Goal: Task Accomplishment & Management: Manage account settings

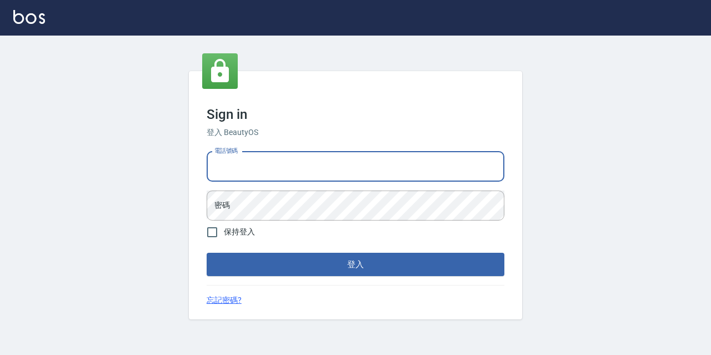
click at [239, 176] on input "電話號碼" at bounding box center [356, 167] width 298 height 30
type input "0933063049"
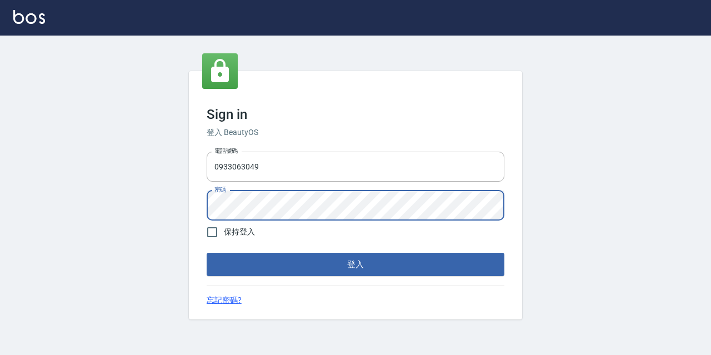
click at [207, 253] on button "登入" at bounding box center [356, 264] width 298 height 23
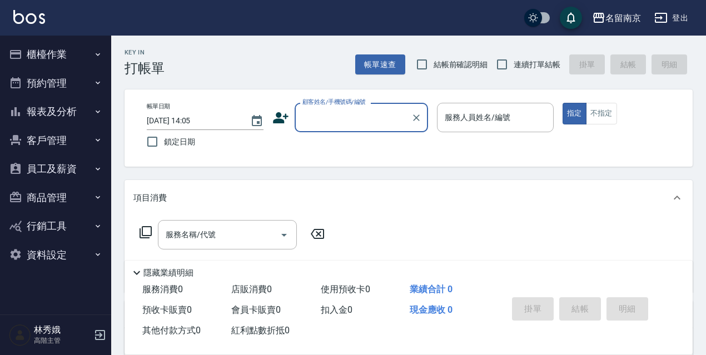
click at [39, 247] on button "資料設定" at bounding box center [55, 255] width 102 height 29
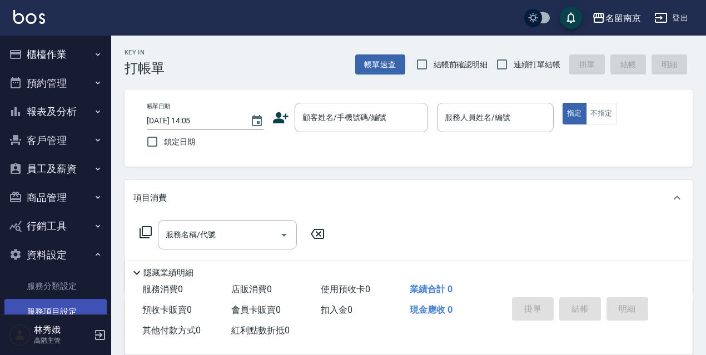
click at [51, 311] on link "服務項目設定" at bounding box center [55, 312] width 102 height 26
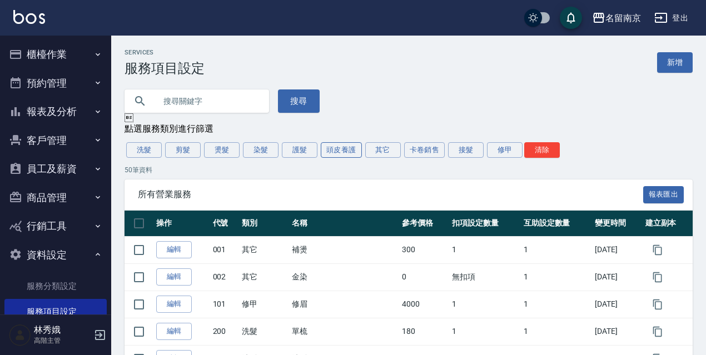
click at [344, 156] on button "頭皮養護" at bounding box center [341, 150] width 41 height 16
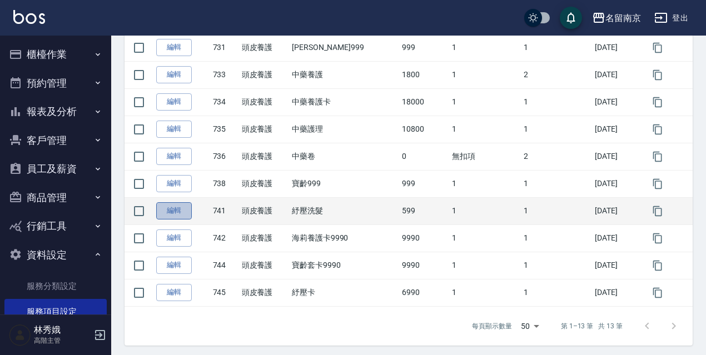
scroll to position [290, 0]
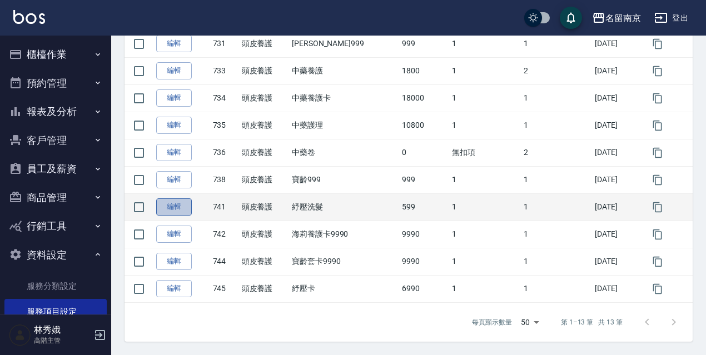
click at [177, 209] on link "編輯" at bounding box center [174, 206] width 36 height 17
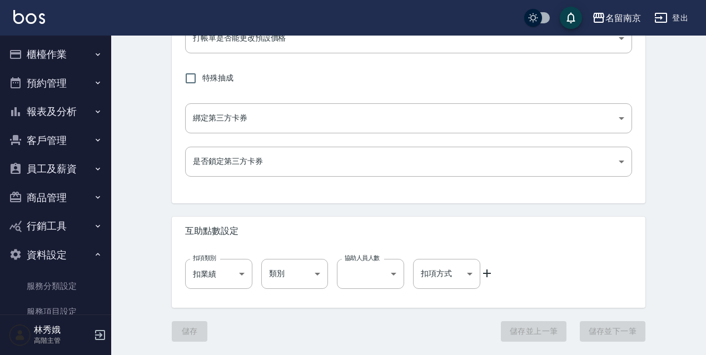
type input "741"
type input "紓壓洗髮"
type input "99d6c692-5e28-4f5c-a5bb-ac7f0faf1d92"
type input "599"
type input "FALSE"
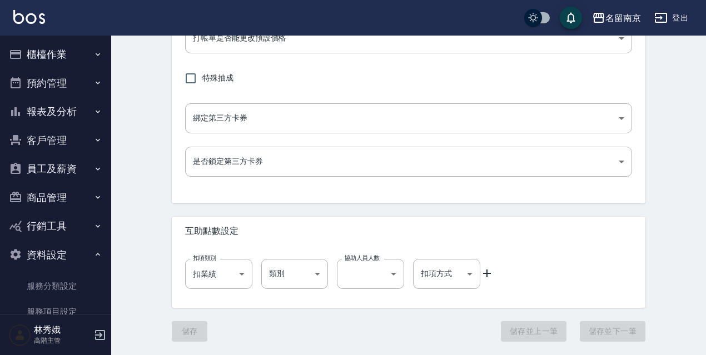
type input "none"
type input "UNSET"
type input "none"
type input "洗"
type input "2"
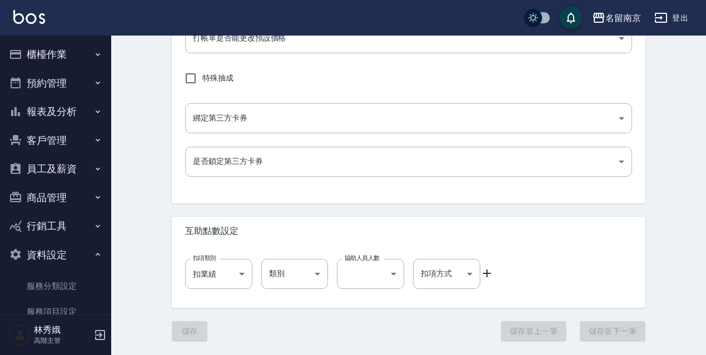
type input "點數"
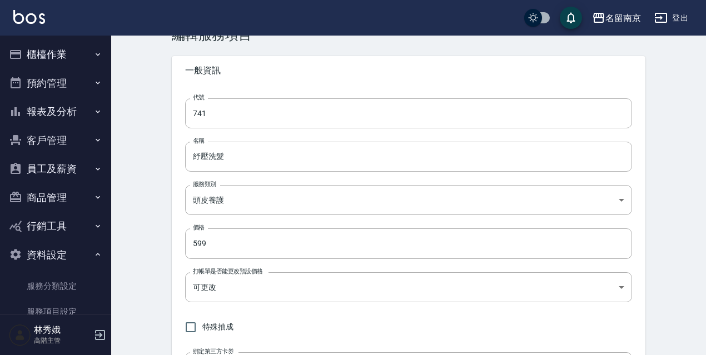
scroll to position [13, 0]
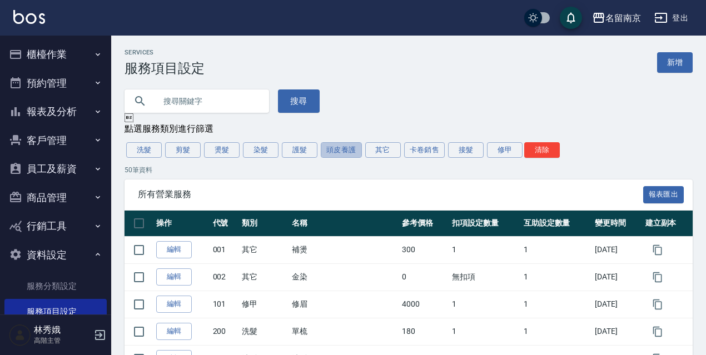
drag, startPoint x: 337, startPoint y: 152, endPoint x: 406, endPoint y: 178, distance: 73.9
click at [341, 155] on button "頭皮養護" at bounding box center [341, 150] width 41 height 16
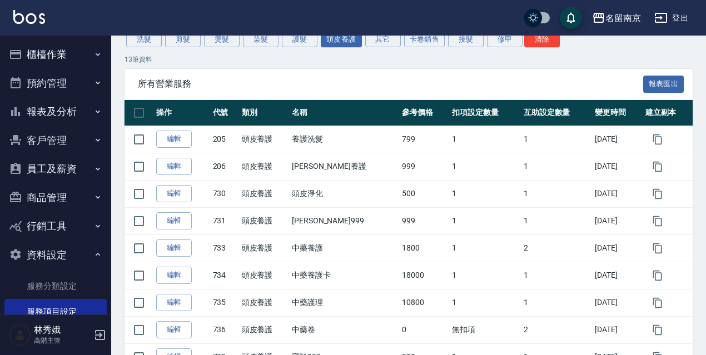
scroll to position [111, 0]
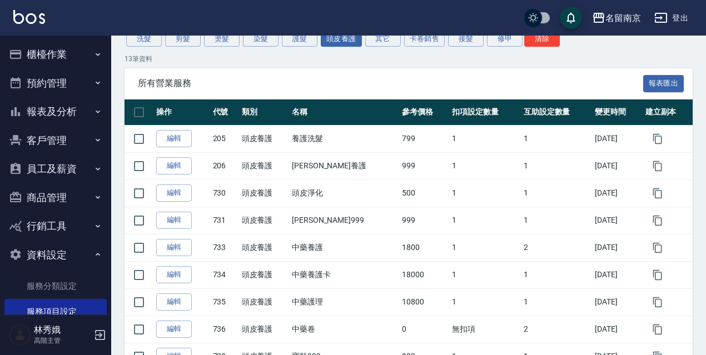
click at [699, 141] on div "Services 服務項目設定 新增 搜尋  點選服務類別進行篩選 洗髮 剪髮 燙髮 染髮 護髮 頭皮養護 其它 卡卷銷售 接髮 修甲 清除 13 筆資料 …" at bounding box center [408, 228] width 595 height 581
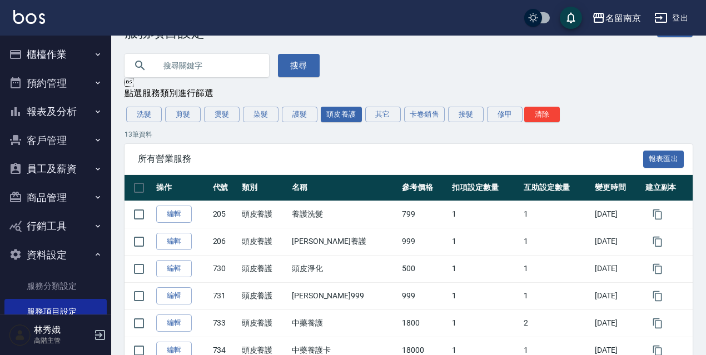
scroll to position [28, 0]
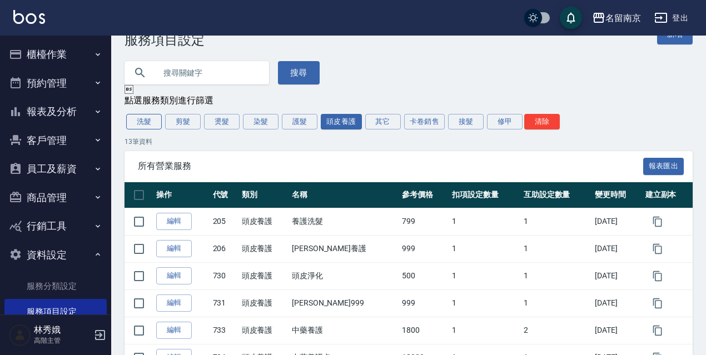
click at [141, 128] on button "洗髮" at bounding box center [144, 122] width 36 height 16
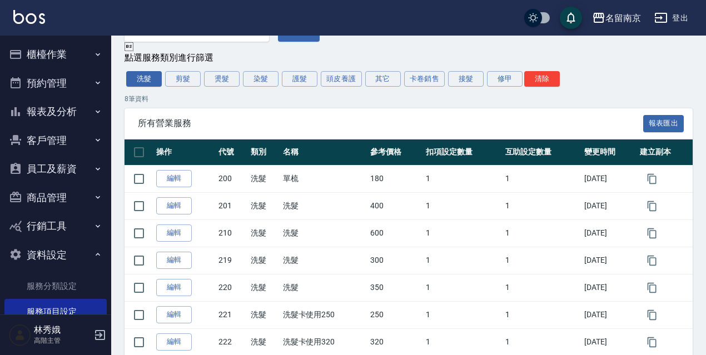
scroll to position [70, 0]
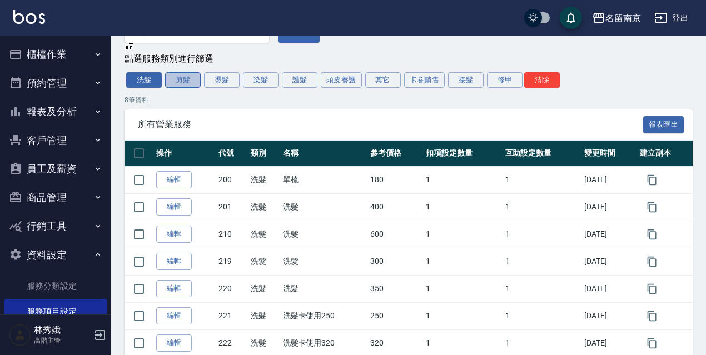
click at [194, 81] on button "剪髮" at bounding box center [183, 80] width 36 height 16
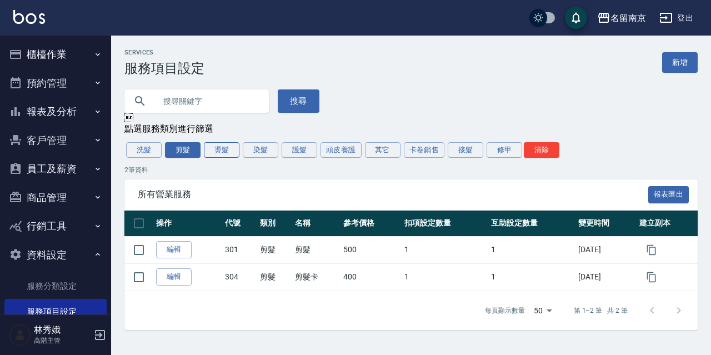
click at [214, 153] on button "燙髮" at bounding box center [222, 150] width 36 height 16
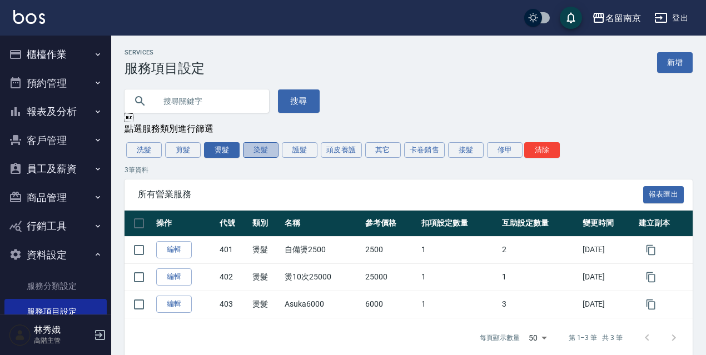
click at [251, 151] on button "染髮" at bounding box center [261, 150] width 36 height 16
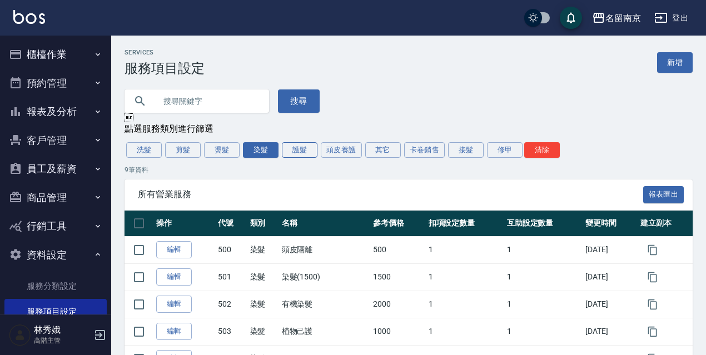
click at [294, 149] on button "護髮" at bounding box center [300, 150] width 36 height 16
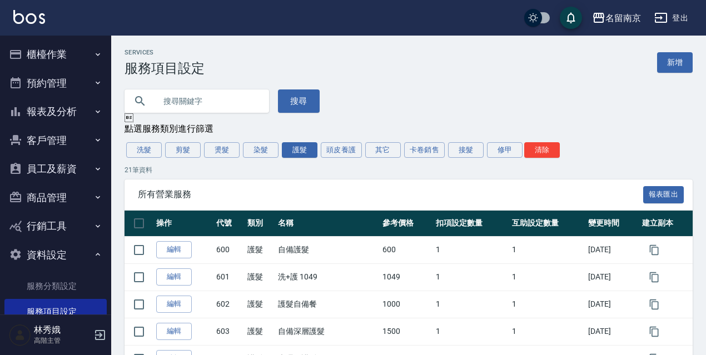
drag, startPoint x: 353, startPoint y: 151, endPoint x: 347, endPoint y: 161, distance: 12.2
click at [352, 151] on button "頭皮養護" at bounding box center [341, 150] width 41 height 16
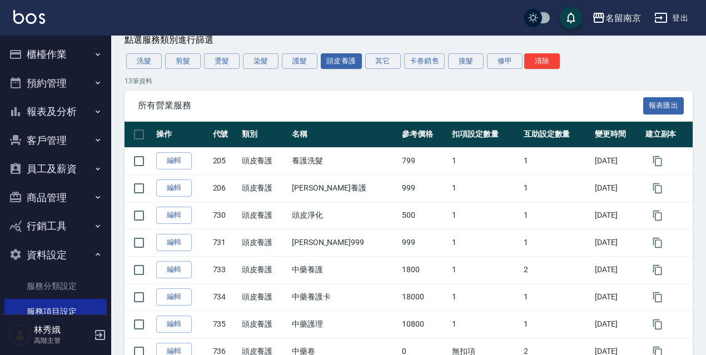
scroll to position [93, 0]
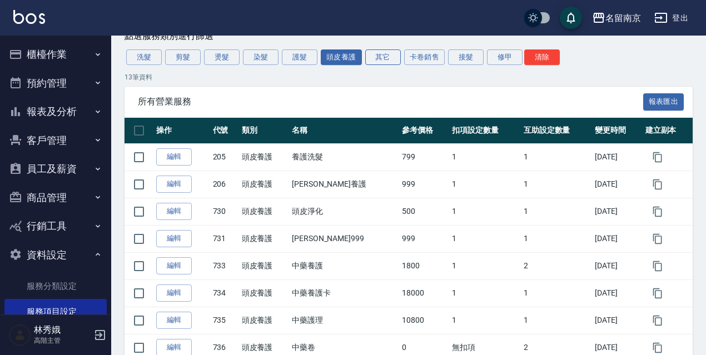
click at [392, 58] on button "其它" at bounding box center [383, 57] width 36 height 16
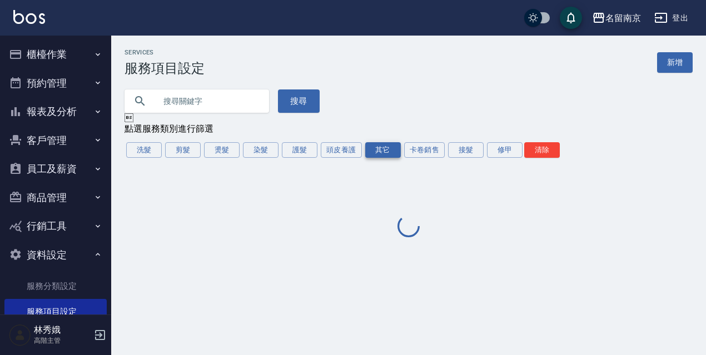
scroll to position [0, 0]
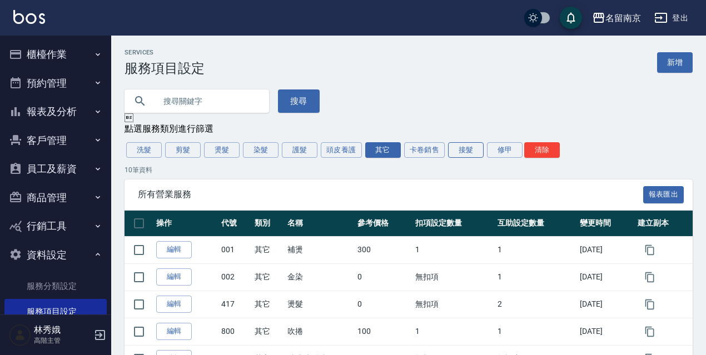
click at [467, 153] on button "接髮" at bounding box center [466, 150] width 36 height 16
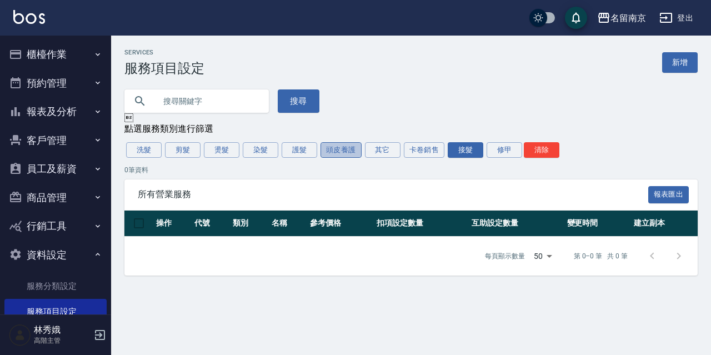
click at [331, 151] on button "頭皮養護" at bounding box center [341, 150] width 41 height 16
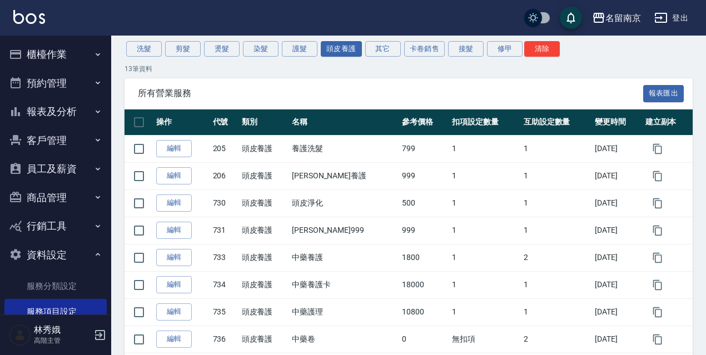
scroll to position [103, 0]
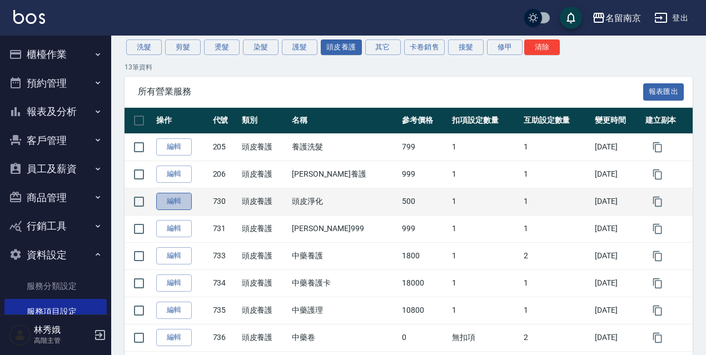
click at [184, 206] on link "編輯" at bounding box center [174, 201] width 36 height 17
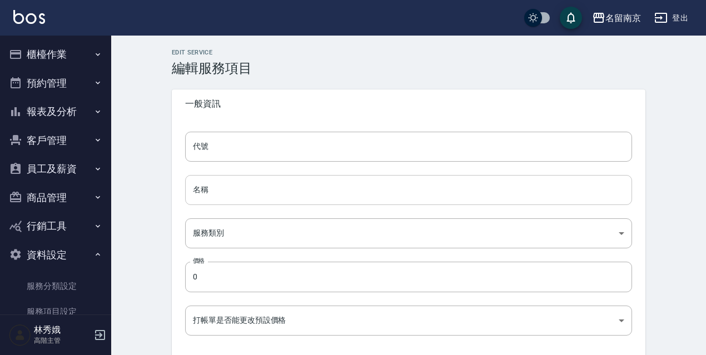
type input "730"
type input "頭皮淨化"
type input "99d6c692-5e28-4f5c-a5bb-ac7f0faf1d92"
type input "500"
type input "FALSE"
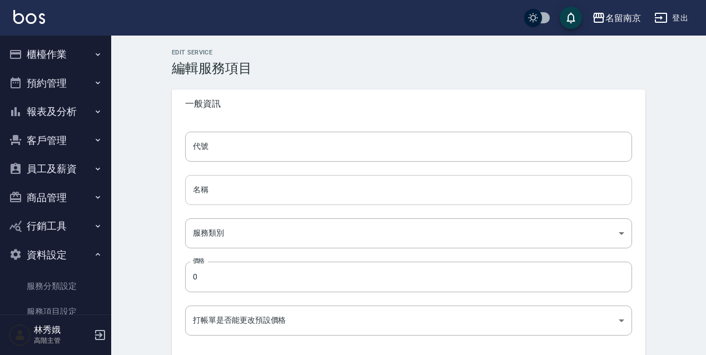
type input "none"
type input "UNSET"
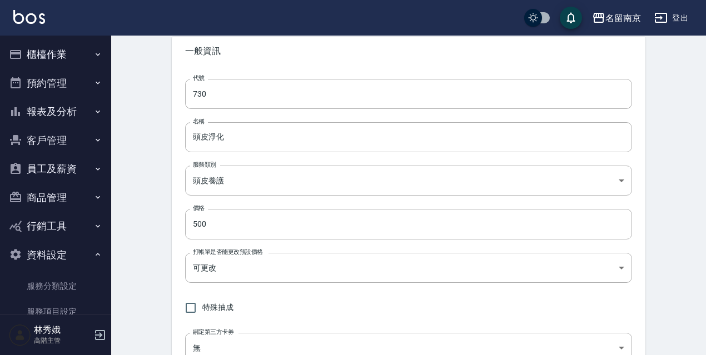
scroll to position [41, 0]
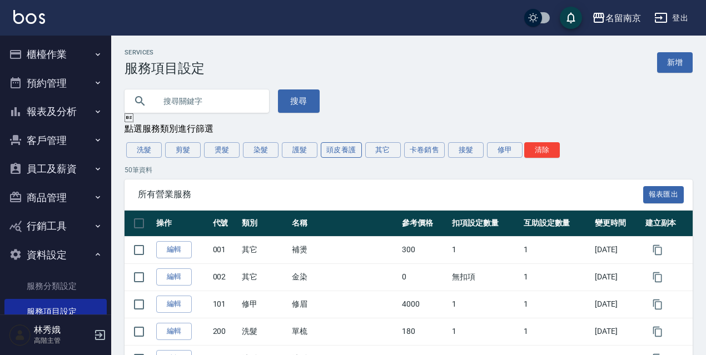
click at [330, 153] on button "頭皮養護" at bounding box center [341, 150] width 41 height 16
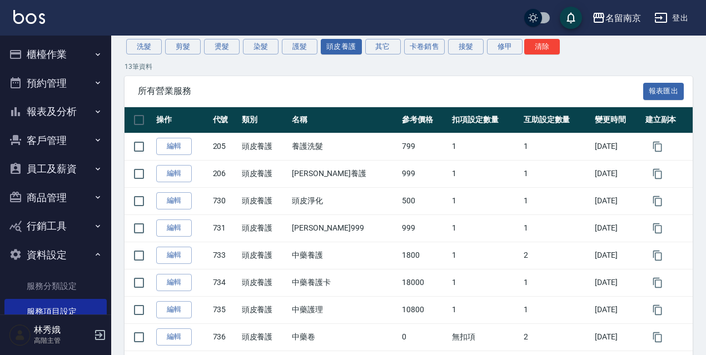
scroll to position [89, 0]
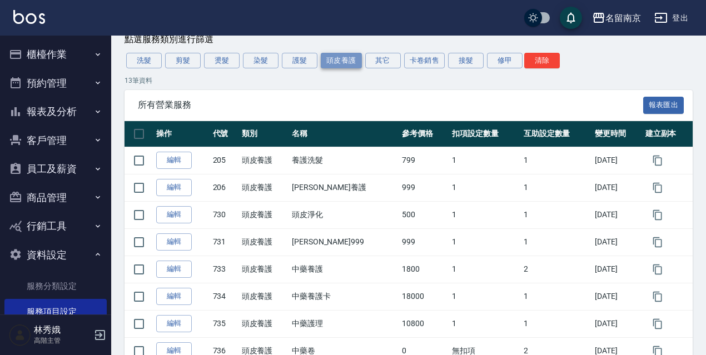
click at [343, 67] on button "頭皮養護" at bounding box center [341, 61] width 41 height 16
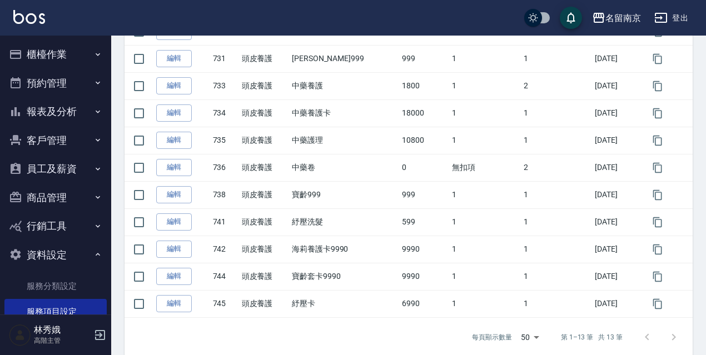
scroll to position [277, 0]
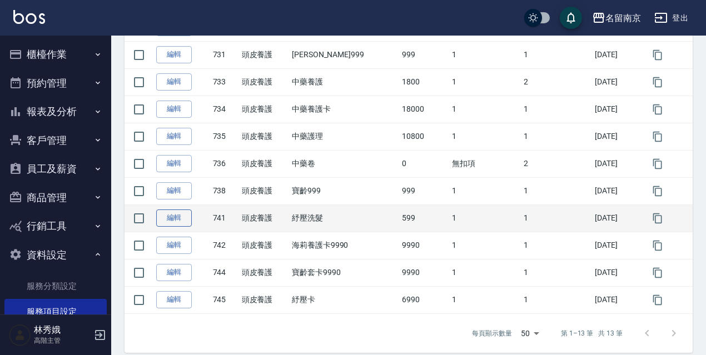
click at [167, 224] on link "編輯" at bounding box center [174, 217] width 36 height 17
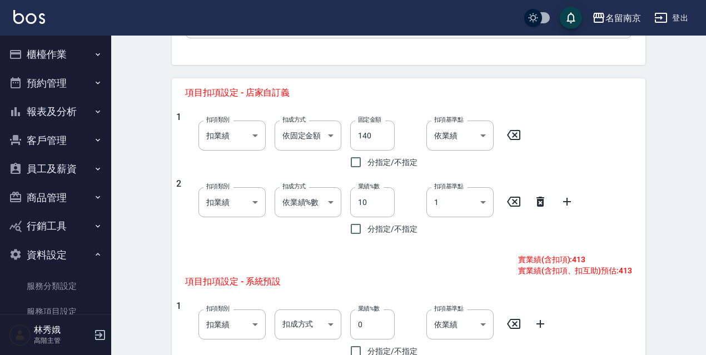
scroll to position [422, 0]
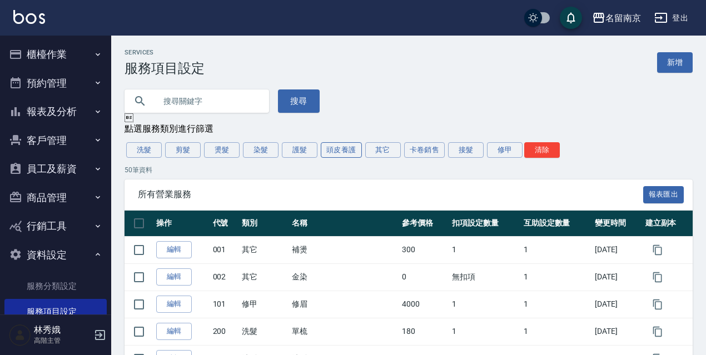
click at [340, 152] on button "頭皮養護" at bounding box center [341, 150] width 41 height 16
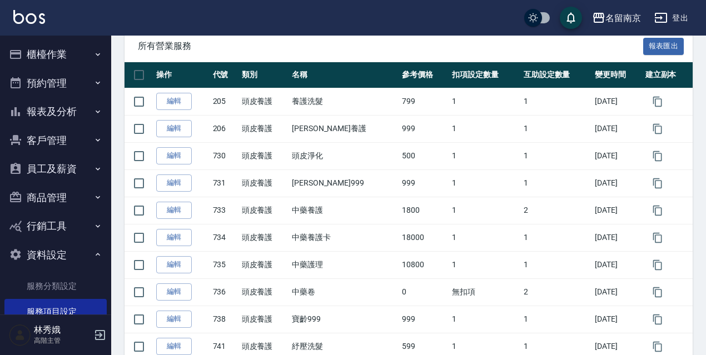
scroll to position [134, 0]
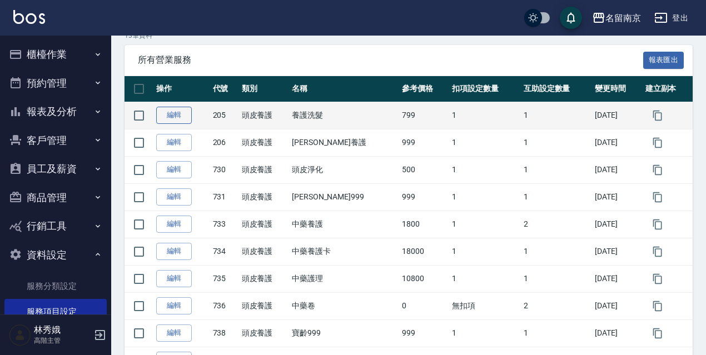
click at [168, 113] on link "編輯" at bounding box center [174, 115] width 36 height 17
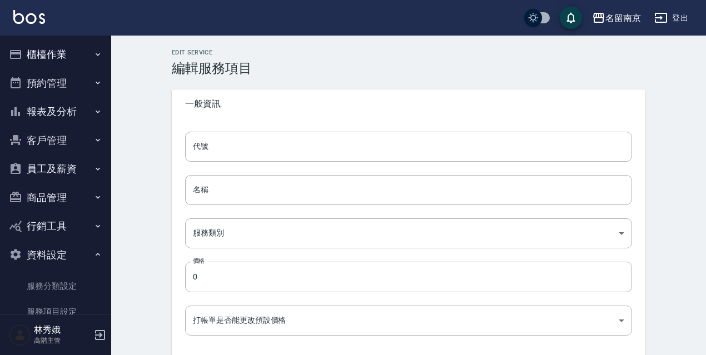
type input "205"
type input "養護洗髮"
type input "99d6c692-5e28-4f5c-a5bb-ac7f0faf1d92"
type input "799"
type input "FALSE"
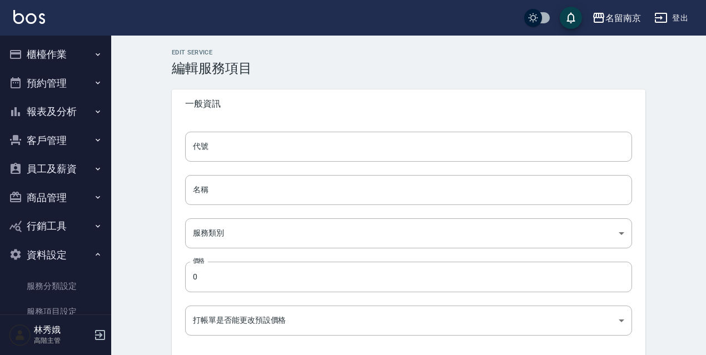
type input "none"
type input "UNSET"
type input "none"
type input "洗"
type input "2"
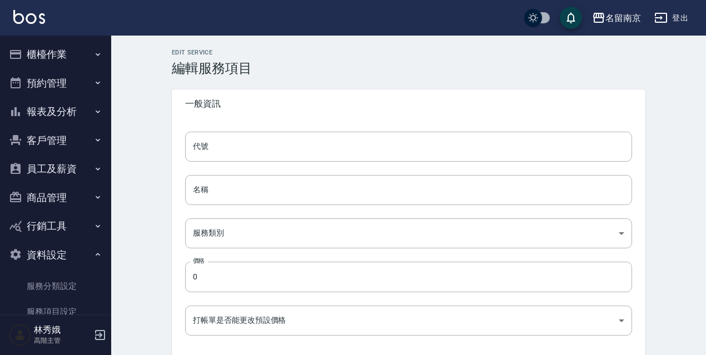
type input "點數"
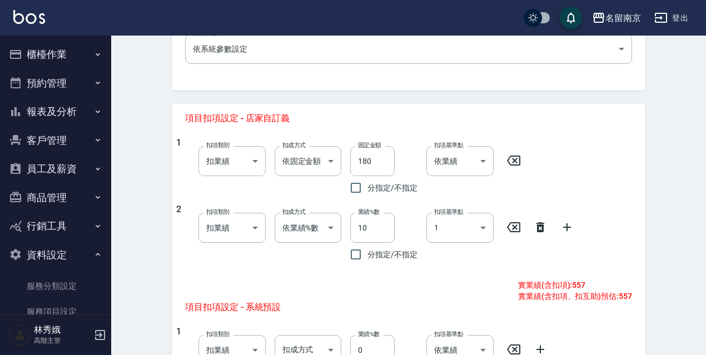
scroll to position [393, 0]
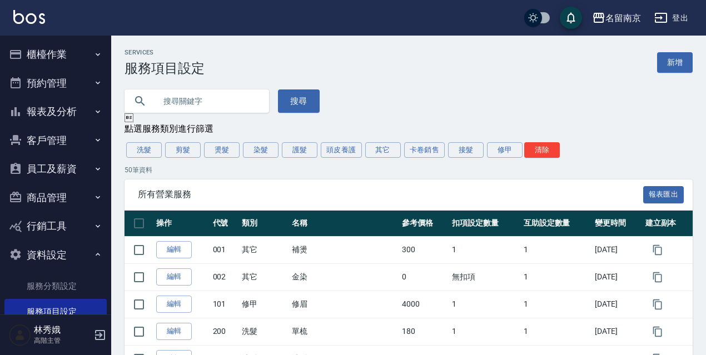
drag, startPoint x: 356, startPoint y: 146, endPoint x: 362, endPoint y: 159, distance: 14.7
click at [356, 147] on button "頭皮養護" at bounding box center [341, 150] width 41 height 16
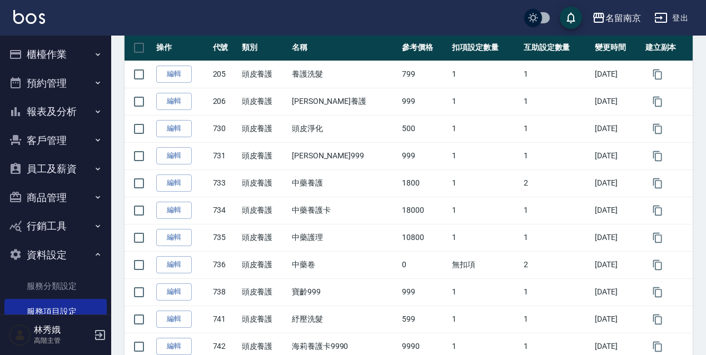
scroll to position [177, 0]
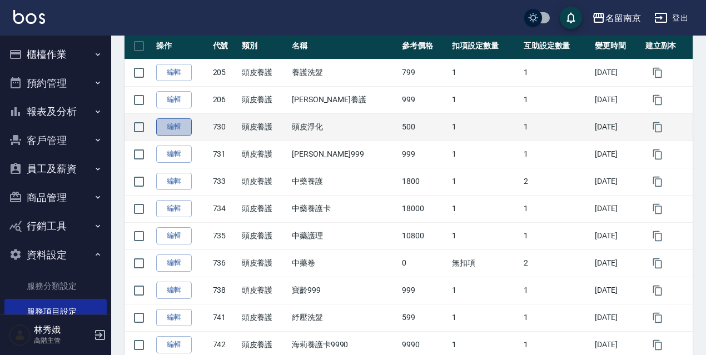
click at [164, 131] on link "編輯" at bounding box center [174, 126] width 36 height 17
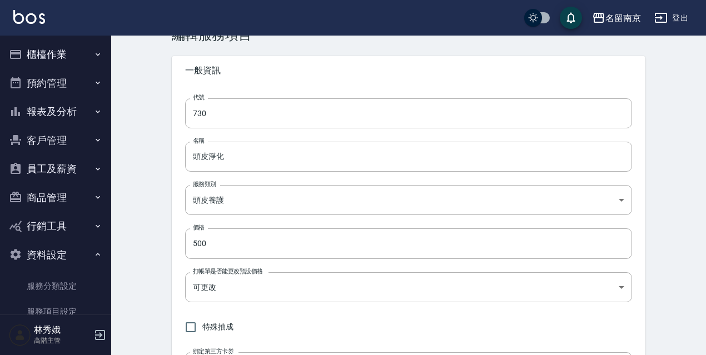
scroll to position [35, 0]
click at [307, 159] on input "頭皮淨化" at bounding box center [408, 155] width 447 height 30
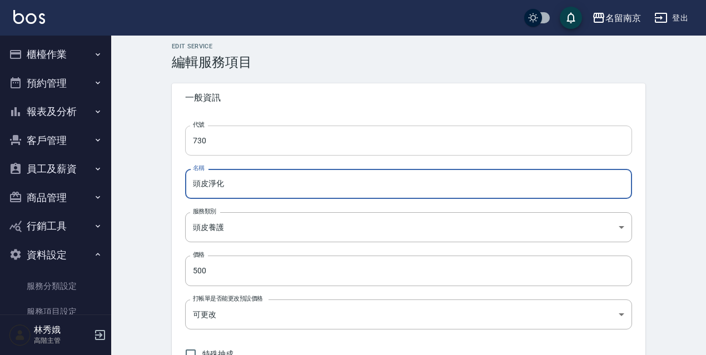
scroll to position [8, 0]
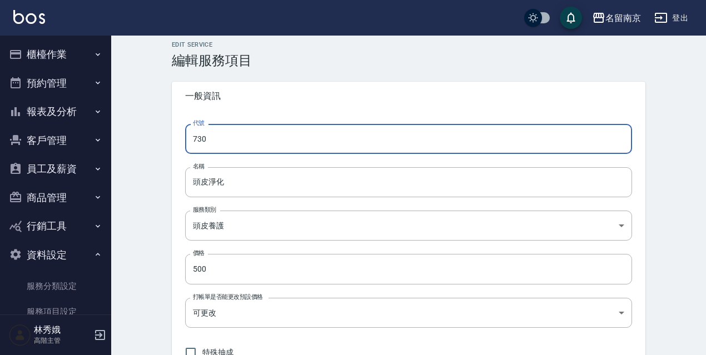
drag, startPoint x: 314, startPoint y: 145, endPoint x: 156, endPoint y: 153, distance: 158.0
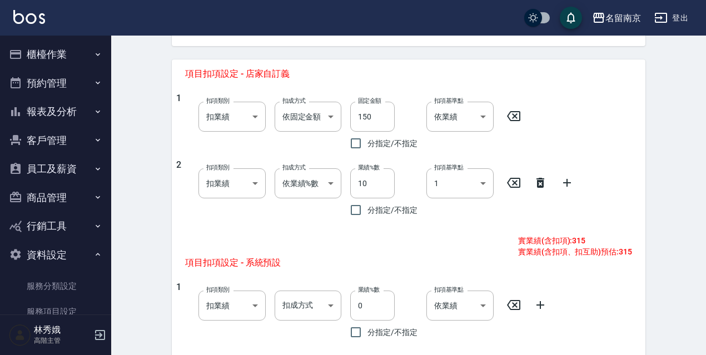
scroll to position [432, 0]
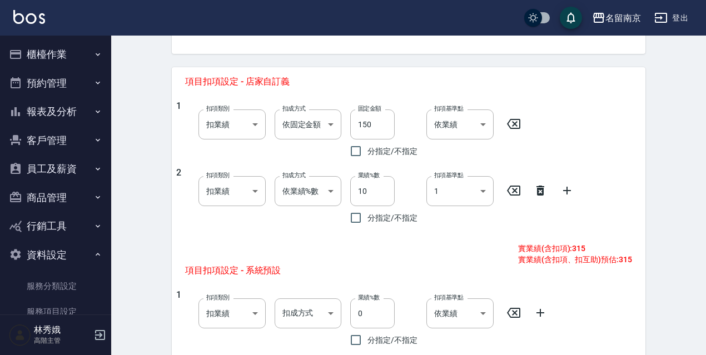
type input "700"
click at [83, 71] on button "預約管理" at bounding box center [55, 83] width 102 height 29
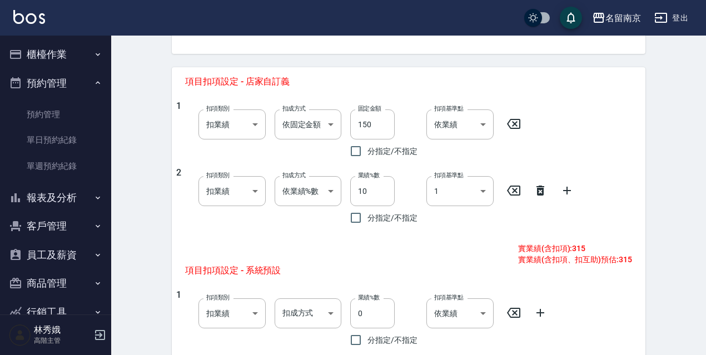
click at [80, 49] on button "櫃檯作業" at bounding box center [55, 54] width 102 height 29
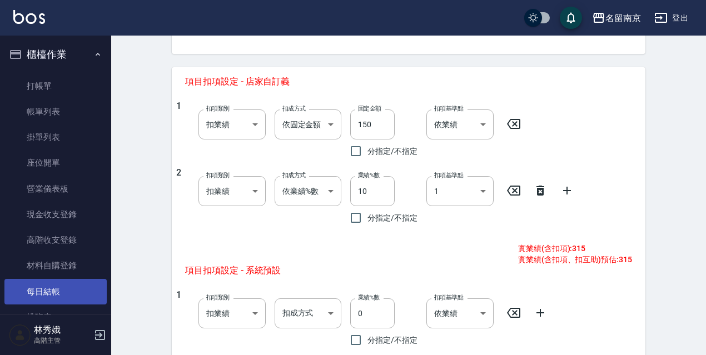
scroll to position [111, 0]
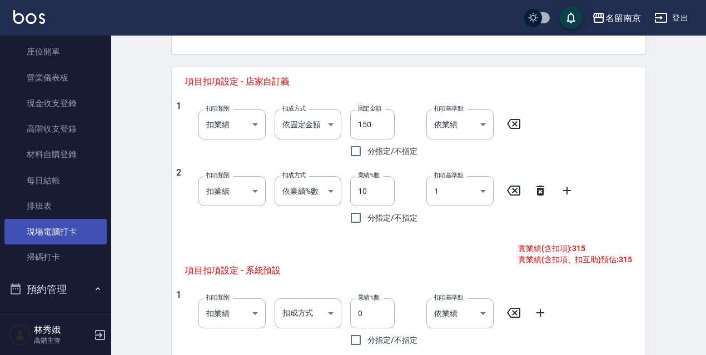
click at [76, 226] on link "現場電腦打卡" at bounding box center [55, 232] width 102 height 26
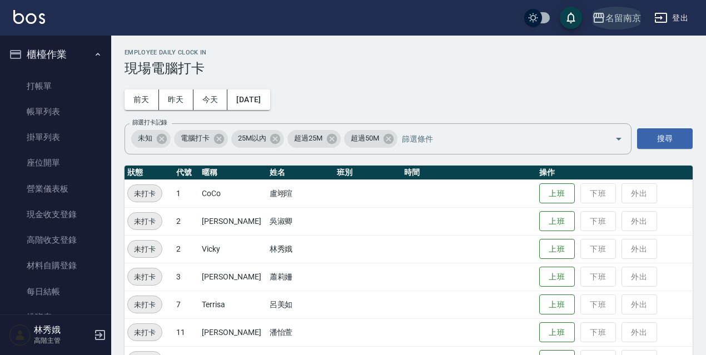
click at [625, 27] on button "名留南京" at bounding box center [616, 18] width 58 height 23
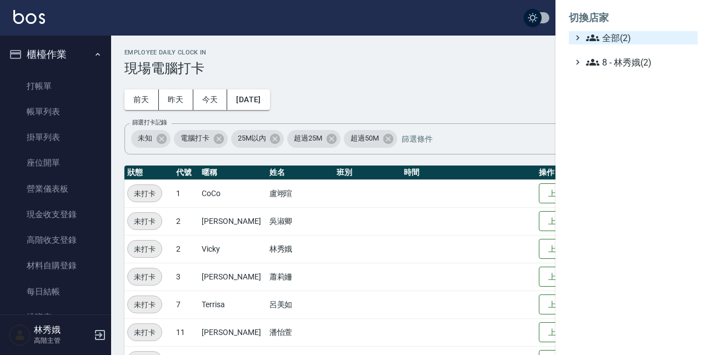
click at [613, 34] on span "全部(2)" at bounding box center [639, 37] width 107 height 13
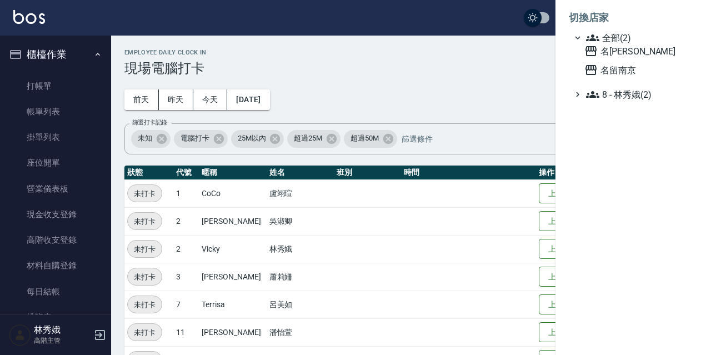
click at [617, 60] on div "名留伊通 名留南京" at bounding box center [639, 60] width 118 height 32
click at [620, 58] on div "名留伊通 名留南京" at bounding box center [639, 60] width 118 height 32
click at [625, 50] on span "名[PERSON_NAME]" at bounding box center [639, 50] width 109 height 13
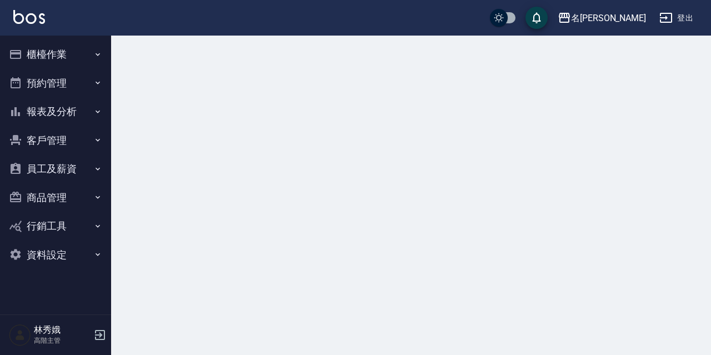
click at [87, 58] on button "櫃檯作業" at bounding box center [55, 54] width 102 height 29
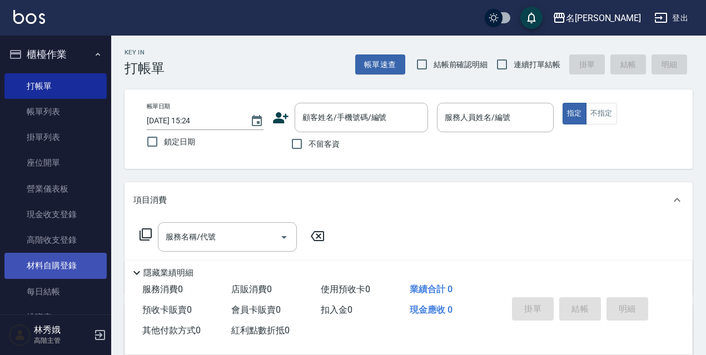
scroll to position [111, 0]
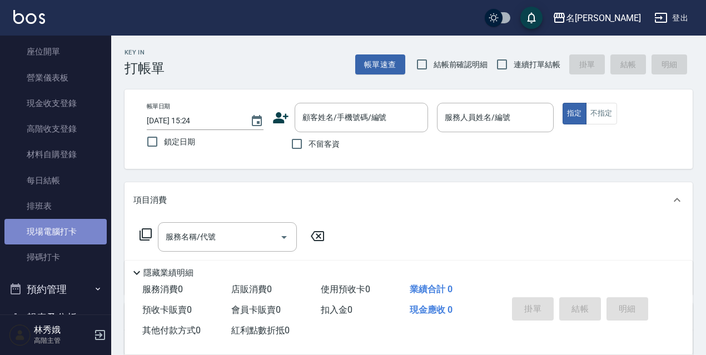
click at [65, 241] on link "現場電腦打卡" at bounding box center [55, 232] width 102 height 26
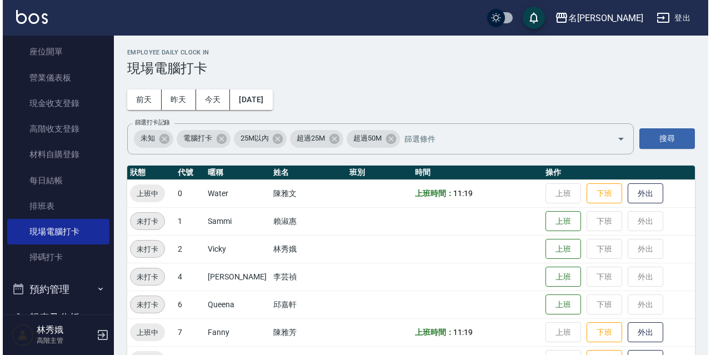
scroll to position [111, 0]
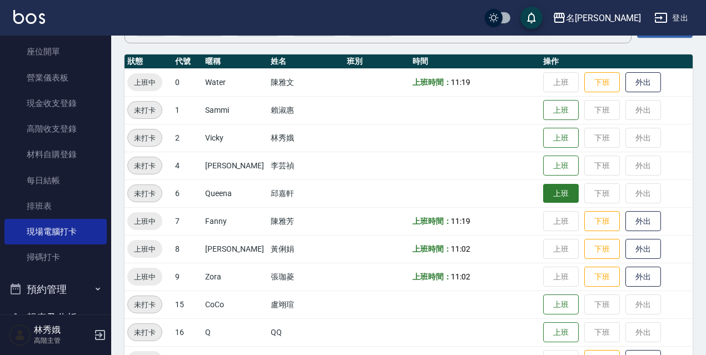
click at [550, 196] on button "上班" at bounding box center [561, 193] width 36 height 19
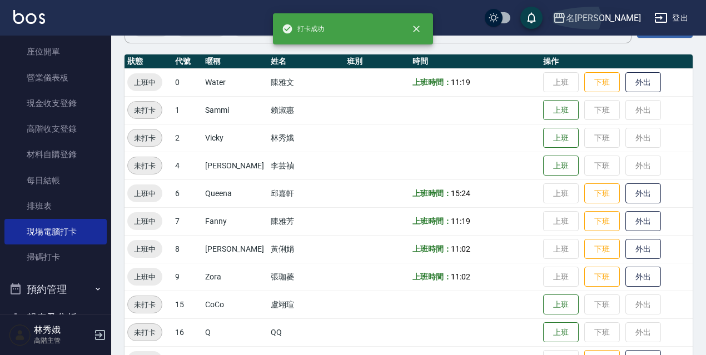
click at [626, 17] on div "名留伊通" at bounding box center [603, 18] width 75 height 14
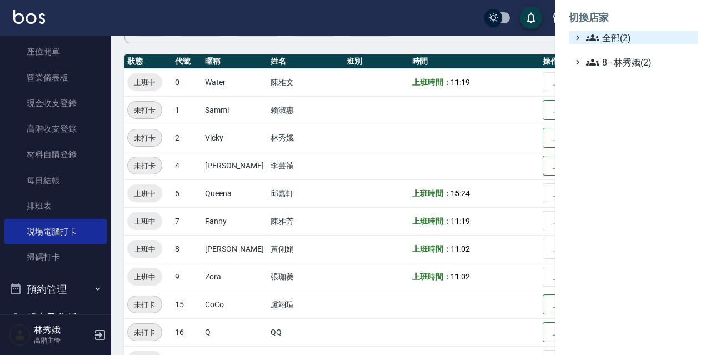
click at [615, 37] on span "全部(2)" at bounding box center [639, 37] width 107 height 13
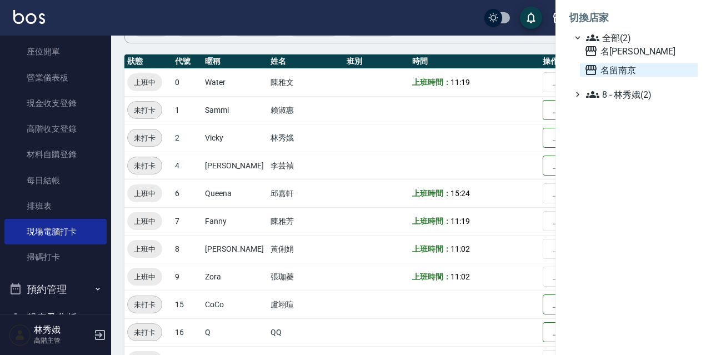
click at [620, 66] on span "名留南京" at bounding box center [639, 69] width 109 height 13
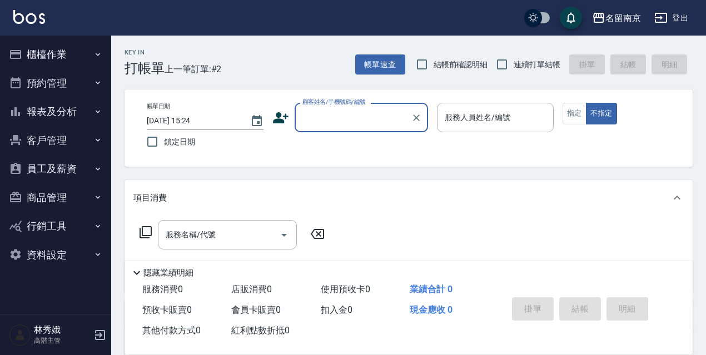
click at [62, 53] on button "櫃檯作業" at bounding box center [55, 54] width 102 height 29
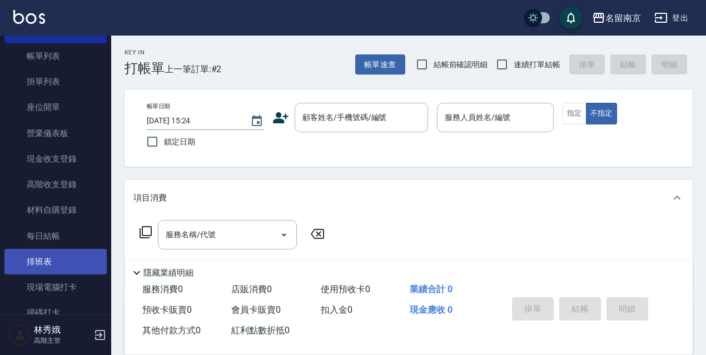
scroll to position [111, 0]
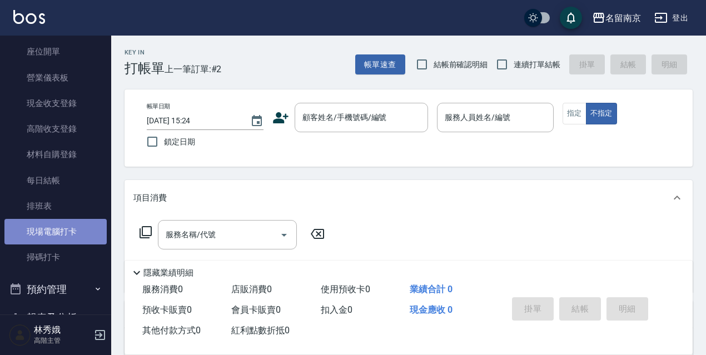
click at [62, 233] on link "現場電腦打卡" at bounding box center [55, 232] width 102 height 26
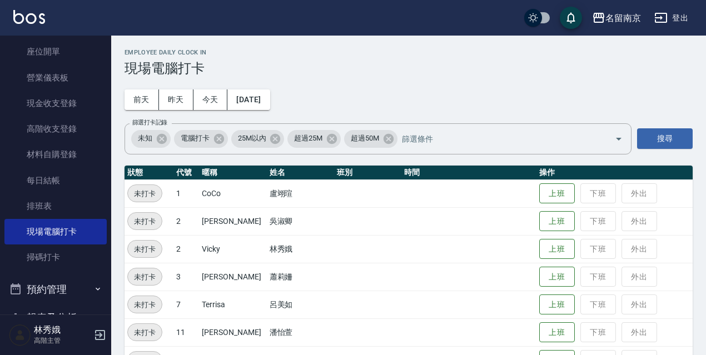
scroll to position [33, 0]
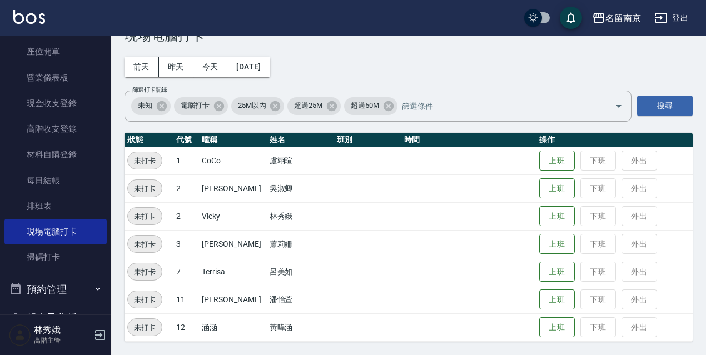
click at [665, 17] on icon "button" at bounding box center [660, 17] width 13 height 13
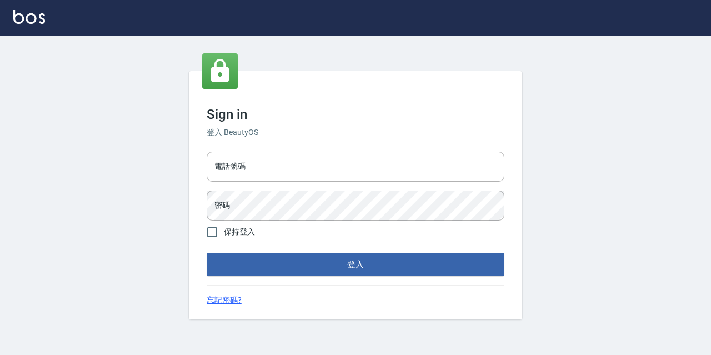
click at [268, 187] on div "電話號碼 電話號碼 密碼 密碼" at bounding box center [355, 186] width 307 height 78
click at [272, 168] on input "電話號碼" at bounding box center [356, 167] width 298 height 30
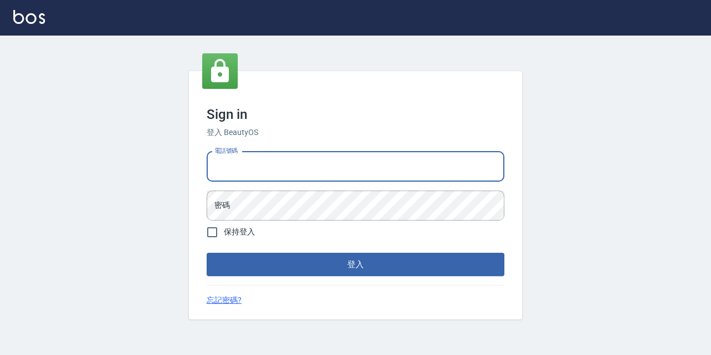
type input "0977888999"
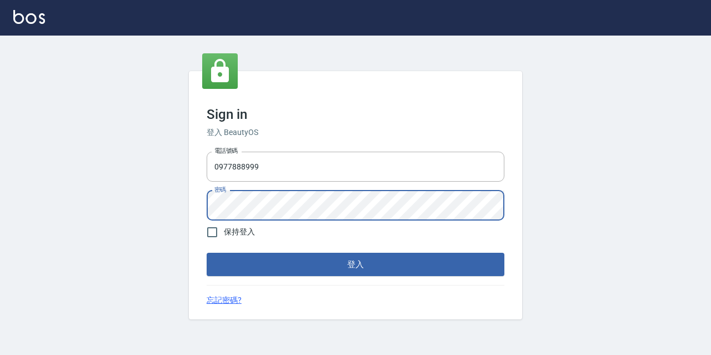
click at [207, 253] on button "登入" at bounding box center [356, 264] width 298 height 23
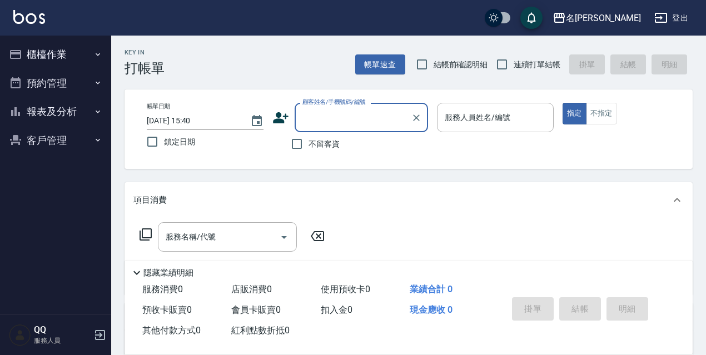
click at [68, 51] on button "櫃檯作業" at bounding box center [55, 54] width 102 height 29
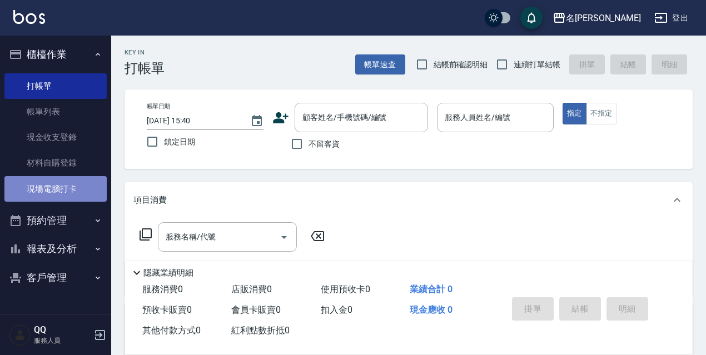
click at [38, 188] on link "現場電腦打卡" at bounding box center [55, 189] width 102 height 26
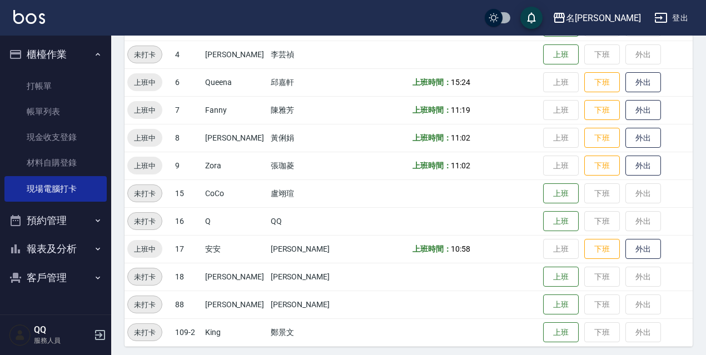
scroll to position [227, 0]
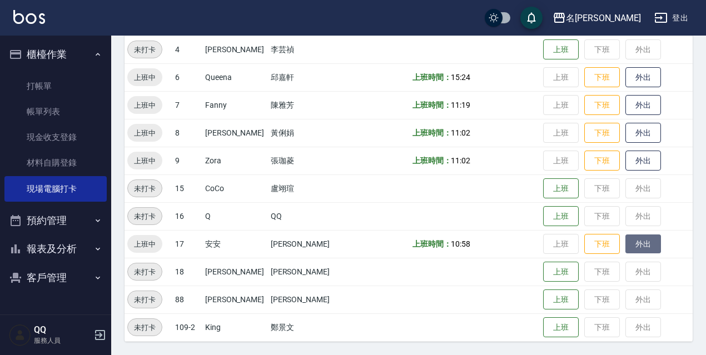
click at [640, 241] on button "外出" at bounding box center [643, 244] width 36 height 19
click at [647, 246] on button "歸來" at bounding box center [643, 244] width 36 height 19
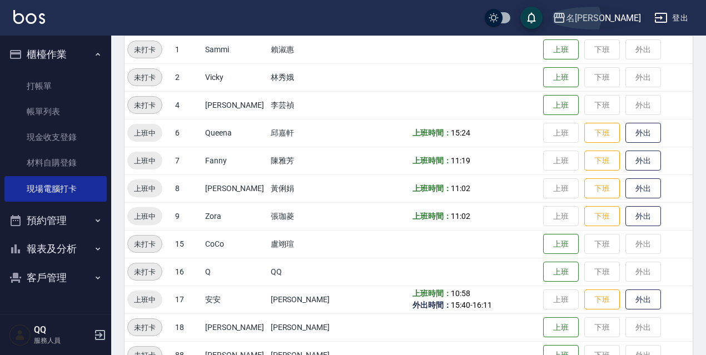
click at [624, 17] on div "名[PERSON_NAME]" at bounding box center [603, 18] width 75 height 14
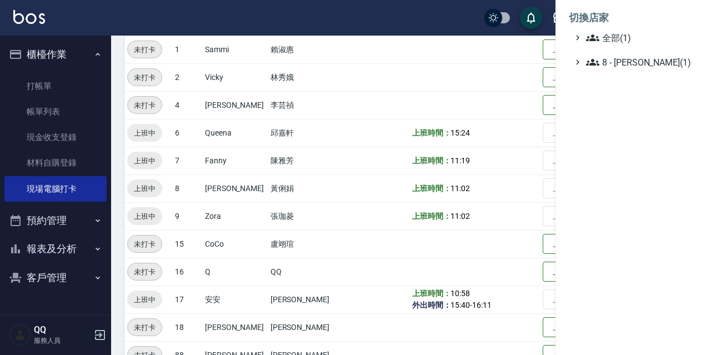
click at [625, 45] on ul "全部(1) 8 - [PERSON_NAME](1)" at bounding box center [633, 50] width 129 height 38
click at [458, 32] on div at bounding box center [355, 177] width 711 height 355
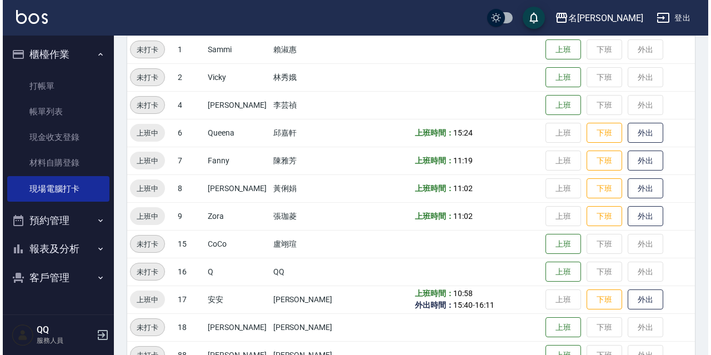
scroll to position [0, 0]
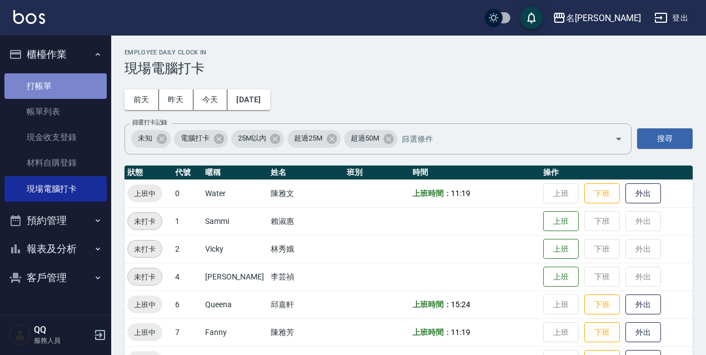
click at [98, 78] on link "打帳單" at bounding box center [55, 86] width 102 height 26
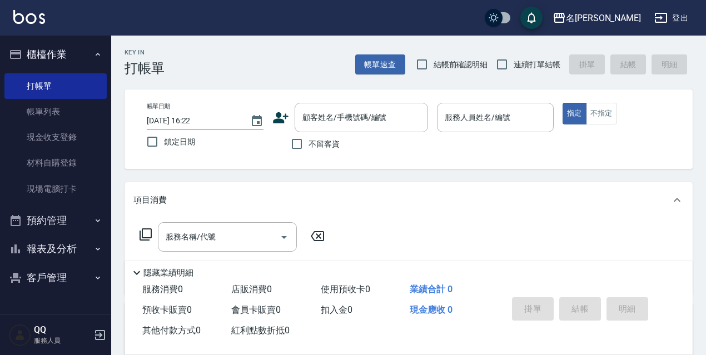
click at [666, 3] on div "名留伊通 登出" at bounding box center [353, 18] width 706 height 36
click at [622, 16] on div "名[PERSON_NAME]" at bounding box center [603, 18] width 75 height 14
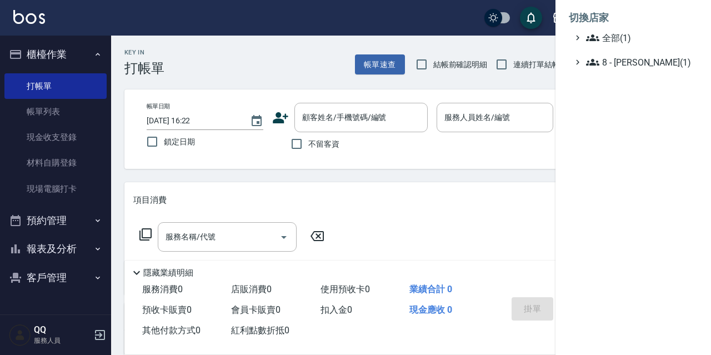
click at [621, 46] on ul "全部(1) 8 - 林秀娥(1)" at bounding box center [633, 50] width 129 height 38
click at [623, 41] on span "全部(1)" at bounding box center [639, 37] width 107 height 13
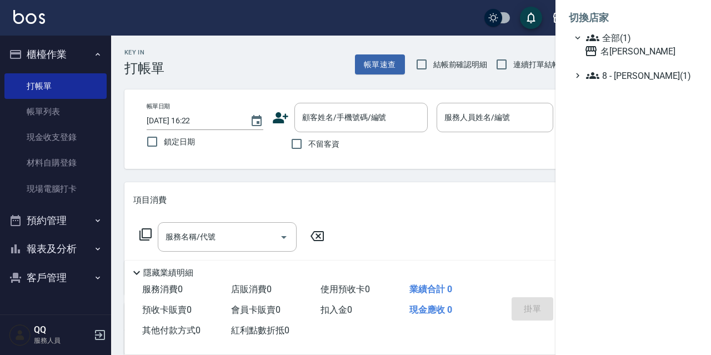
click at [594, 16] on li "切換店家" at bounding box center [633, 17] width 129 height 27
click at [601, 34] on span "全部(1)" at bounding box center [639, 37] width 107 height 13
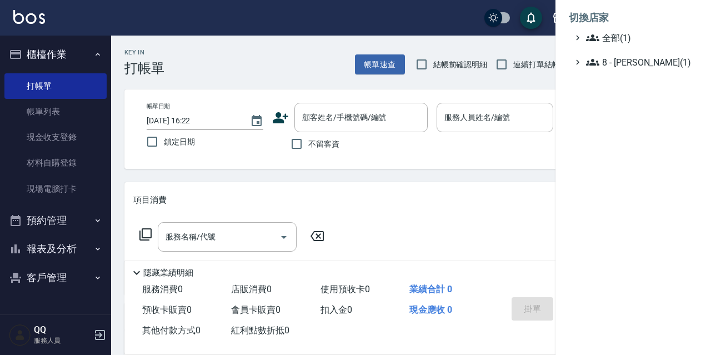
click at [523, 51] on div at bounding box center [355, 177] width 711 height 355
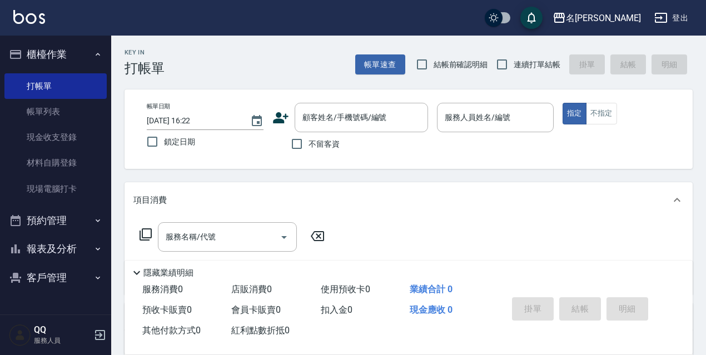
click at [665, 10] on button "登出" at bounding box center [671, 18] width 43 height 21
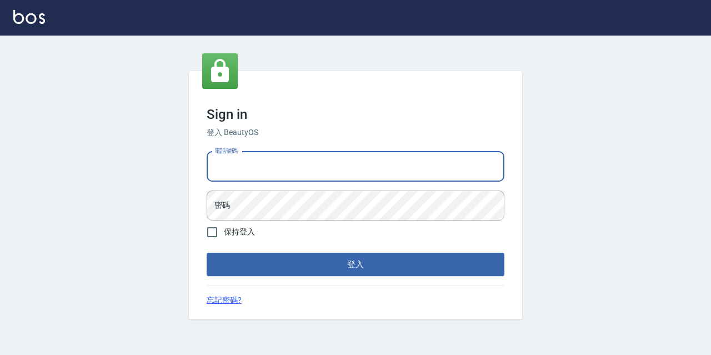
drag, startPoint x: 312, startPoint y: 168, endPoint x: 314, endPoint y: 154, distance: 14.0
click at [312, 158] on input "電話號碼" at bounding box center [356, 167] width 298 height 30
type input "0967388409"
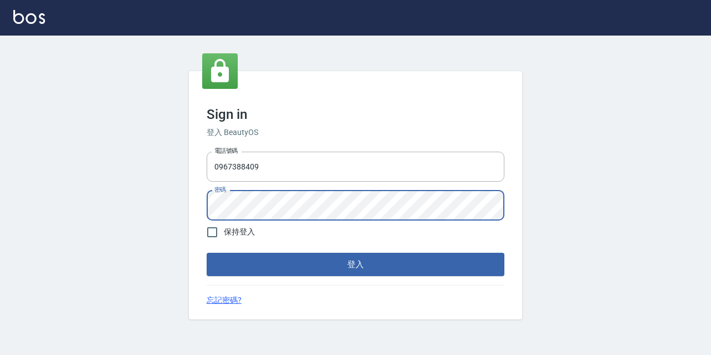
click at [207, 253] on button "登入" at bounding box center [356, 264] width 298 height 23
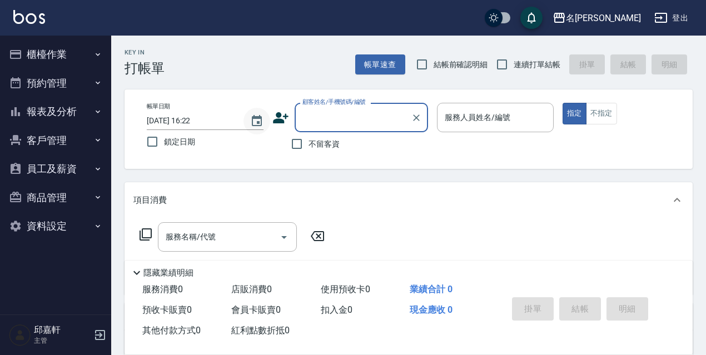
click at [251, 120] on icon "Choose date, selected date is 2025-09-09" at bounding box center [256, 120] width 13 height 13
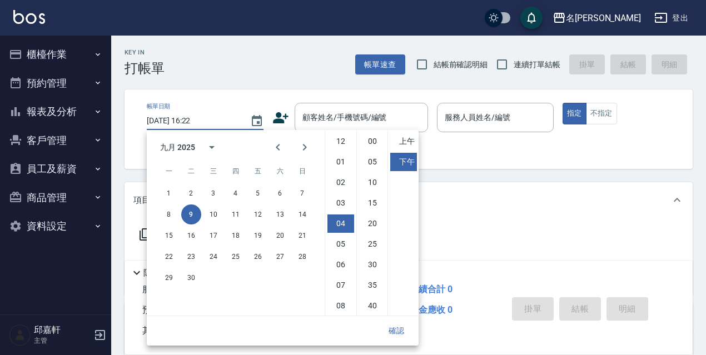
scroll to position [62, 0]
click at [168, 213] on button "8" at bounding box center [169, 214] width 20 height 20
type input "2025/09/08 16:22"
click at [400, 335] on button "確認" at bounding box center [396, 331] width 36 height 21
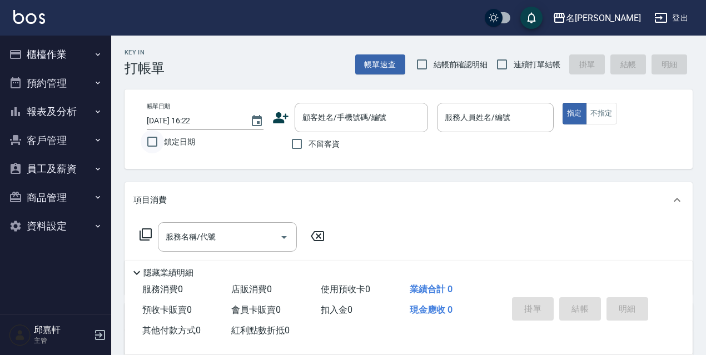
click at [158, 143] on input "鎖定日期" at bounding box center [152, 141] width 23 height 23
checkbox input "true"
click at [317, 142] on span "不留客資" at bounding box center [323, 144] width 31 height 12
click at [308, 142] on input "不留客資" at bounding box center [296, 143] width 23 height 23
checkbox input "true"
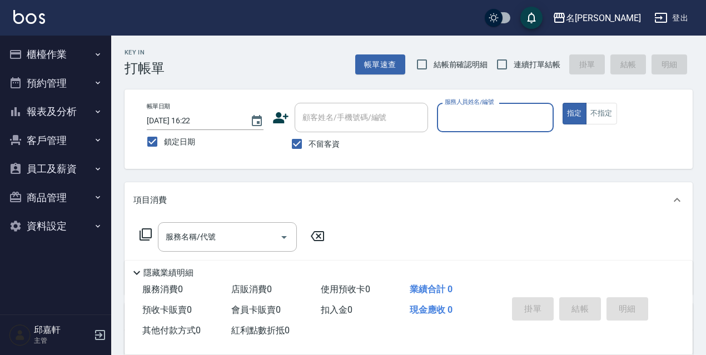
click at [486, 57] on label "結帳前確認明細" at bounding box center [449, 64] width 78 height 23
click at [433, 57] on input "結帳前確認明細" at bounding box center [421, 64] width 23 height 23
checkbox input "true"
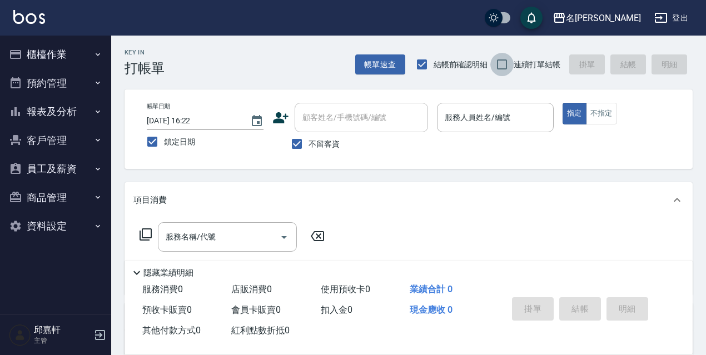
click at [507, 62] on input "連續打單結帳" at bounding box center [501, 64] width 23 height 23
checkbox input "true"
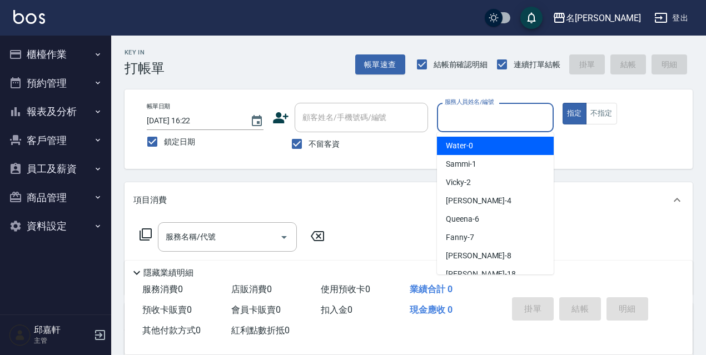
click at [498, 119] on input "服務人員姓名/編號" at bounding box center [495, 117] width 107 height 19
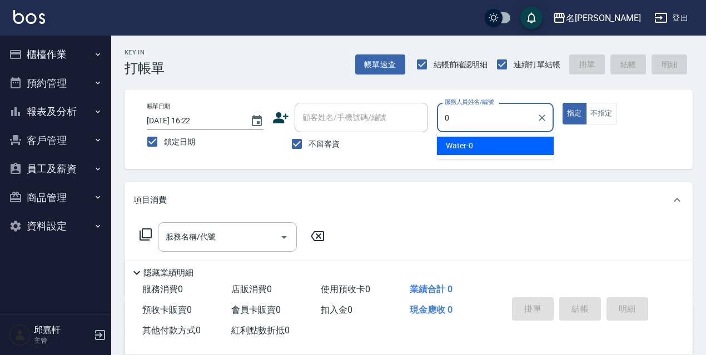
type input "Water-0"
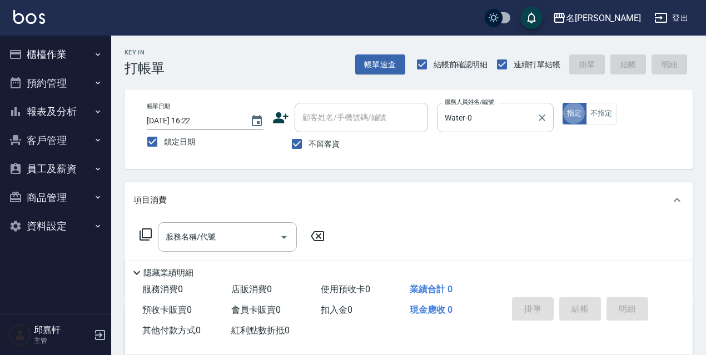
type button "true"
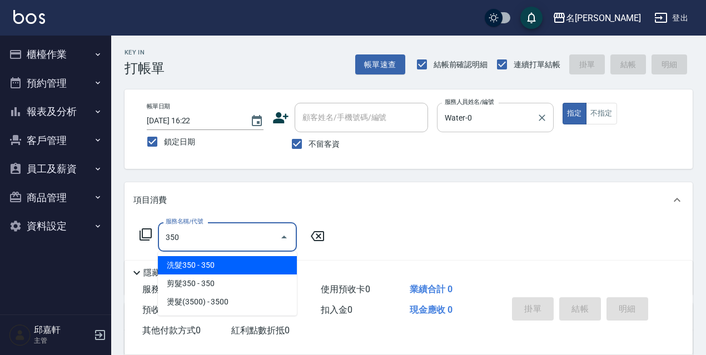
type input "洗髮350(350)"
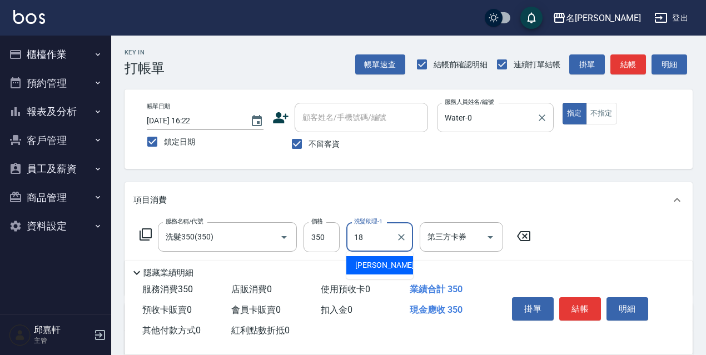
type input "倩倩-18"
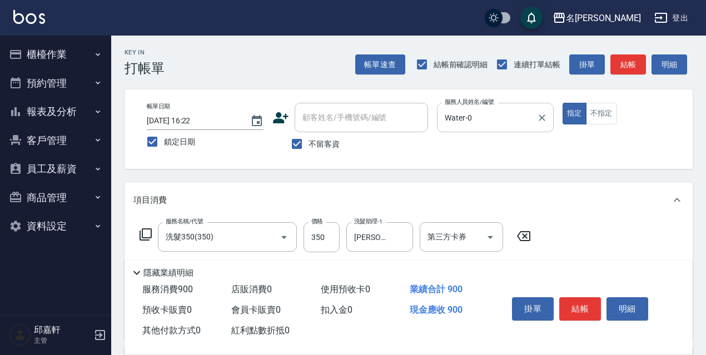
type input "剪髮550(308)"
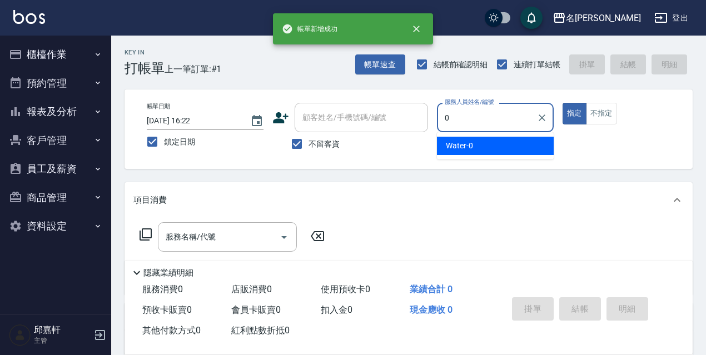
type input "Water-0"
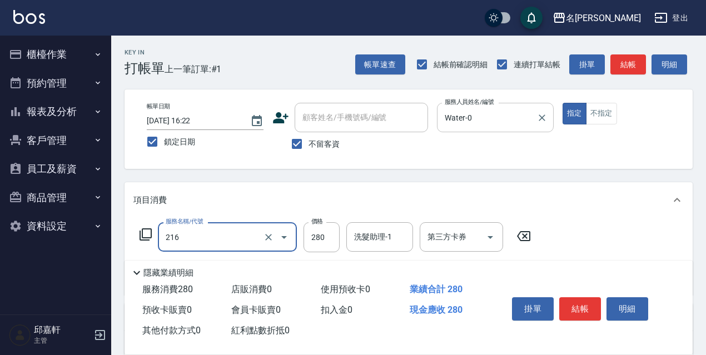
type input "洗髮卷<抵>280(216)"
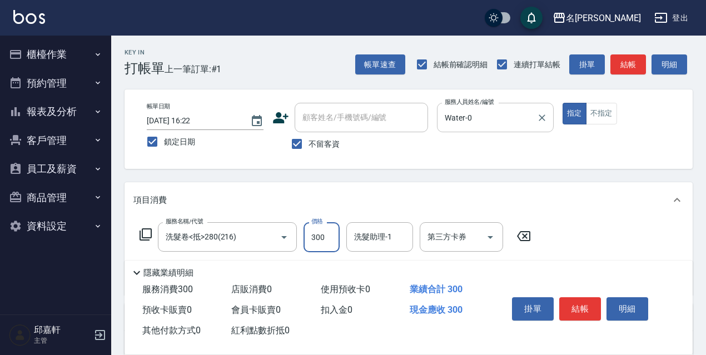
type input "300"
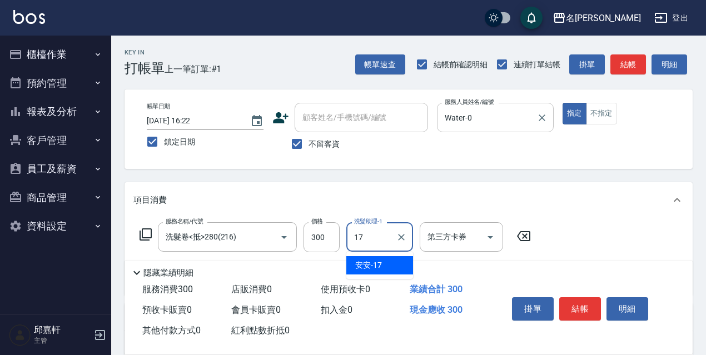
type input "安安-17"
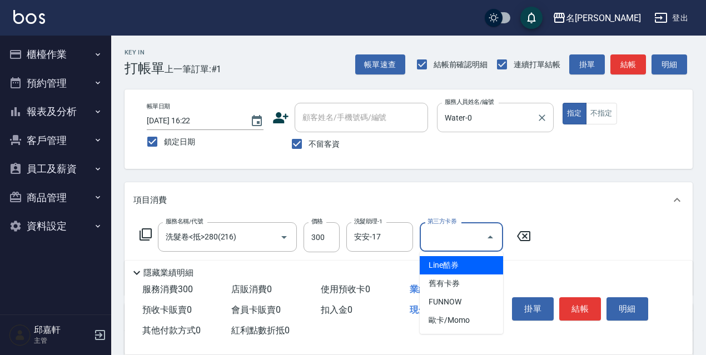
type input "舊有卡券"
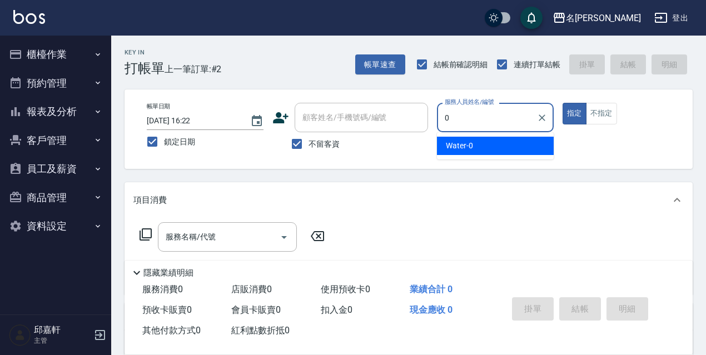
type input "Water-0"
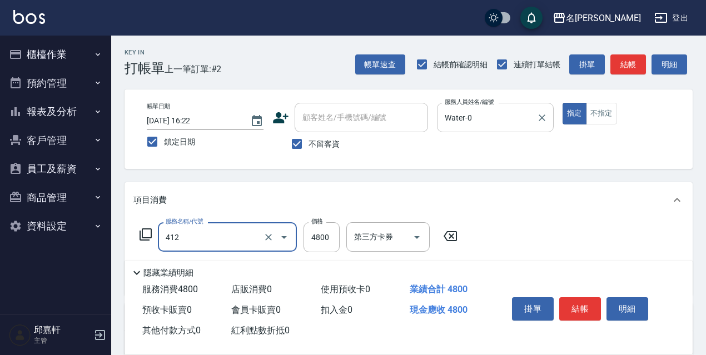
type input "阿速卡醫學燙髮(412)"
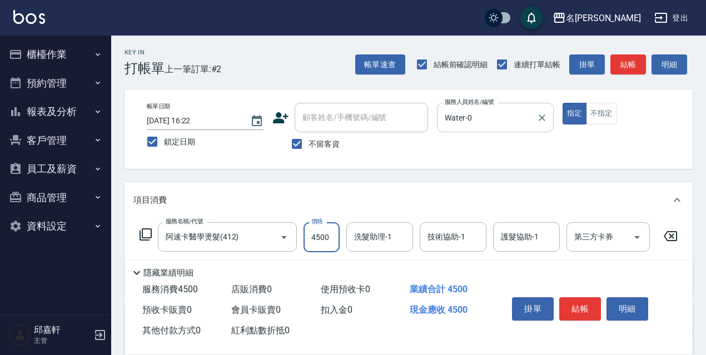
type input "4500"
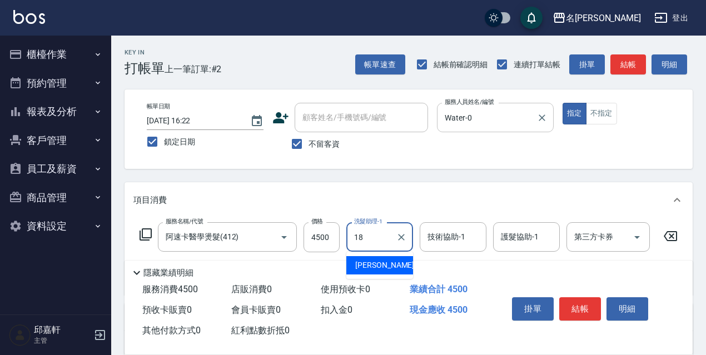
type input "倩倩-18"
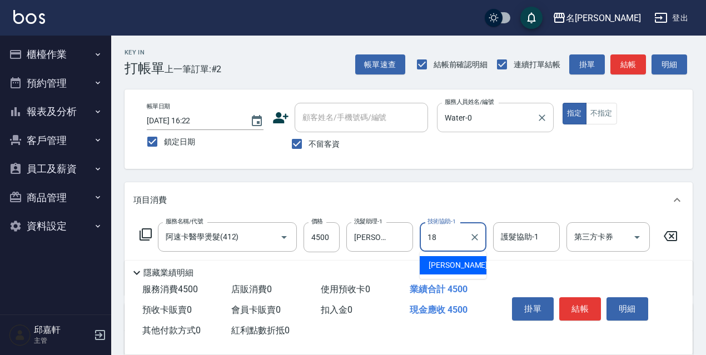
type input "倩倩-18"
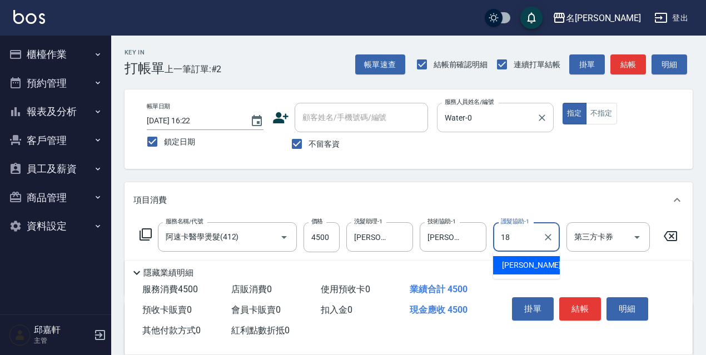
type input "倩倩-18"
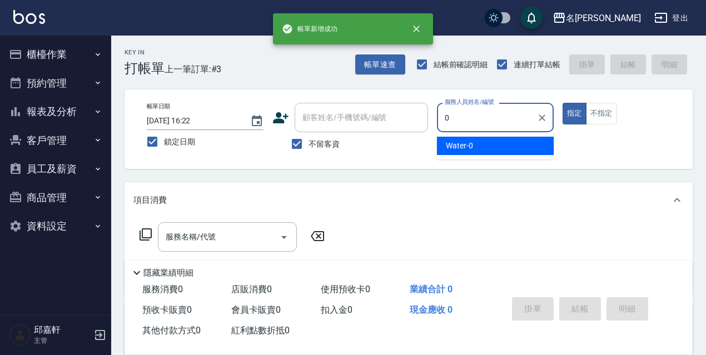
type input "Water-0"
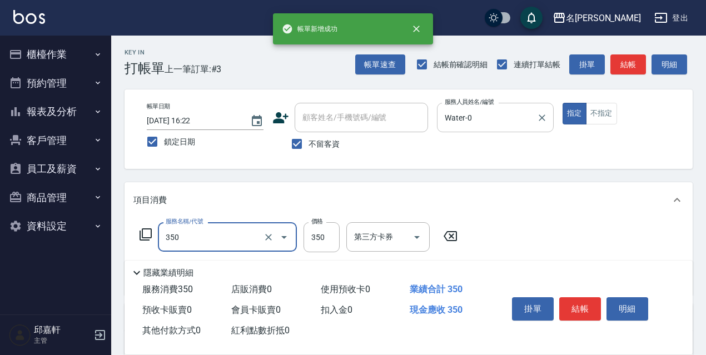
type input "洗髮350(350)"
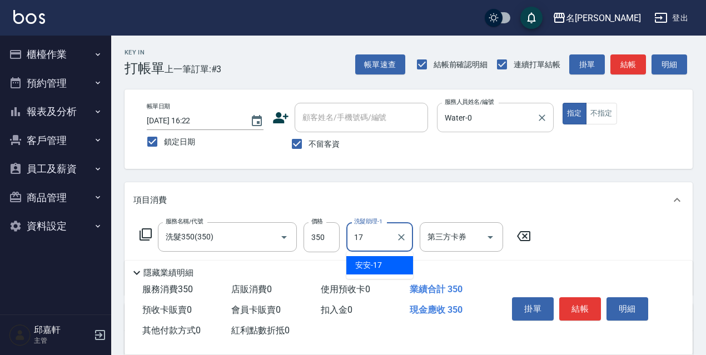
type input "安安-17"
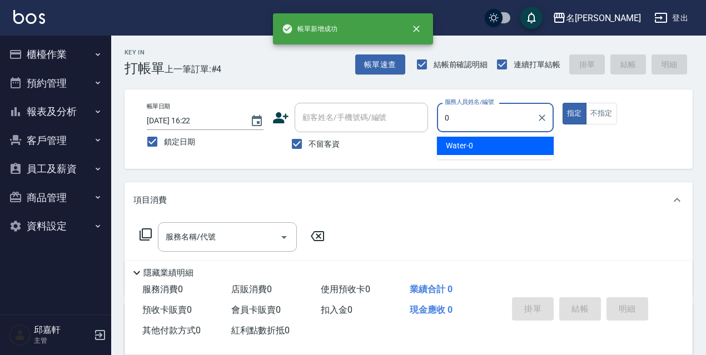
type input "Water-0"
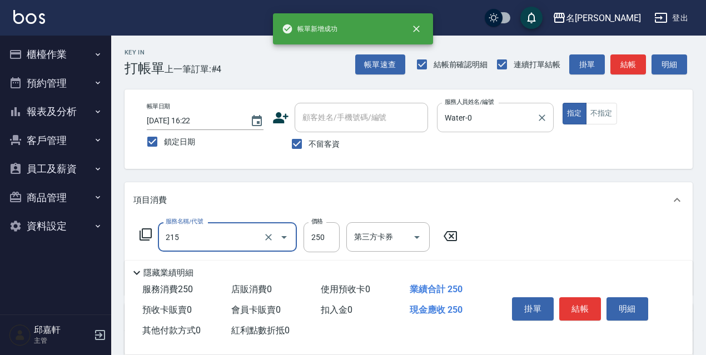
type input "洗髮卷<抵>250(215)"
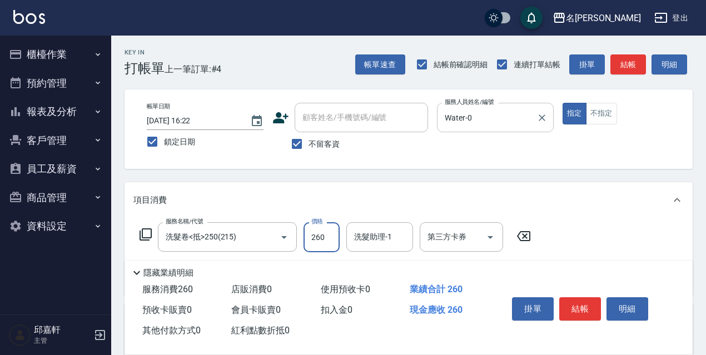
type input "260"
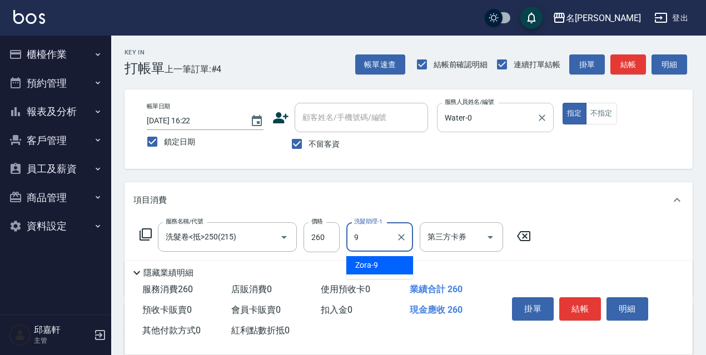
type input "Zora-9"
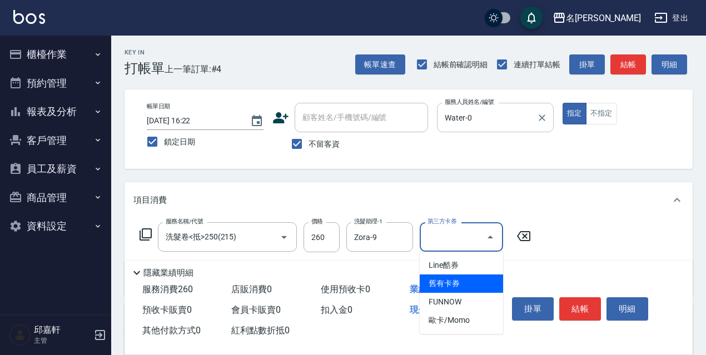
type input "舊有卡券"
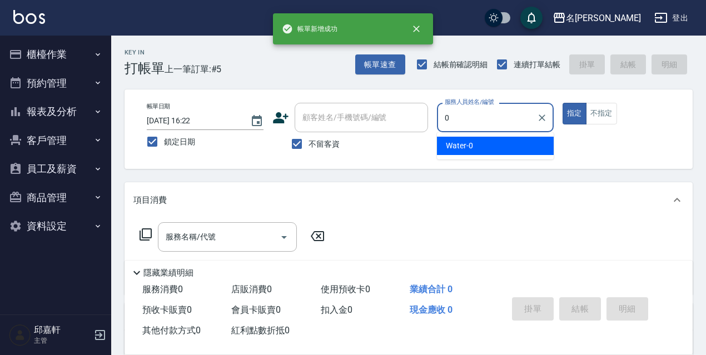
type input "Water-0"
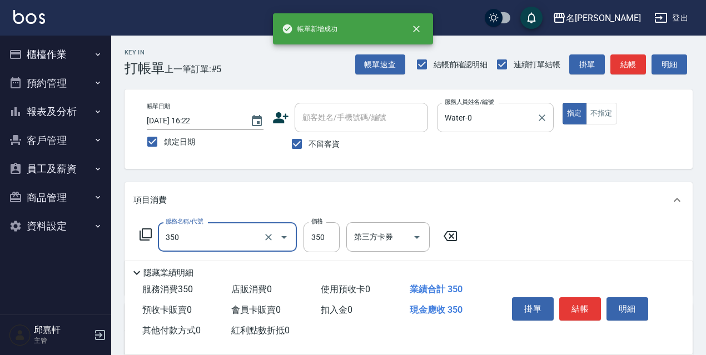
type input "洗髮350(350)"
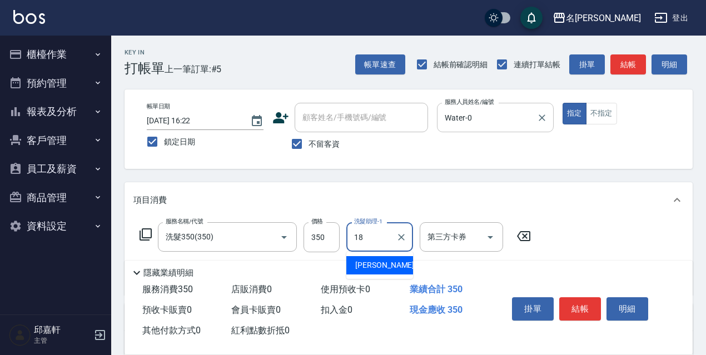
type input "倩倩-18"
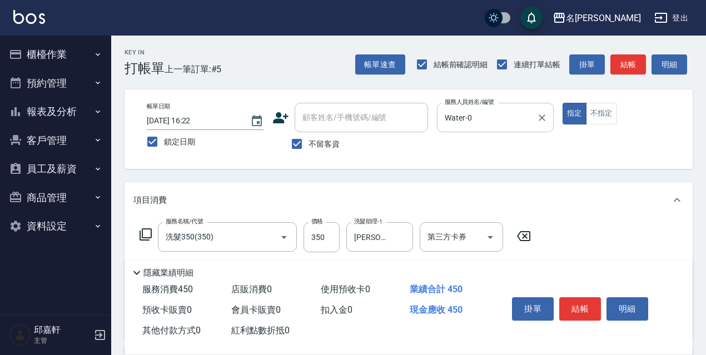
type input "電棒/夾直(803)"
type input "染髮(1500)(503)"
type input "倩倩-18"
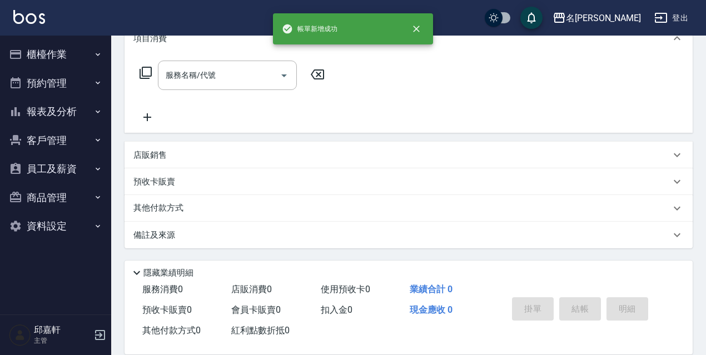
scroll to position [0, 0]
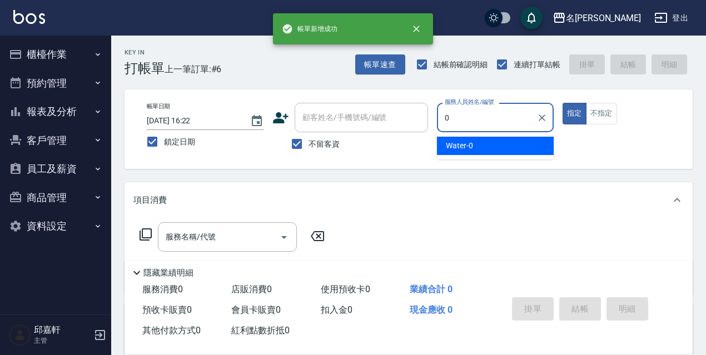
type input "Water-0"
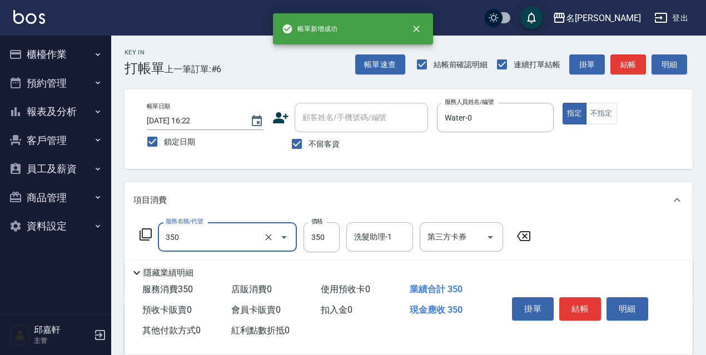
type input "洗髮350(350)"
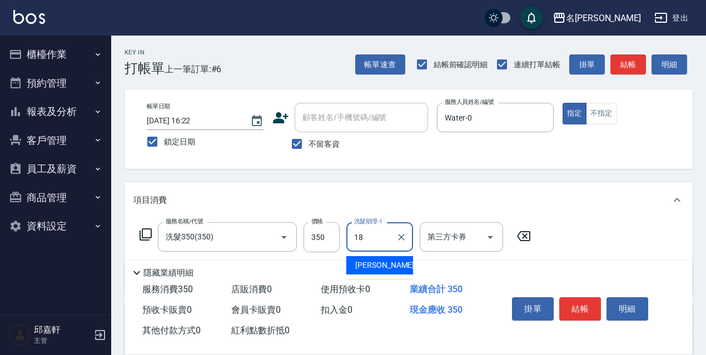
type input "倩倩-18"
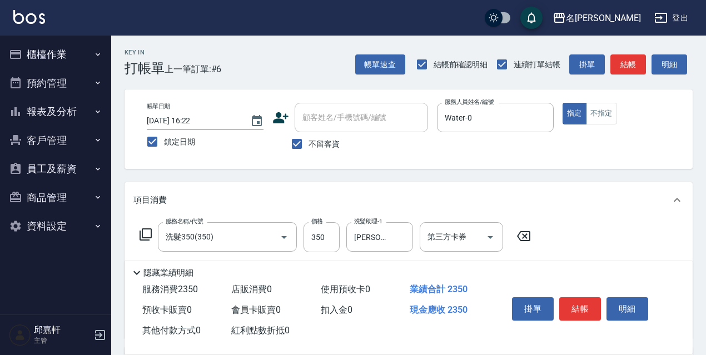
type input "染髮(2000)(505)"
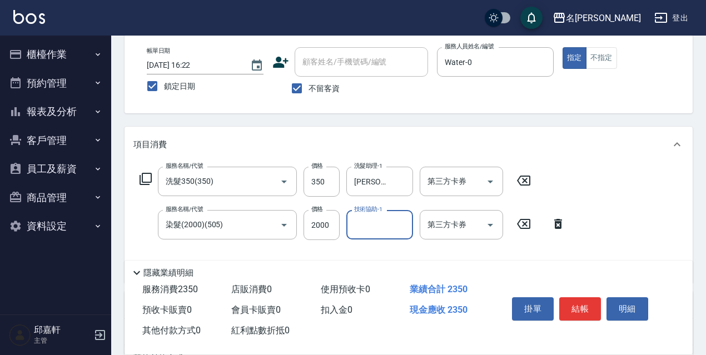
scroll to position [111, 0]
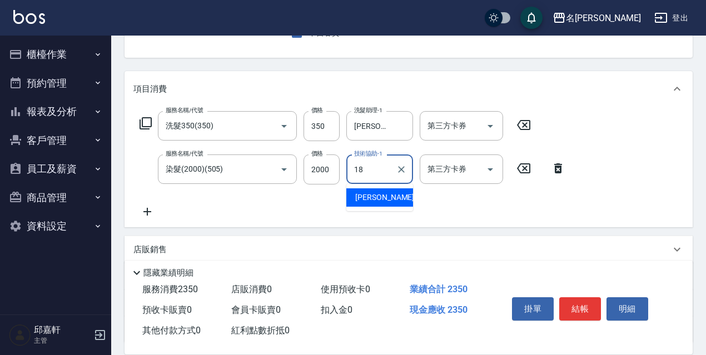
type input "倩倩-18"
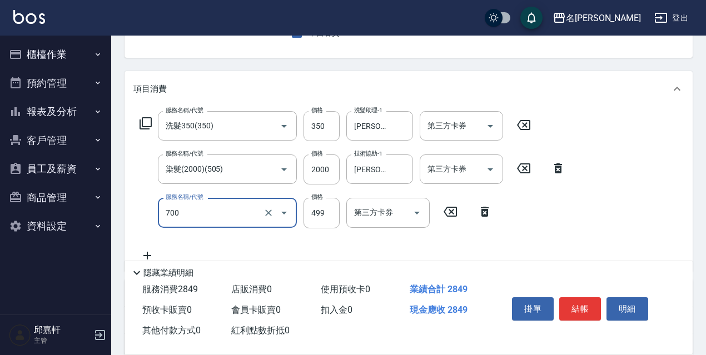
type input "頭皮隔離(700)"
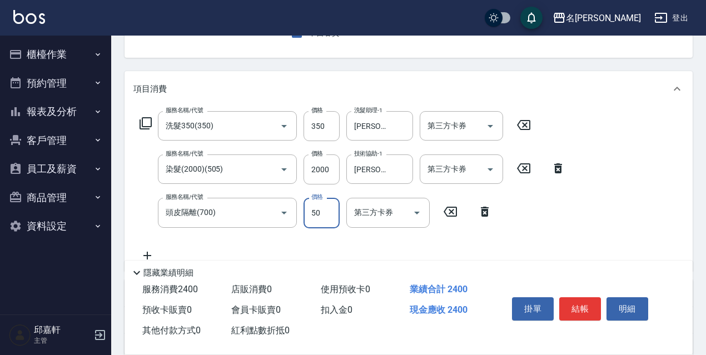
type input "500"
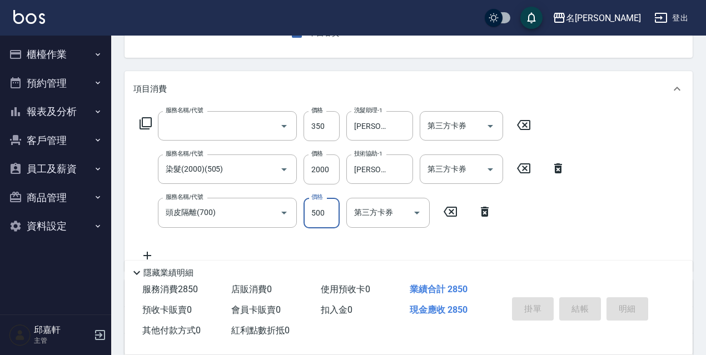
scroll to position [108, 0]
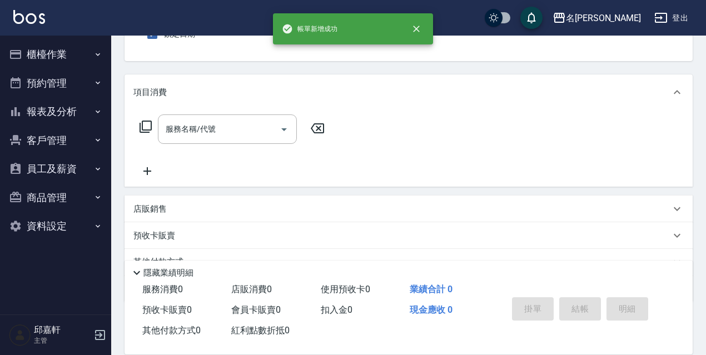
type input "1"
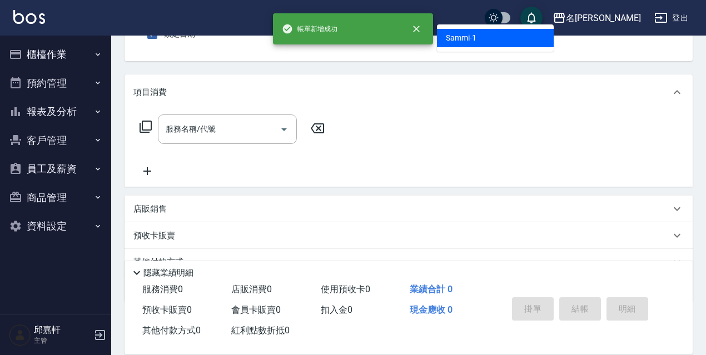
scroll to position [0, 0]
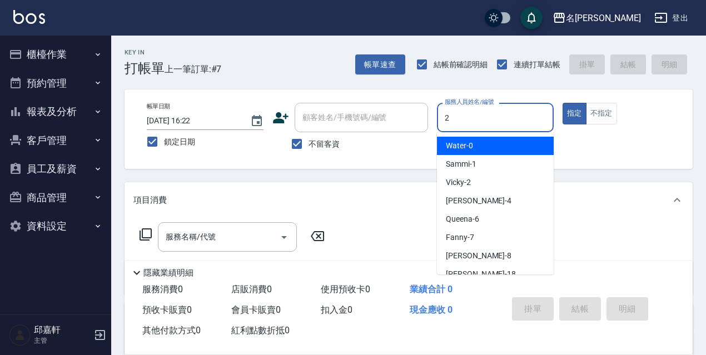
type input "Vicky-2"
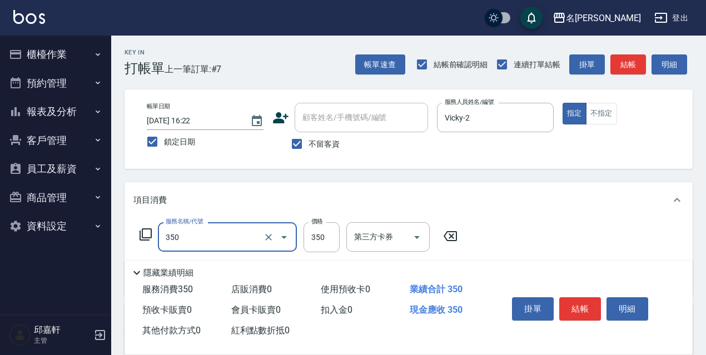
type input "洗髮350(350)"
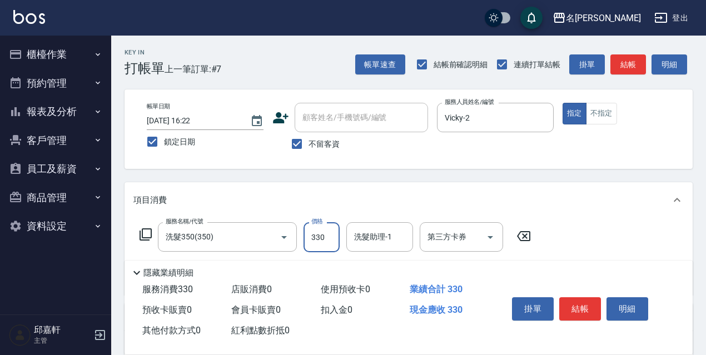
type input "330"
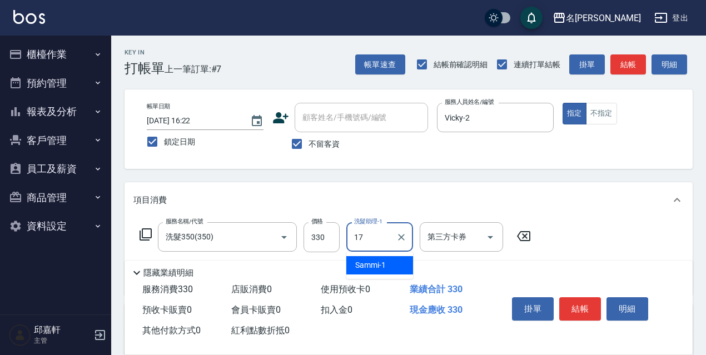
type input "安安-17"
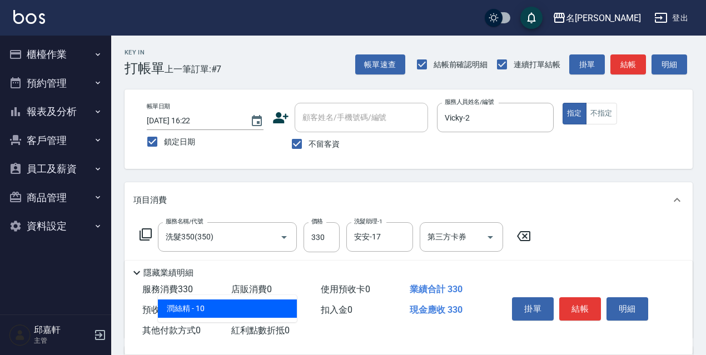
type input "潤絲精(801)"
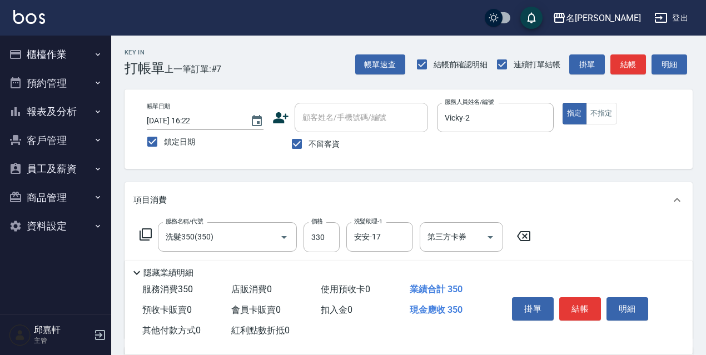
type input "20"
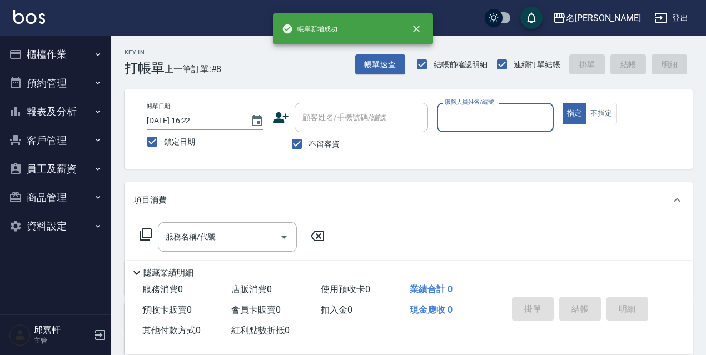
type input "0"
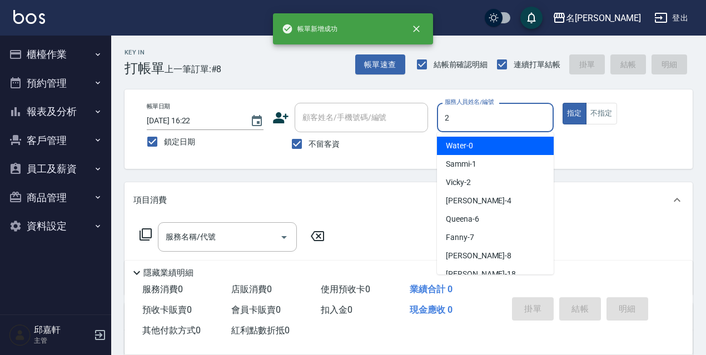
type input "Vicky-2"
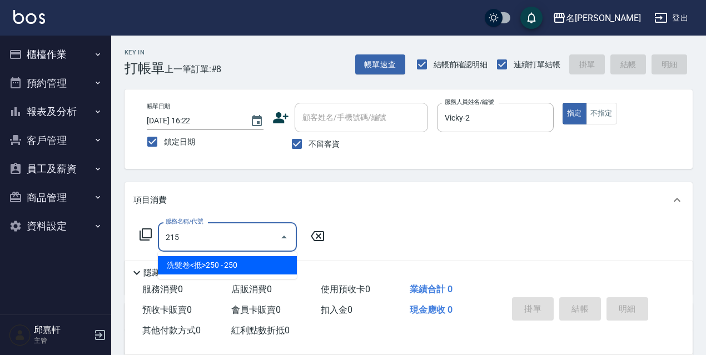
type input "洗髮卷<抵>250(215)"
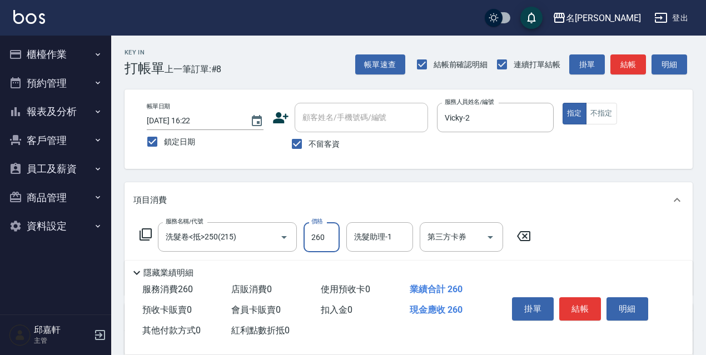
type input "260"
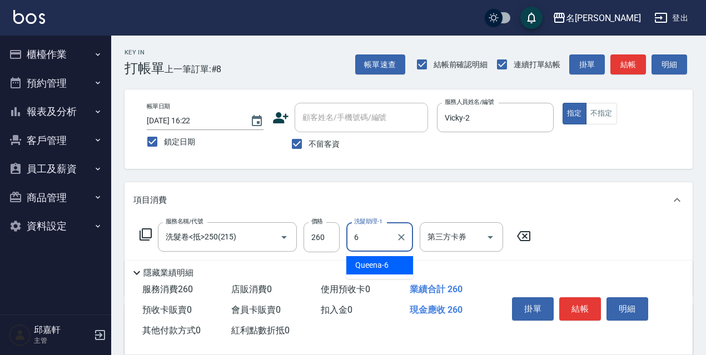
type input "Queena-6"
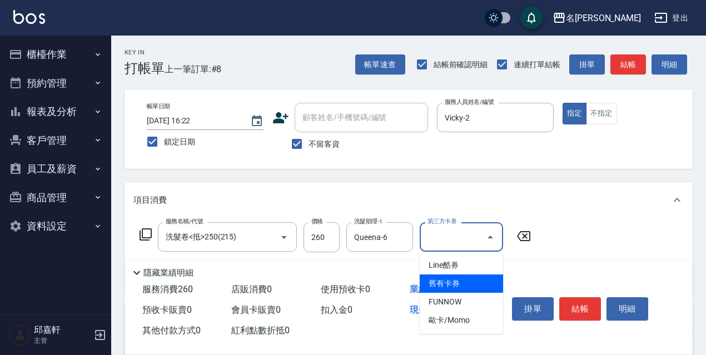
type input "舊有卡券"
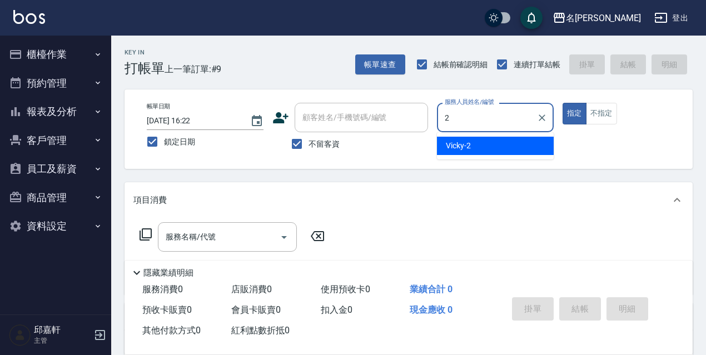
type input "Vicky-2"
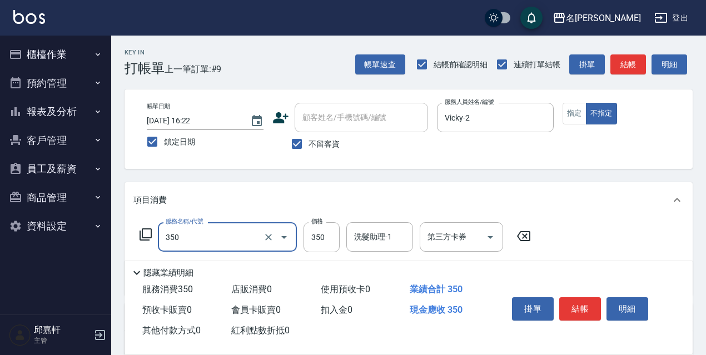
type input "洗髮350(350)"
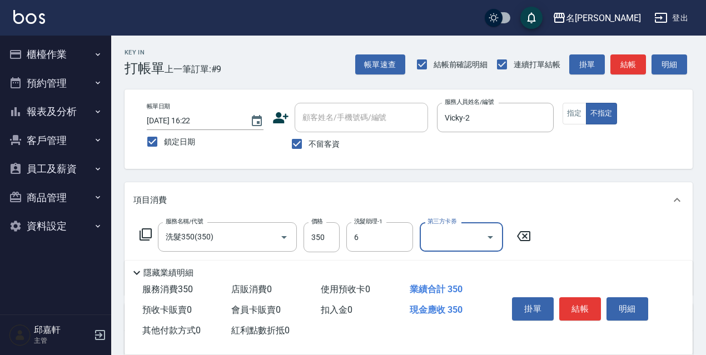
type input "Queena-6"
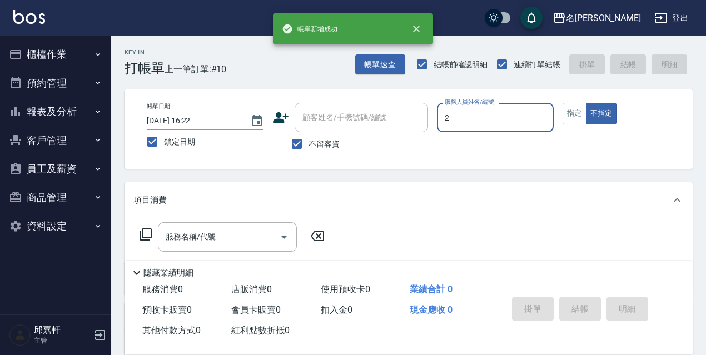
type input "Vicky-2"
type button "false"
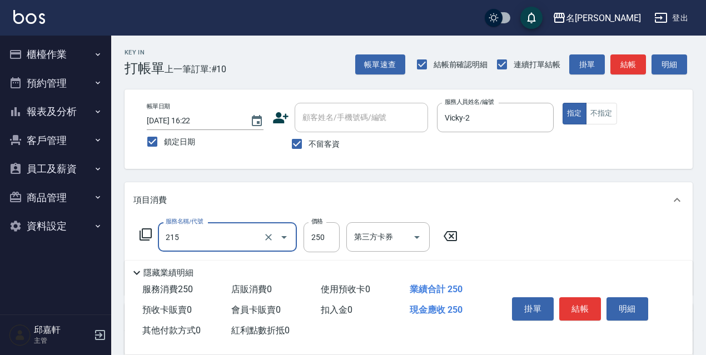
type input "洗髮卷<抵>250(215)"
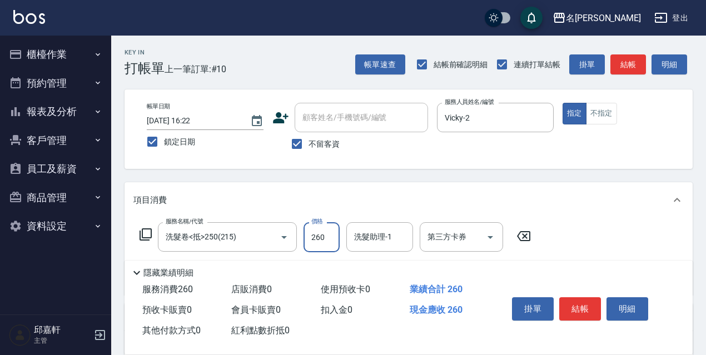
type input "260"
type input "Fanny-7"
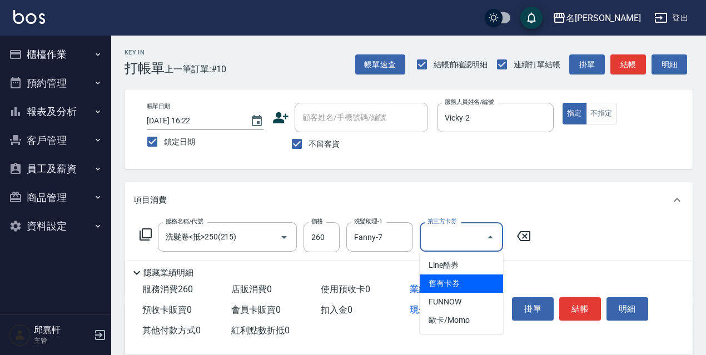
type input "舊有卡券"
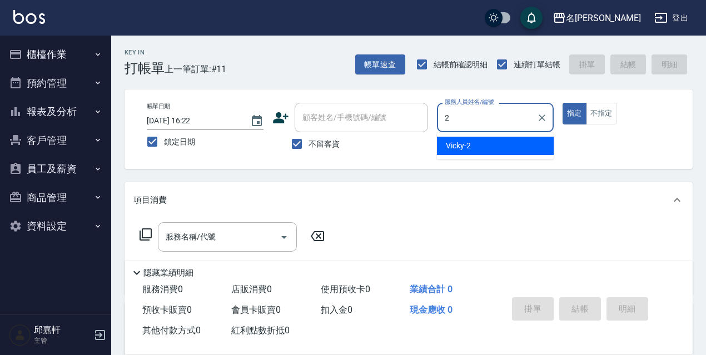
type input "Vicky-2"
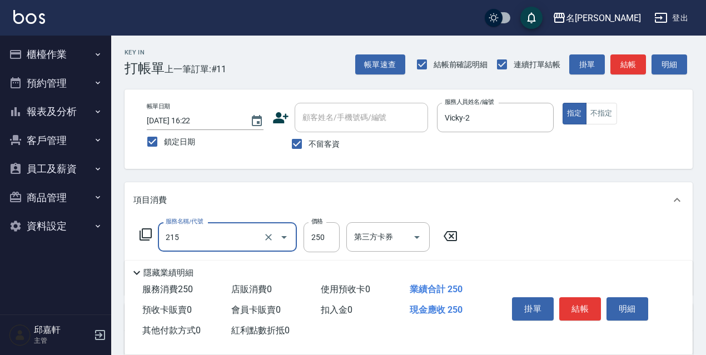
type input "洗髮卷<抵>250(215)"
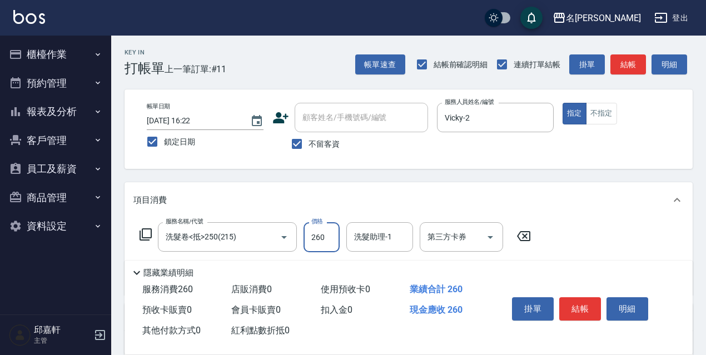
type input "260"
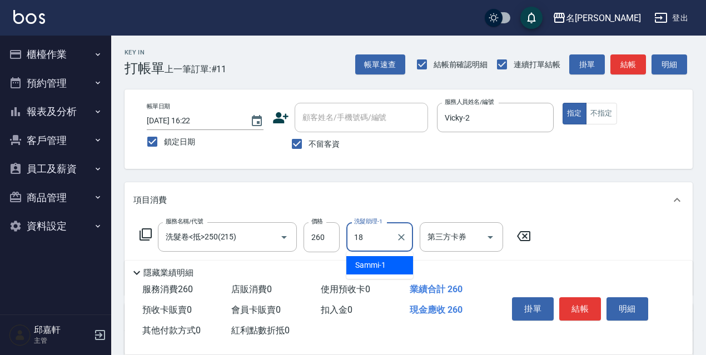
type input "倩倩-18"
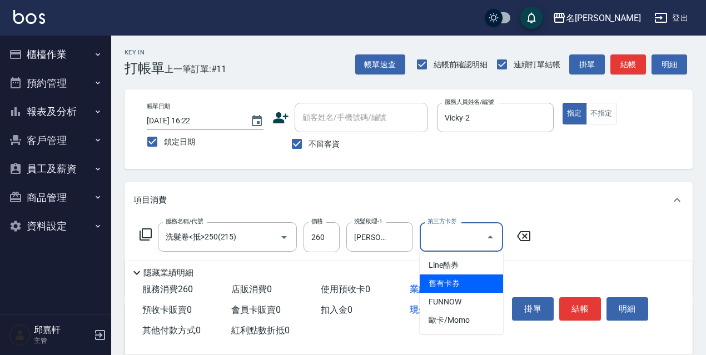
type input "舊有卡券"
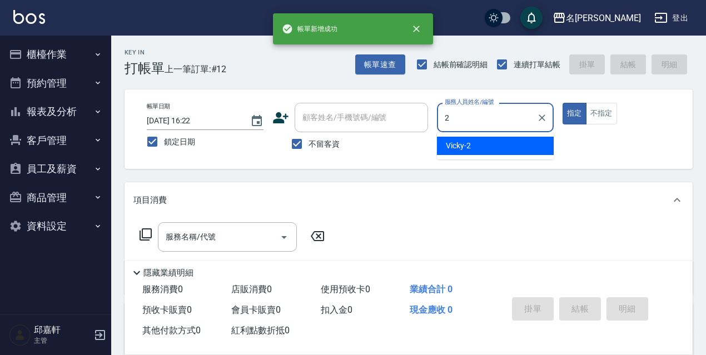
type input "Vicky-2"
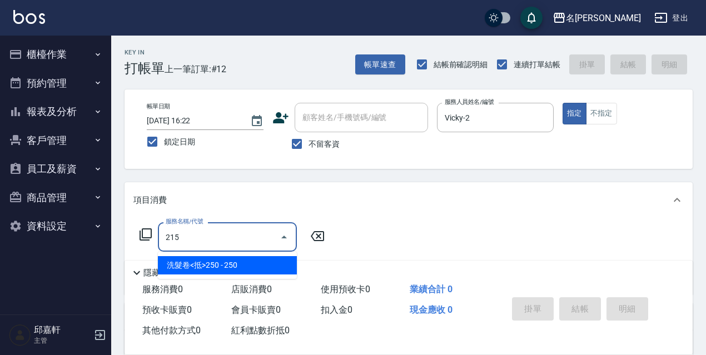
type input "洗髮卷<抵>250(215)"
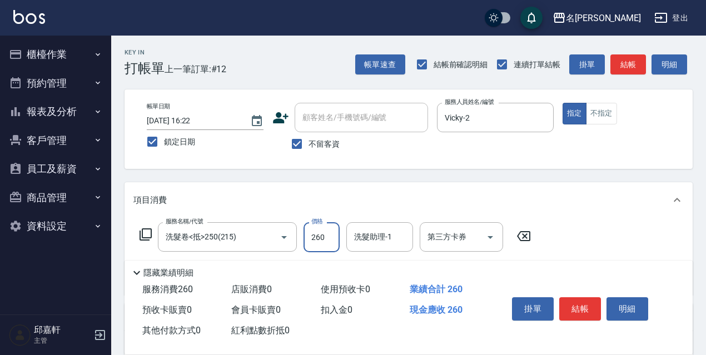
type input "260"
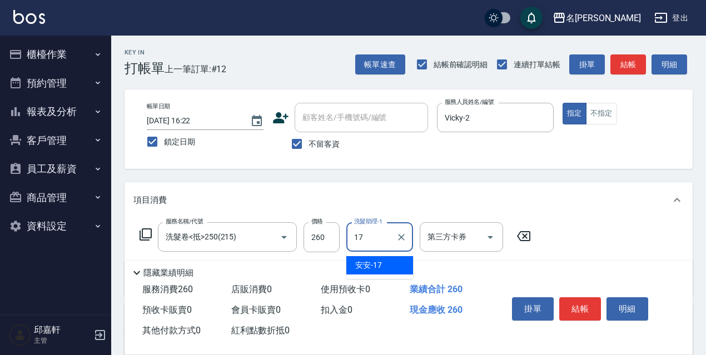
type input "安安-17"
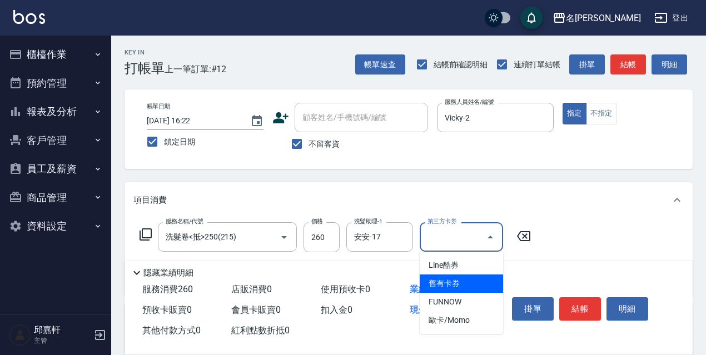
type input "舊有卡券"
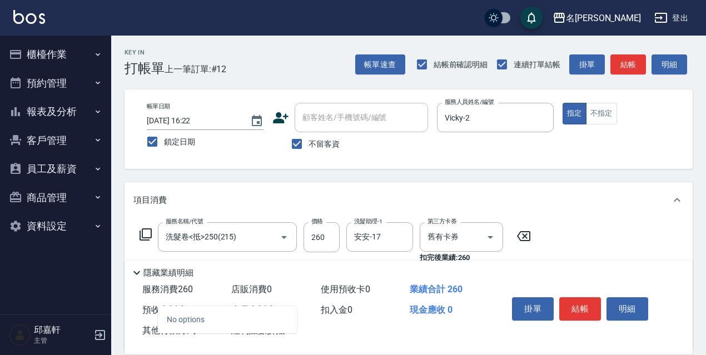
type input "5"
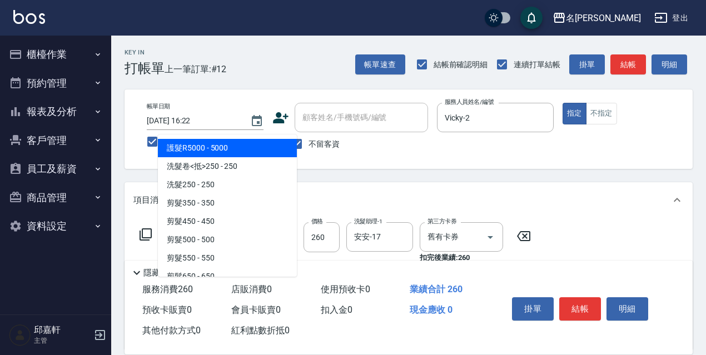
type input "5"
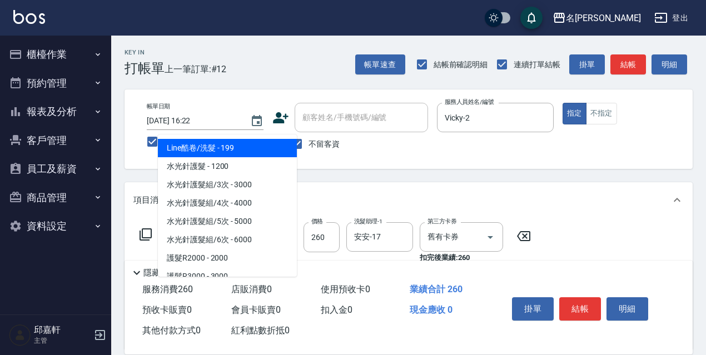
scroll to position [111, 0]
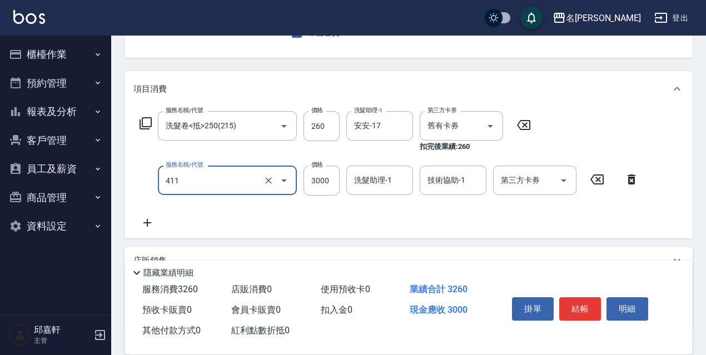
type input "阿速卡燙髮(411)"
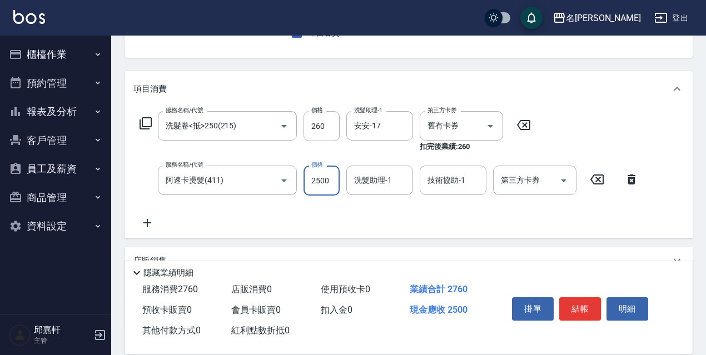
type input "2500"
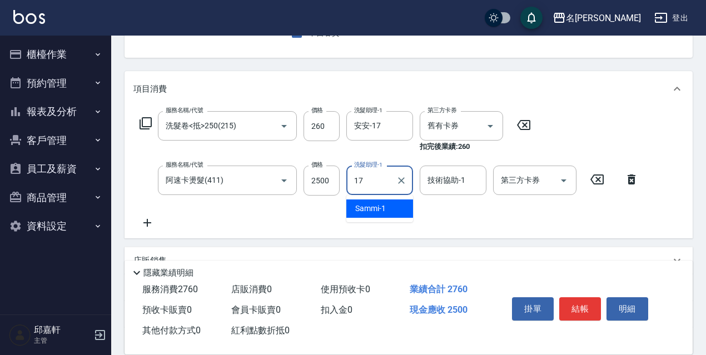
type input "安安-17"
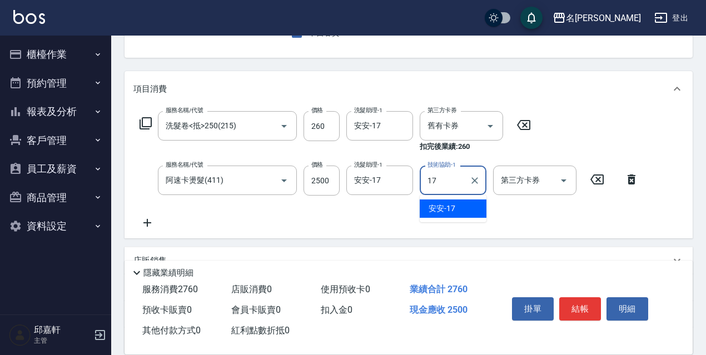
type input "安安-17"
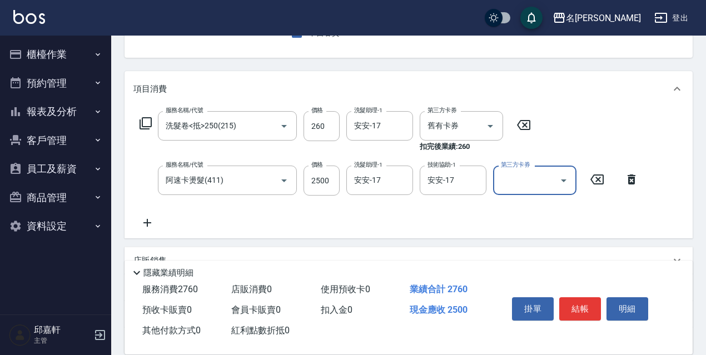
click at [134, 123] on div "服務名稱/代號 洗髮卷<抵>250(215) 服務名稱/代號 價格 260 價格 洗髮助理-1 安安-17 洗髮助理-1 第三方卡券 舊有卡券 第三方卡券 扣…" at bounding box center [335, 131] width 404 height 41
click at [138, 127] on div "服務名稱/代號 洗髮卷<抵>250(215) 服務名稱/代號 價格 260 價格 洗髮助理-1 安安-17 洗髮助理-1 第三方卡券 舊有卡券 第三方卡券 扣…" at bounding box center [335, 131] width 404 height 41
click at [144, 125] on icon at bounding box center [145, 123] width 13 height 13
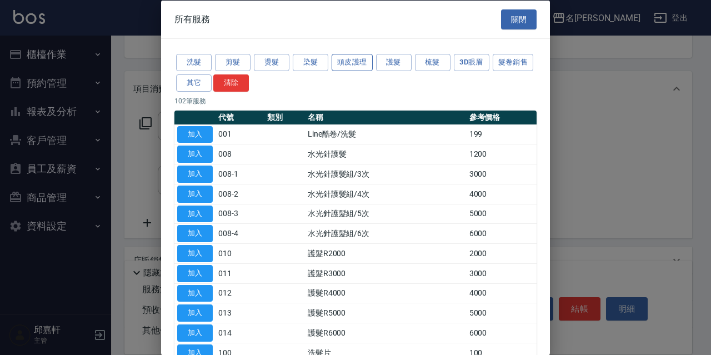
click at [352, 63] on button "頭皮護理" at bounding box center [352, 62] width 41 height 17
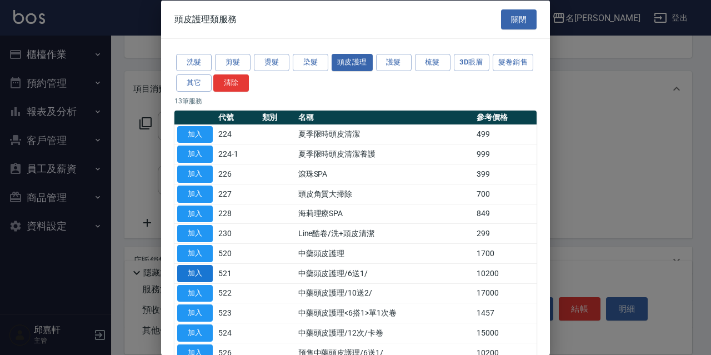
click at [191, 278] on button "加入" at bounding box center [195, 273] width 36 height 17
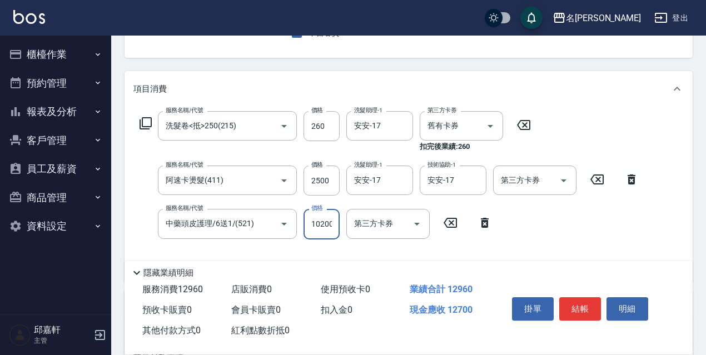
click at [329, 235] on input "10200" at bounding box center [321, 224] width 36 height 30
type input "10800"
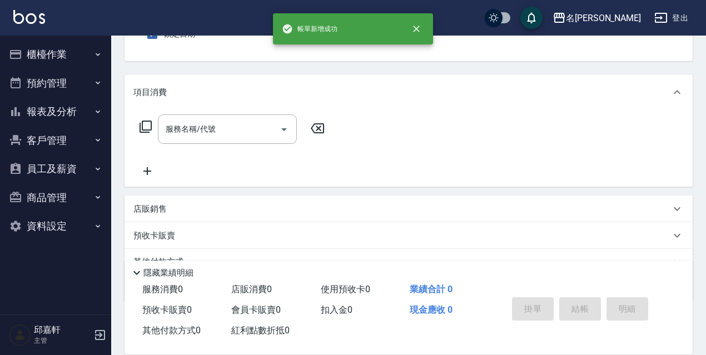
scroll to position [0, 0]
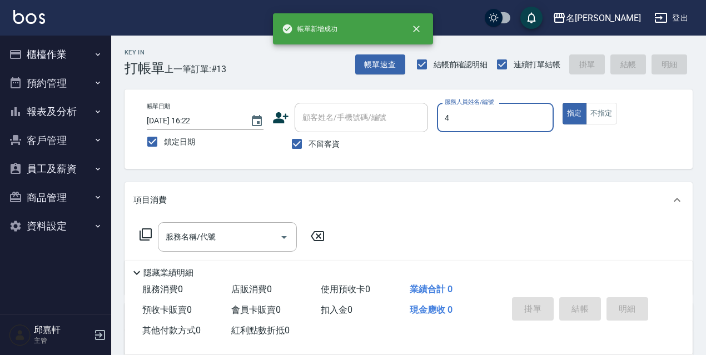
type input "小禎-4"
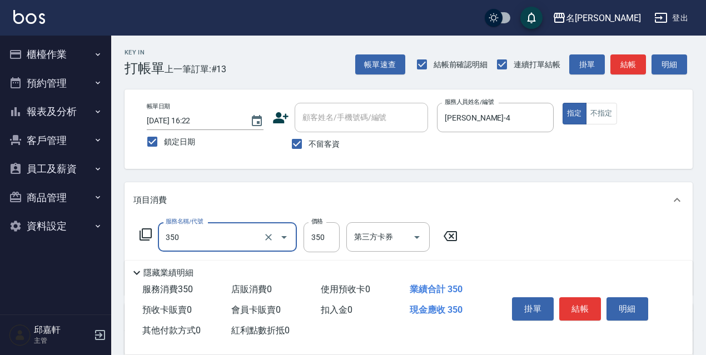
type input "洗髮350(350)"
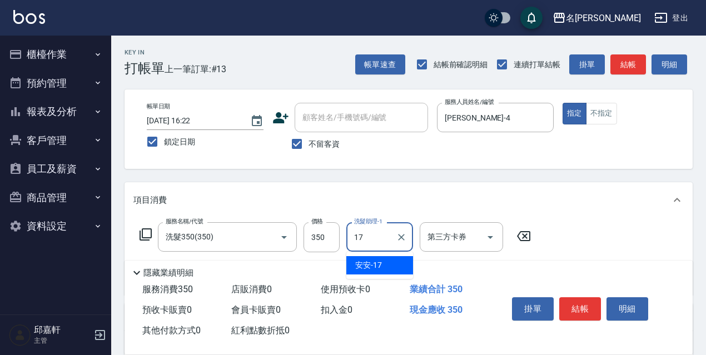
type input "安安-17"
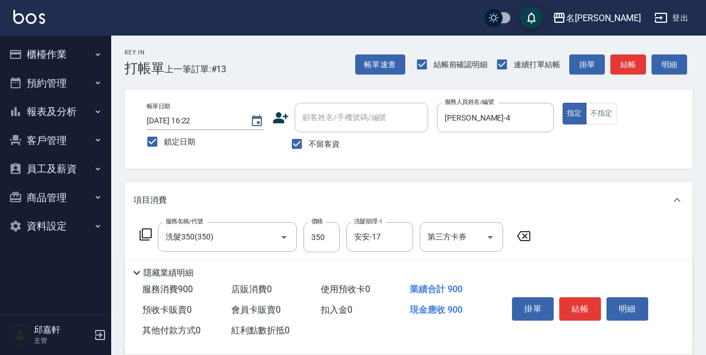
type input "剪髮550(308)"
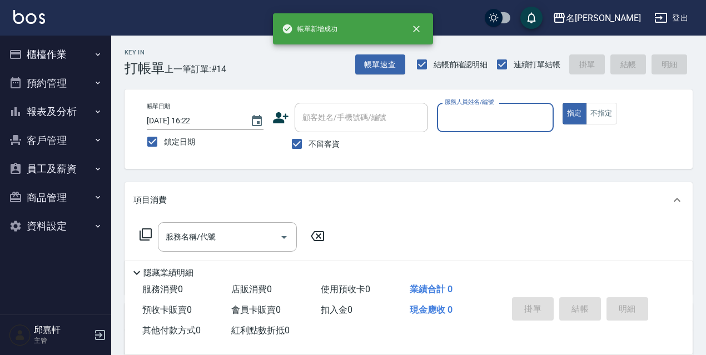
type input "0"
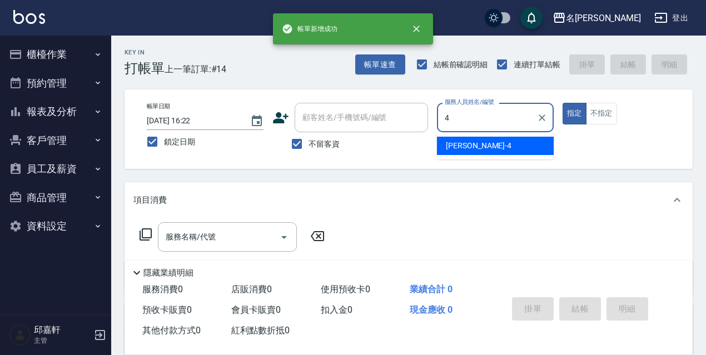
type input "小禎-4"
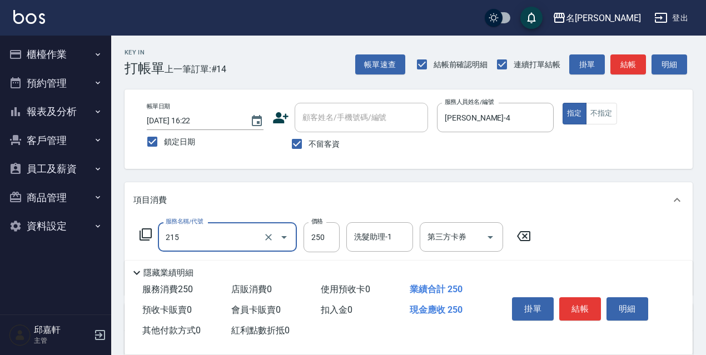
type input "洗髮卷<抵>250(215)"
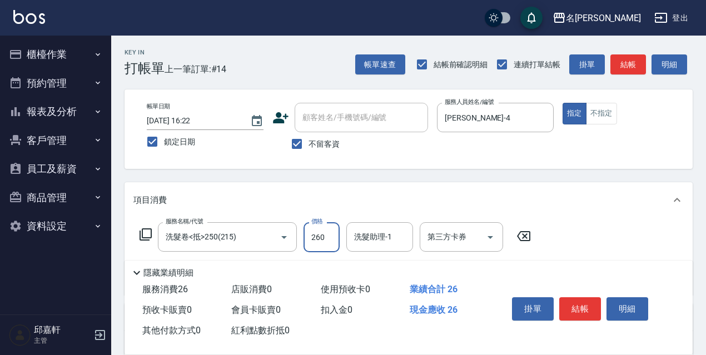
type input "260"
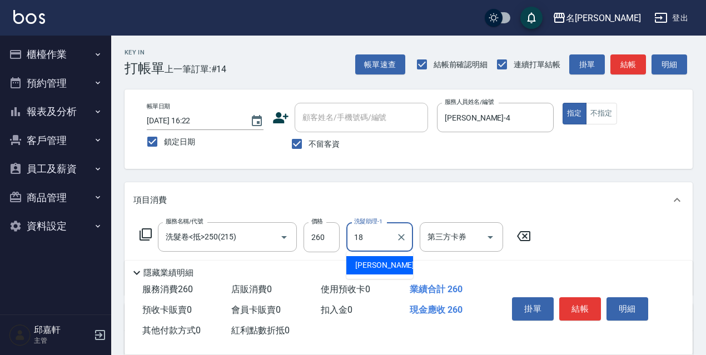
type input "倩倩-18"
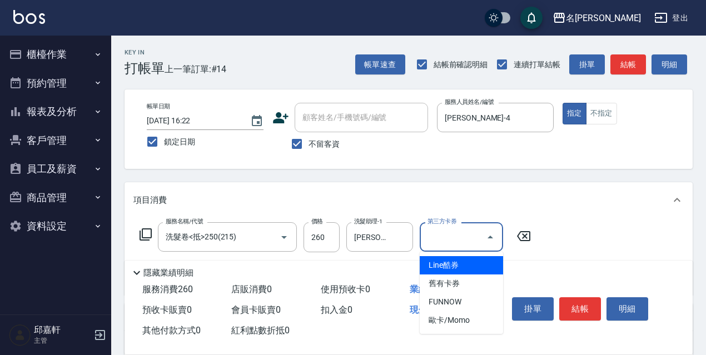
type input "舊有卡券"
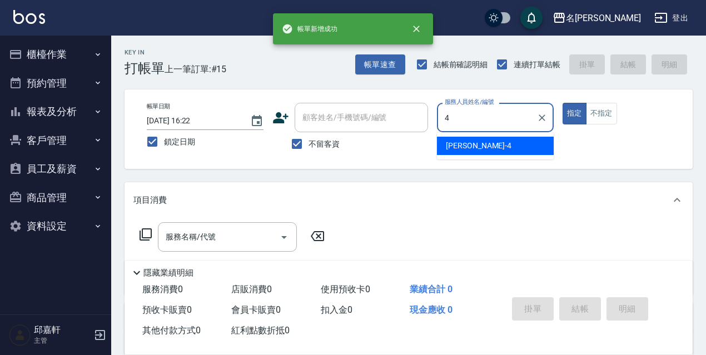
type input "小禎-4"
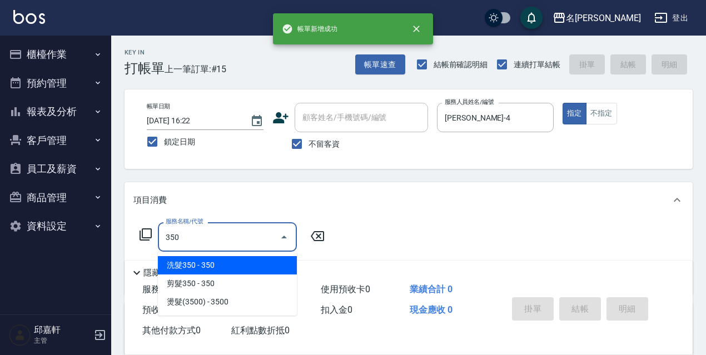
type input "洗髮350(350)"
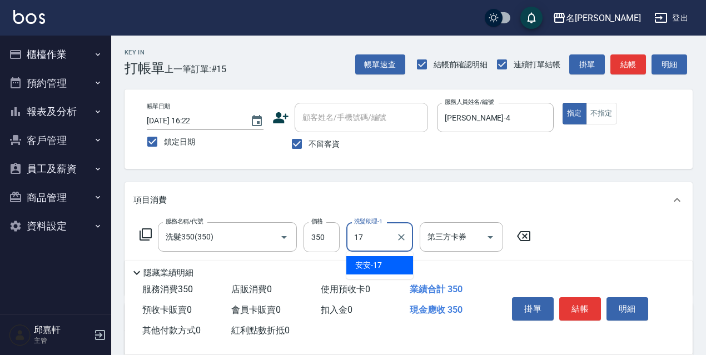
type input "安安-17"
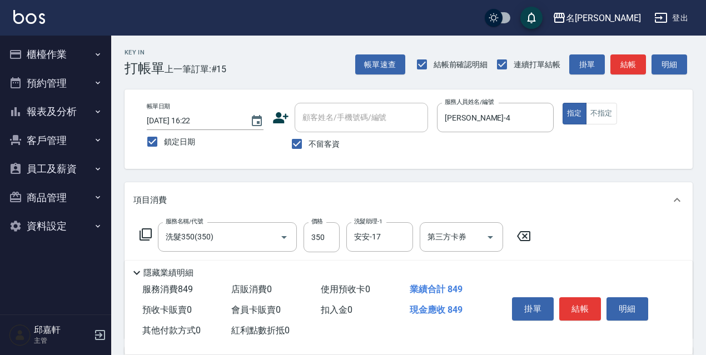
type input "頭皮隔離(700)"
type input "5"
type input "染髮(800)(501)"
type input "安安-17"
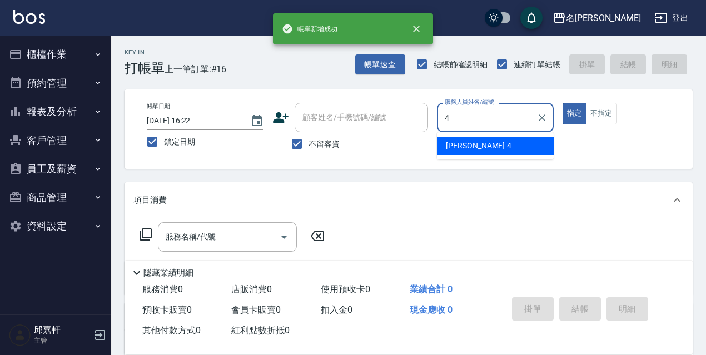
type input "小禎-4"
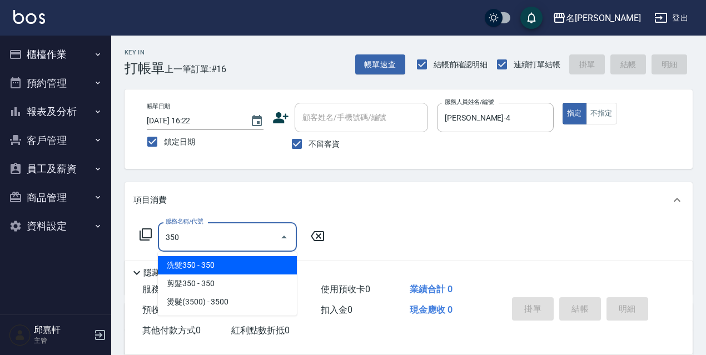
type input "洗髮350(350)"
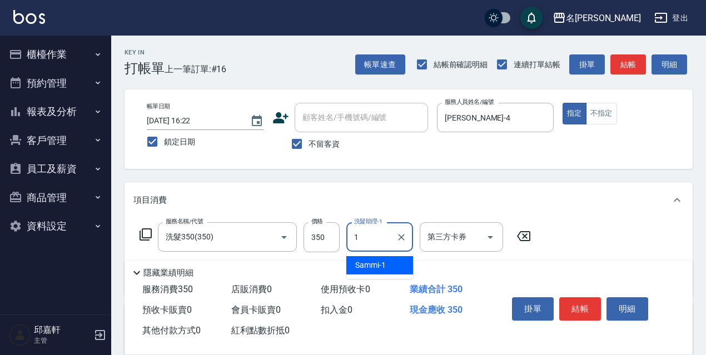
type input "Sammi-1"
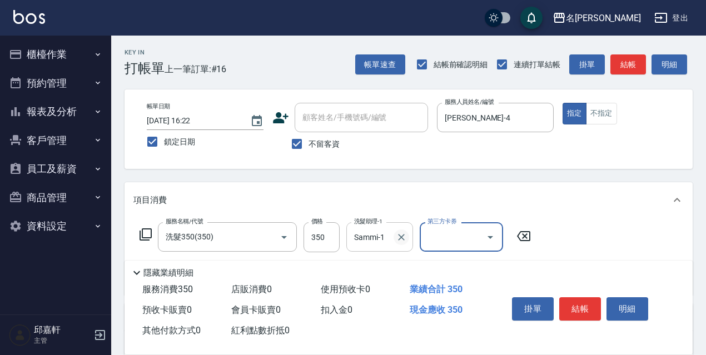
click at [399, 232] on icon "Clear" at bounding box center [401, 237] width 11 height 11
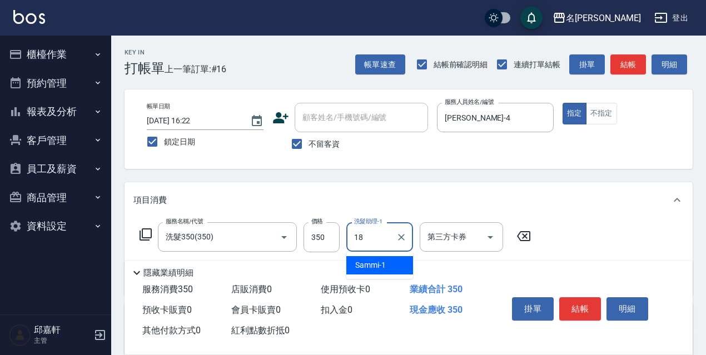
type input "倩倩-18"
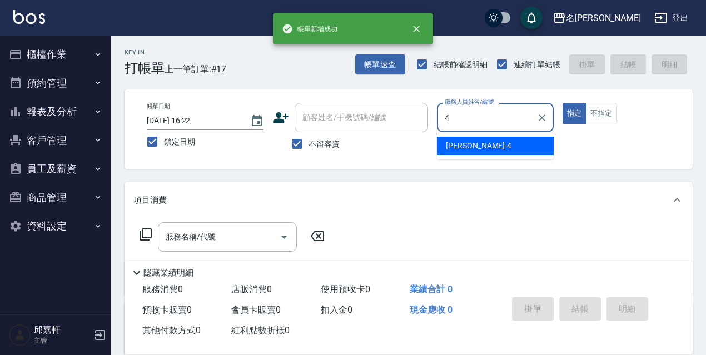
type input "小禎-4"
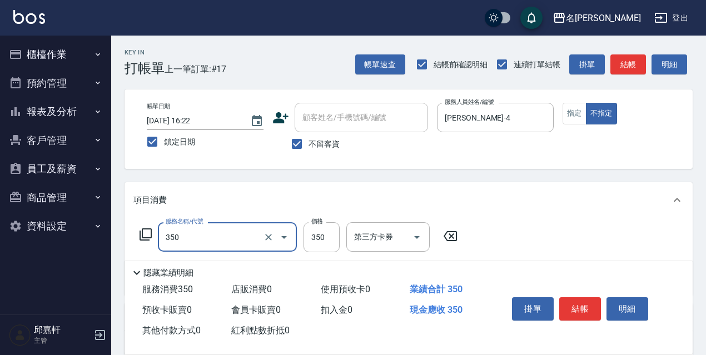
type input "洗髮350(350)"
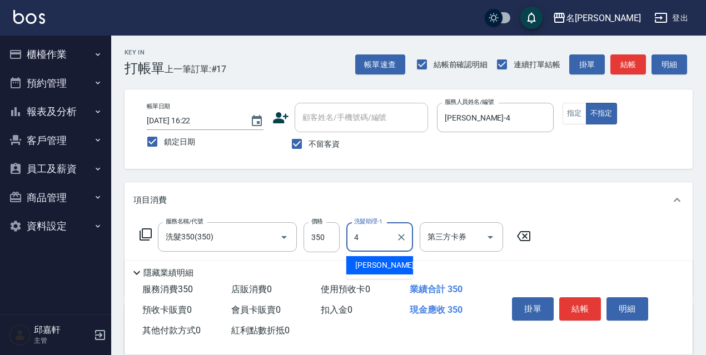
type input "小禎-4"
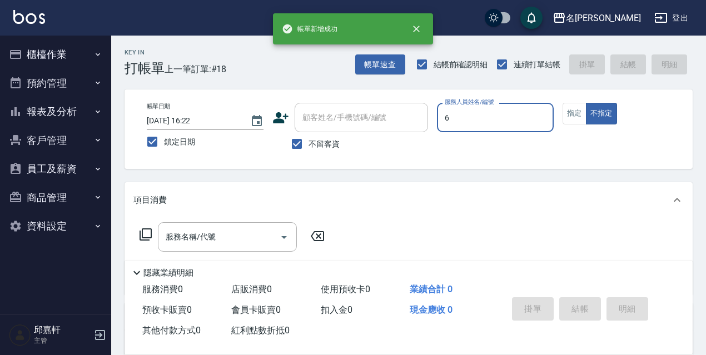
type input "Queena-6"
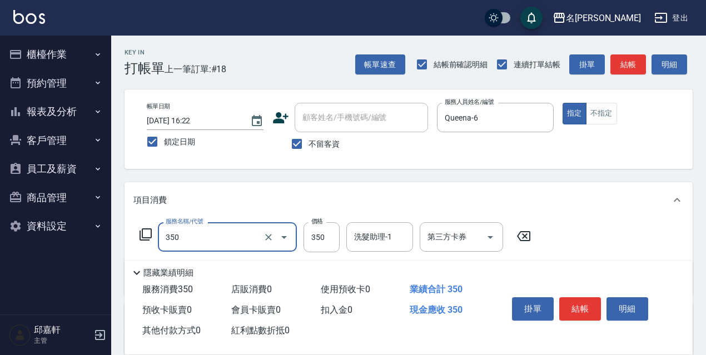
type input "洗髮350(350)"
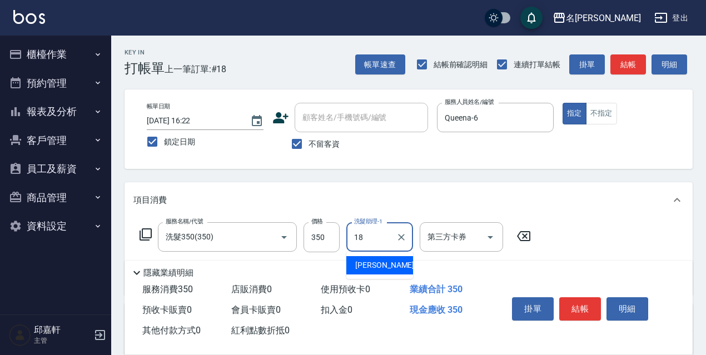
type input "倩倩-18"
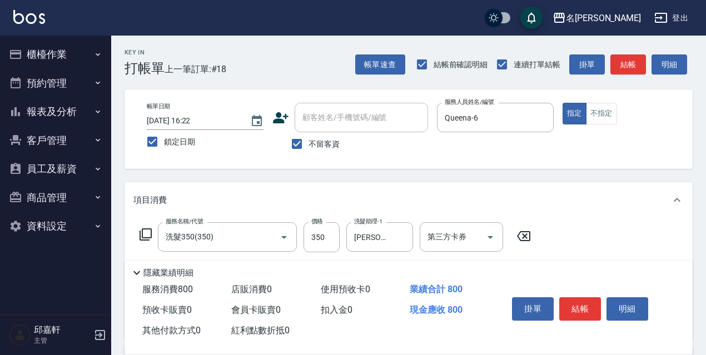
type input "剪髮450(306)"
type input "染髮(2500)(506)"
type input "2300"
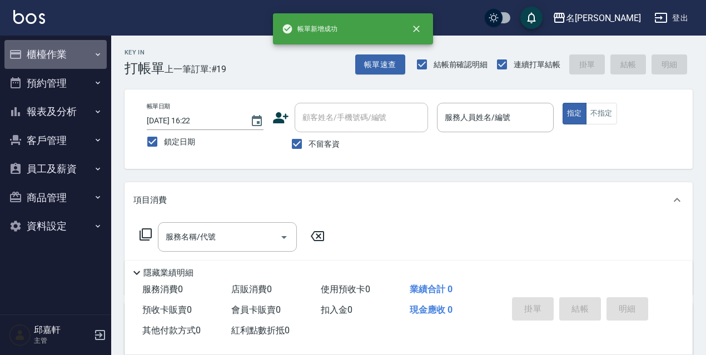
drag, startPoint x: 23, startPoint y: 51, endPoint x: 24, endPoint y: 59, distance: 8.5
click at [23, 51] on button "櫃檯作業" at bounding box center [55, 54] width 102 height 29
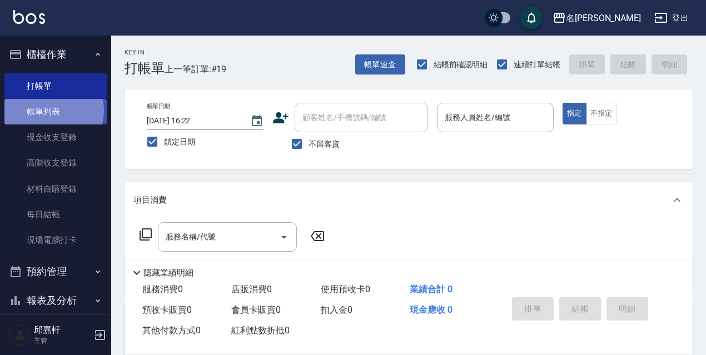
click at [50, 111] on link "帳單列表" at bounding box center [55, 112] width 102 height 26
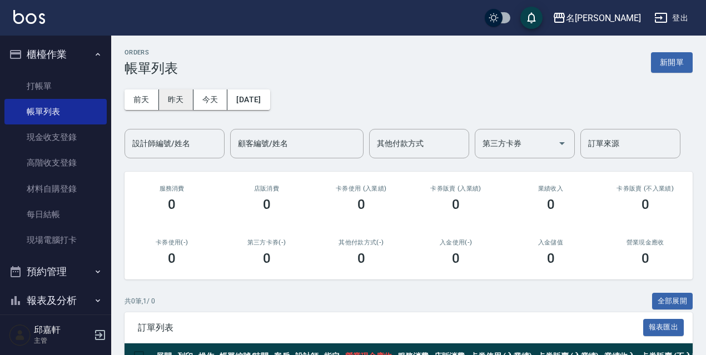
click at [167, 90] on button "昨天" at bounding box center [176, 99] width 34 height 21
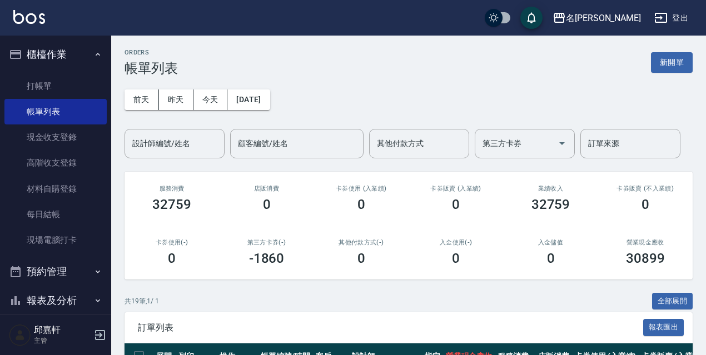
scroll to position [111, 0]
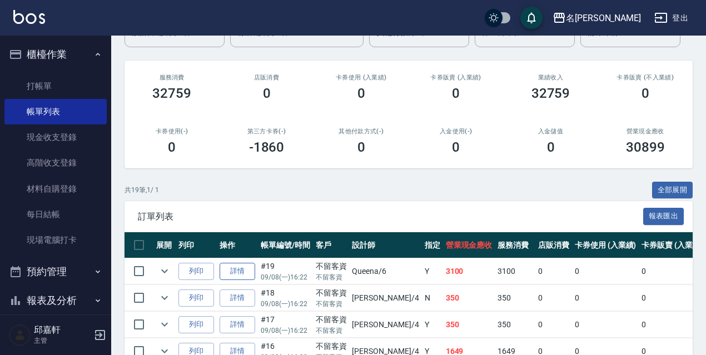
click at [252, 277] on link "詳情" at bounding box center [237, 271] width 36 height 17
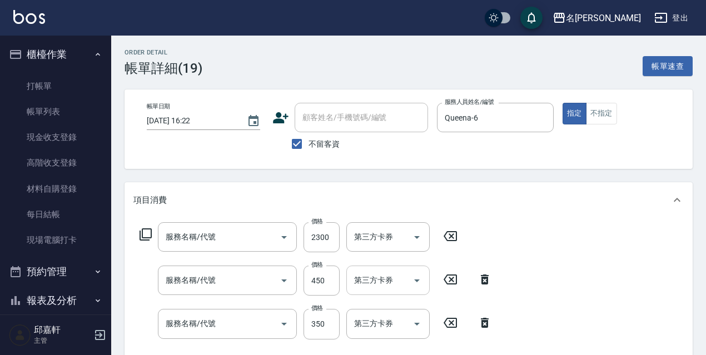
type input "2025/09/08 16:22"
checkbox input "true"
type input "Queena-6"
type input "染髮(2500)(506)"
type input "剪髮450(306)"
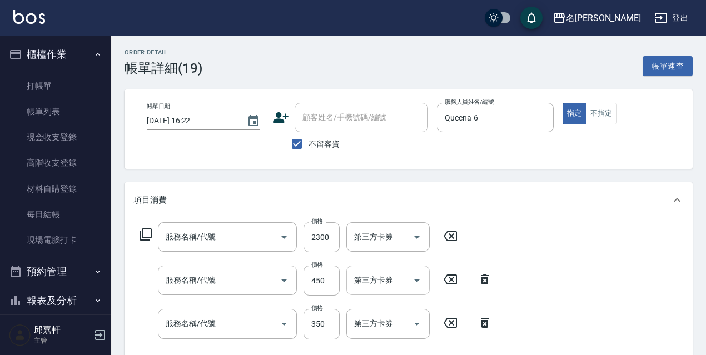
type input "洗髮350(350)"
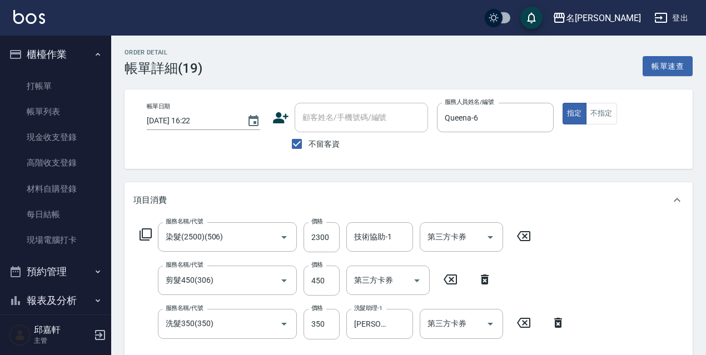
scroll to position [111, 0]
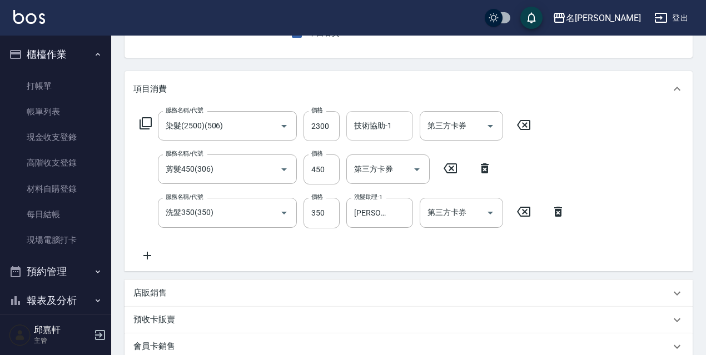
click at [372, 127] on input "技術協助-1" at bounding box center [379, 125] width 57 height 19
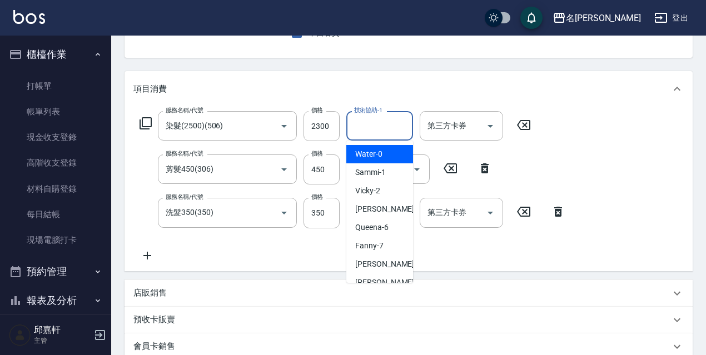
type input "4"
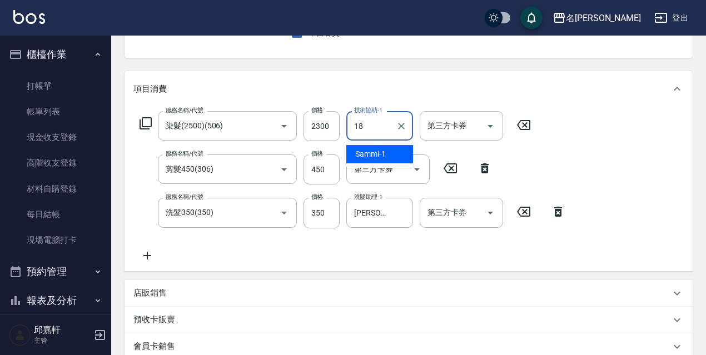
type input "倩倩-18"
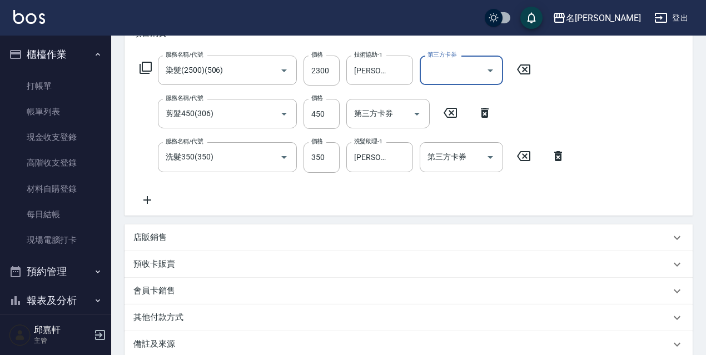
scroll to position [290, 0]
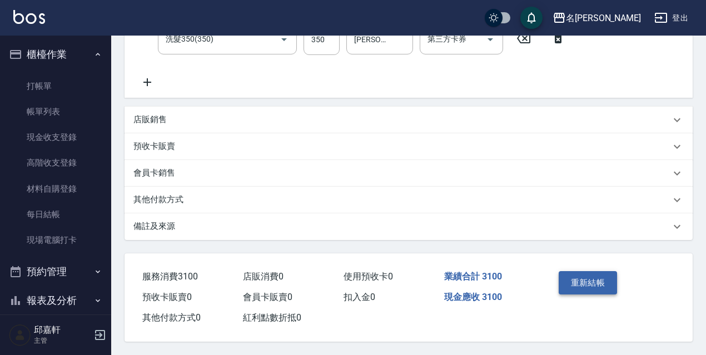
click at [594, 271] on button "重新結帳" at bounding box center [587, 282] width 59 height 23
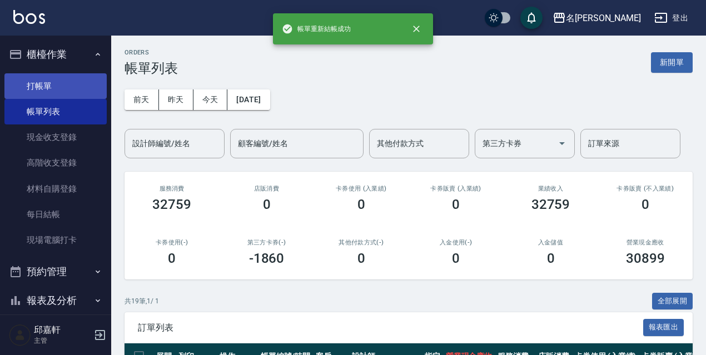
click at [48, 79] on link "打帳單" at bounding box center [55, 86] width 102 height 26
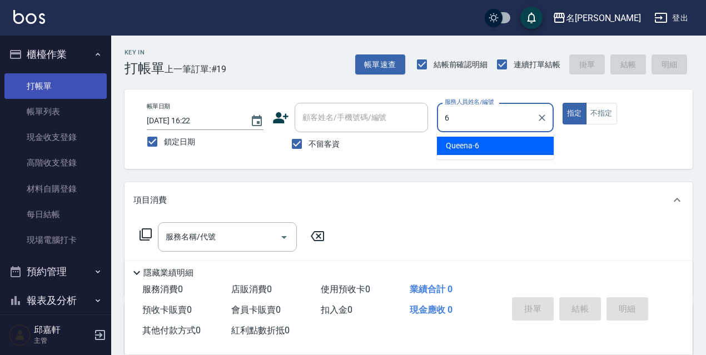
type input "Queena-6"
type button "true"
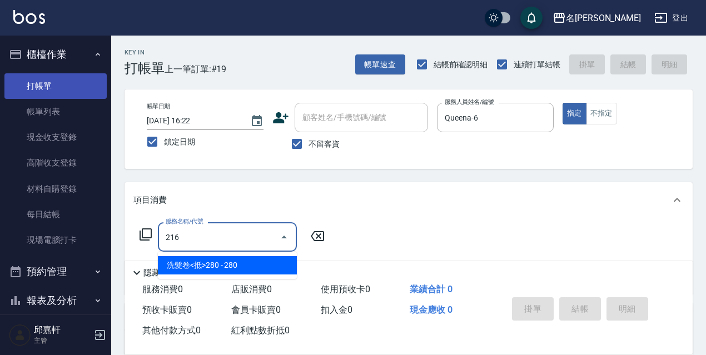
type input "洗髮卷<抵>280(216)"
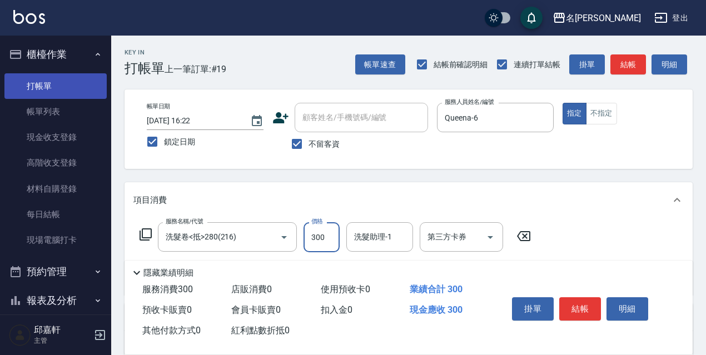
type input "300"
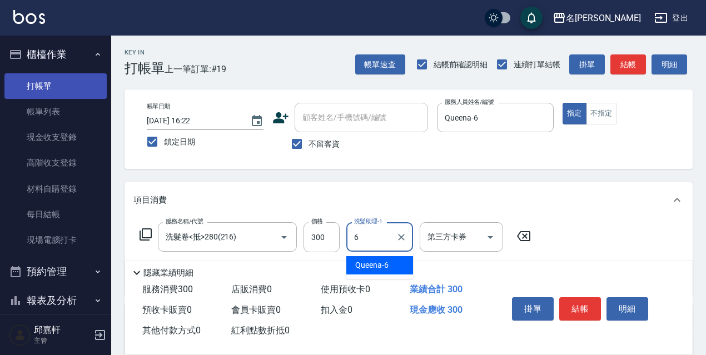
type input "Queena-6"
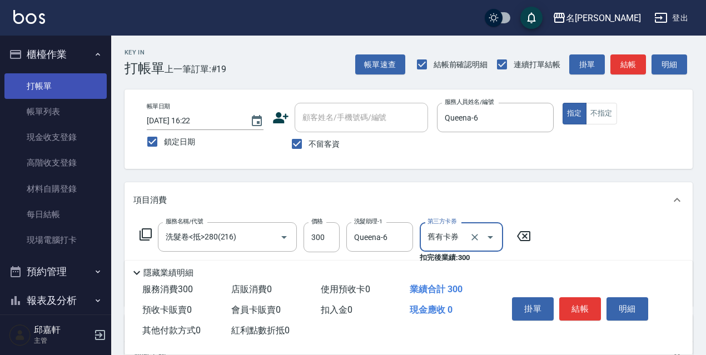
type input "舊有卡券"
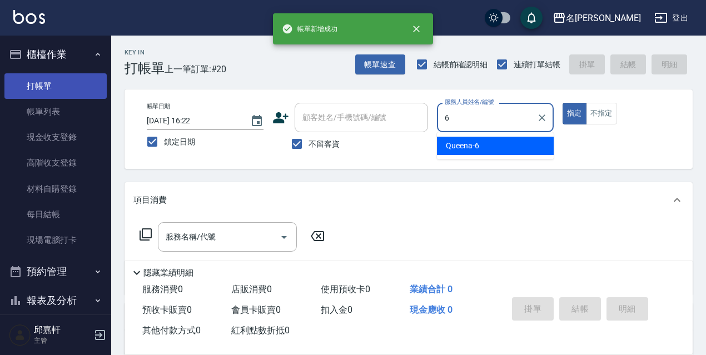
type input "Queena-6"
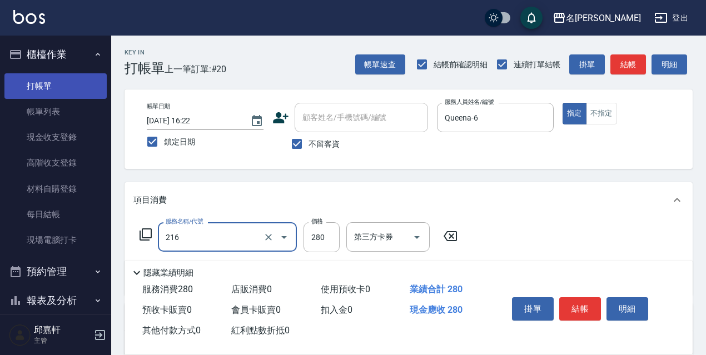
type input "洗髮卷<抵>280(216)"
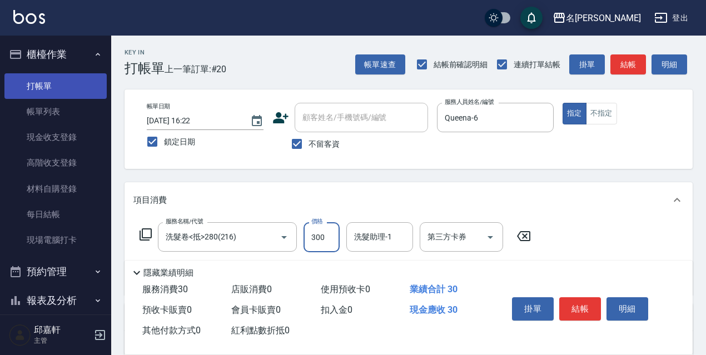
type input "300"
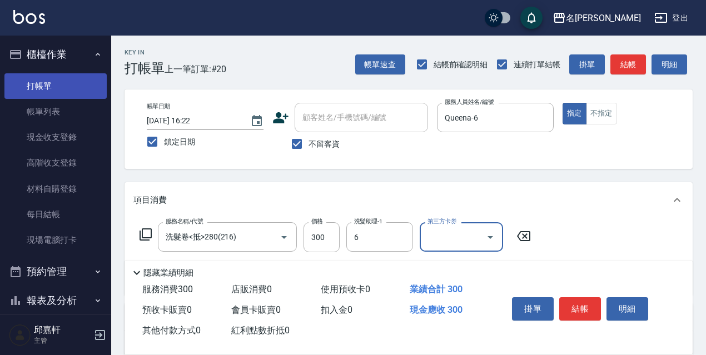
type input "Queena-6"
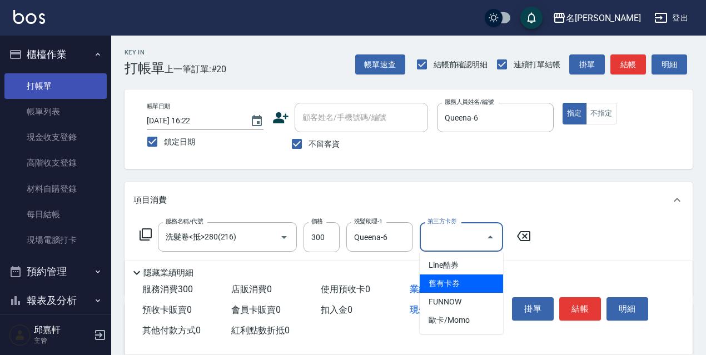
type input "舊有卡券"
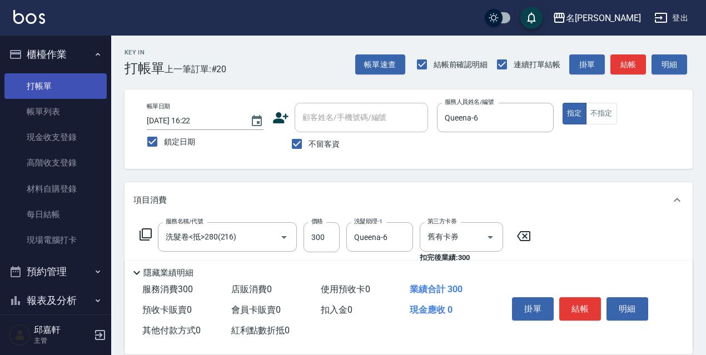
type input "保濕護髮(809)"
type input "Queena-6"
type input "結構式護髮/技術輔助(810)"
type input "Zora-9"
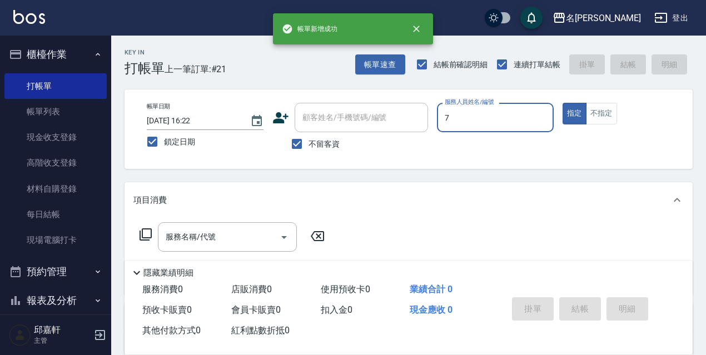
type input "Fanny-7"
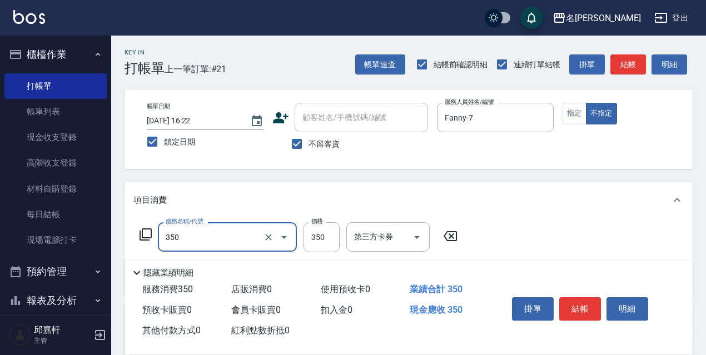
type input "洗髮350(350)"
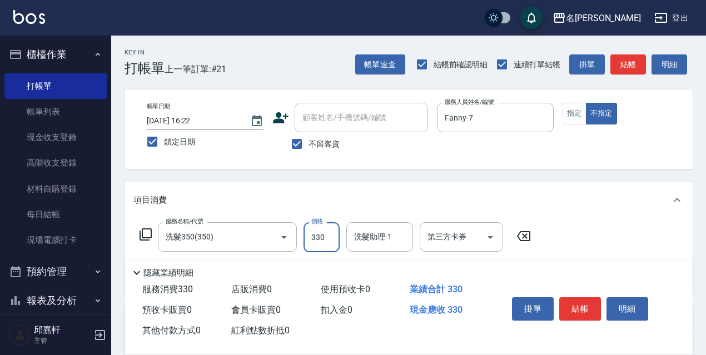
type input "330"
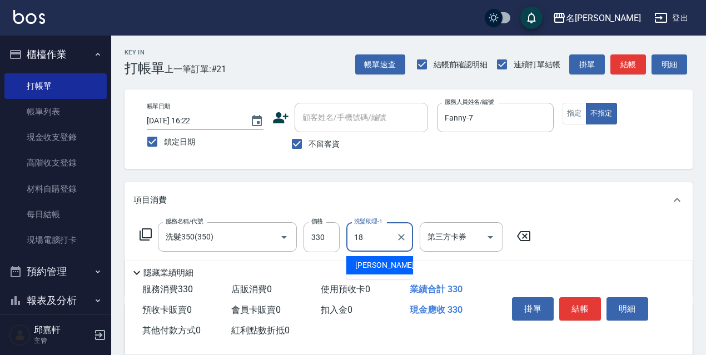
type input "倩倩-18"
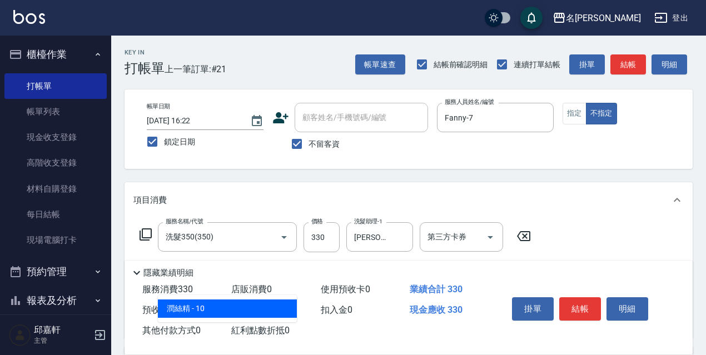
type input "潤絲精(801)"
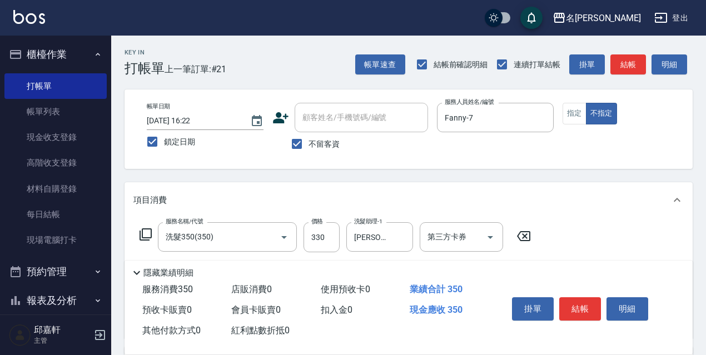
type input "20"
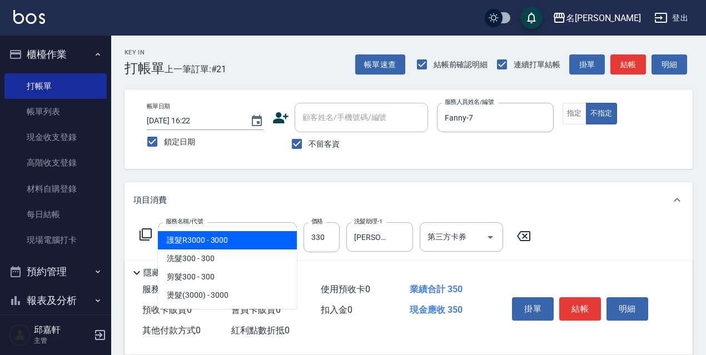
type input "3"
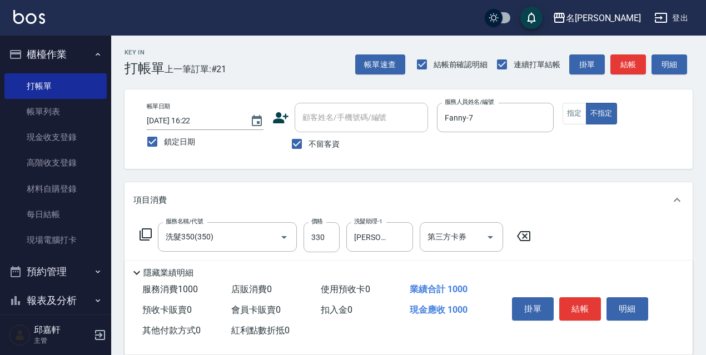
type input "剪髮650(309)"
type input "700"
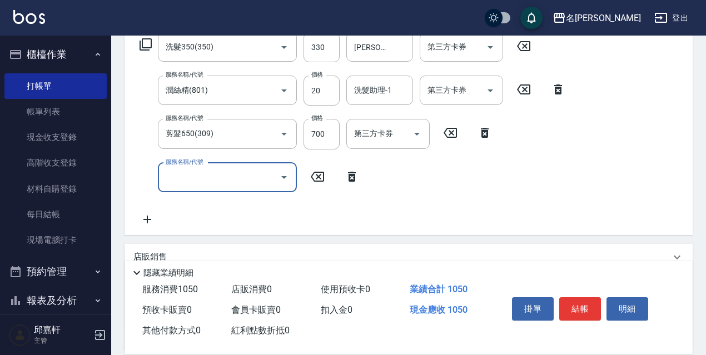
click at [482, 131] on icon at bounding box center [485, 133] width 8 height 10
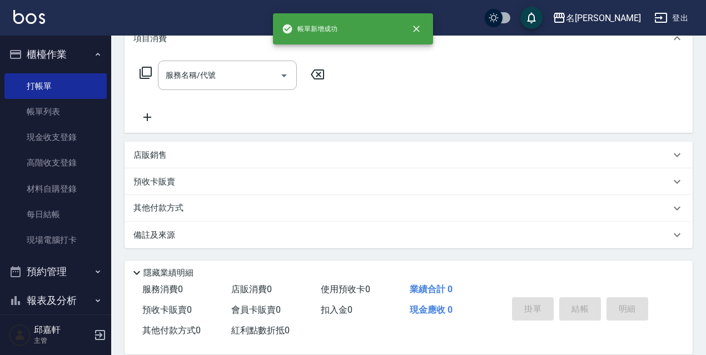
scroll to position [0, 0]
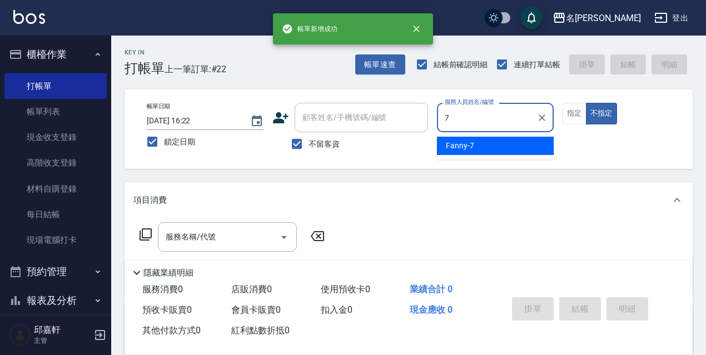
type input "Fanny-7"
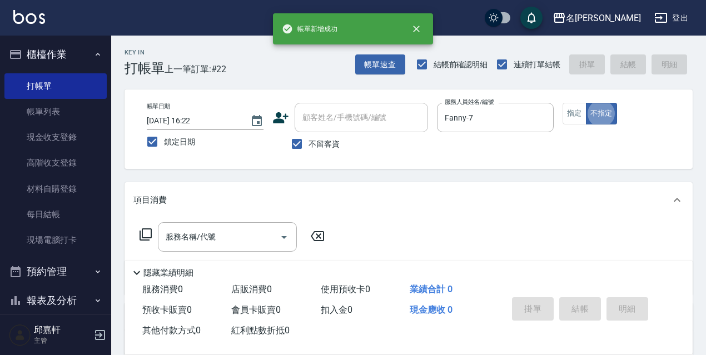
type button "false"
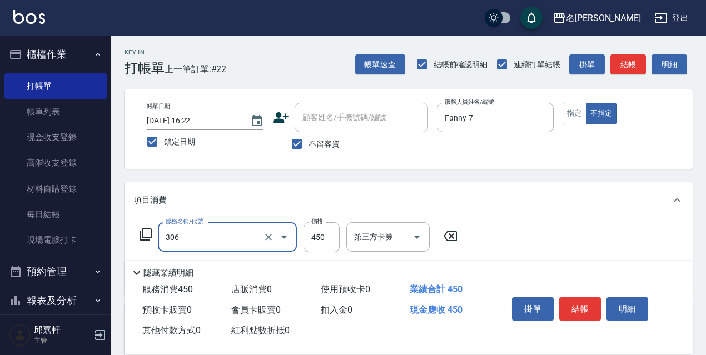
type input "剪髮450(306)"
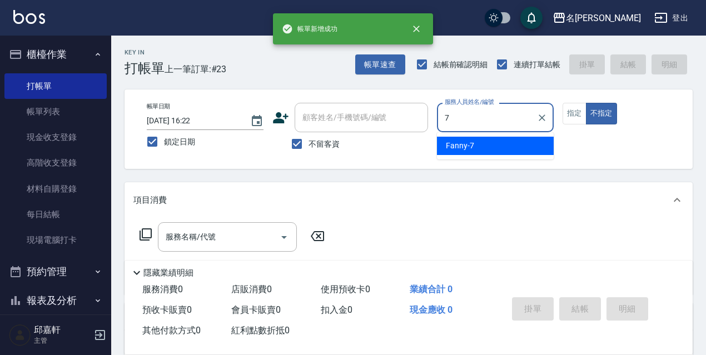
type input "Fanny-7"
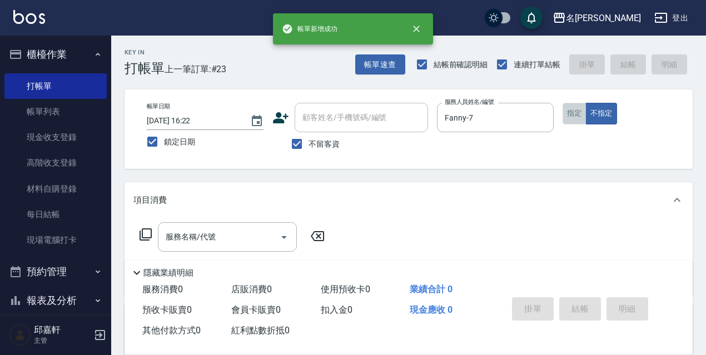
drag, startPoint x: 575, startPoint y: 111, endPoint x: 558, endPoint y: 101, distance: 19.2
click at [566, 112] on button "指定" at bounding box center [574, 114] width 24 height 22
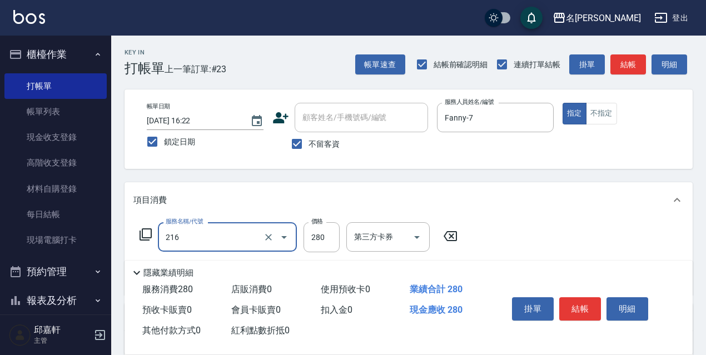
type input "洗髮卷<抵>280(216)"
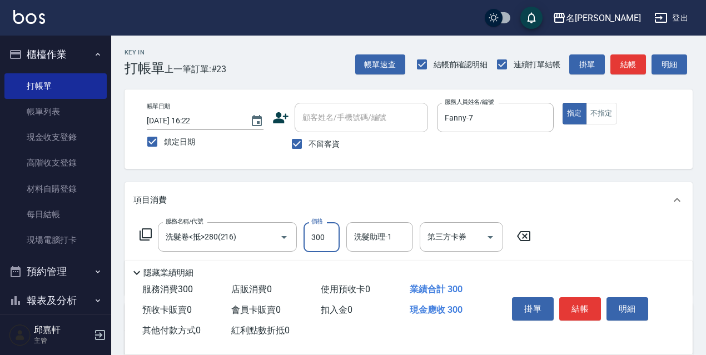
type input "300"
type input "Zora-9"
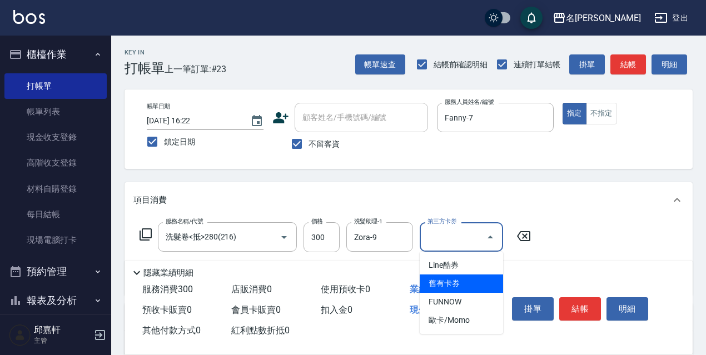
type input "舊有卡券"
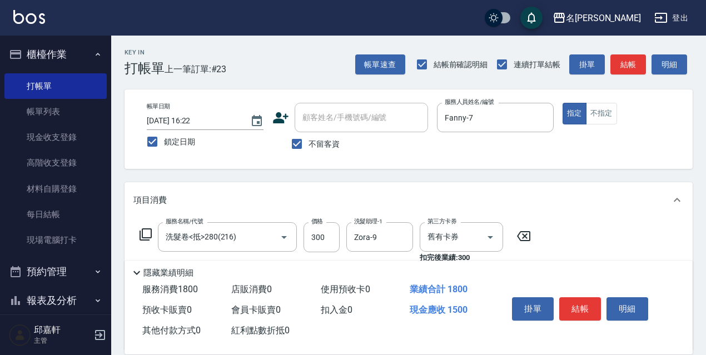
type input "染髮(1500)(503)"
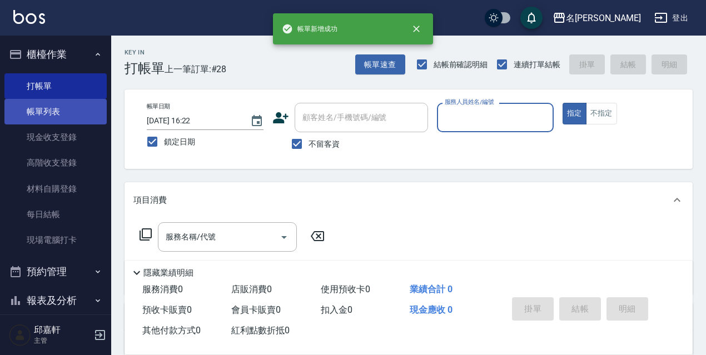
click at [30, 106] on link "帳單列表" at bounding box center [55, 112] width 102 height 26
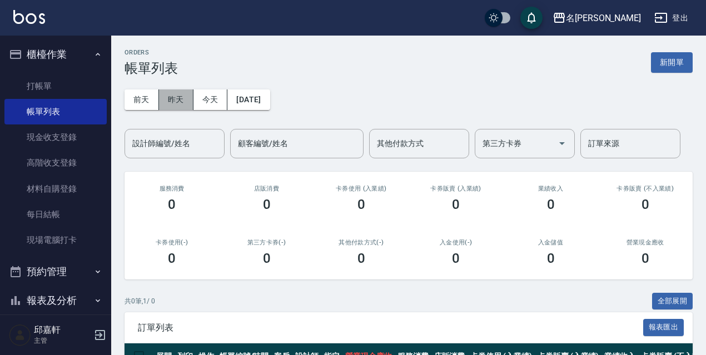
click at [169, 93] on button "昨天" at bounding box center [176, 99] width 34 height 21
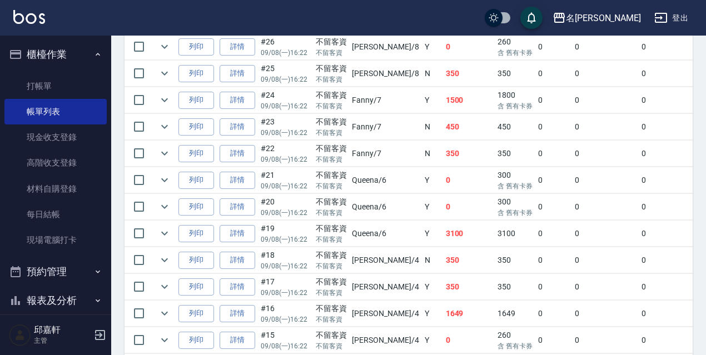
scroll to position [722, 0]
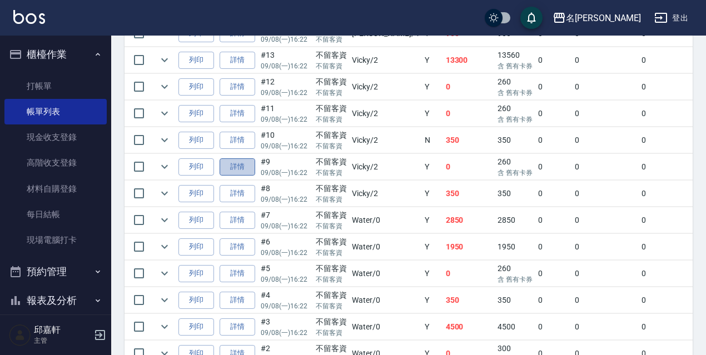
click at [242, 168] on link "詳情" at bounding box center [237, 166] width 36 height 17
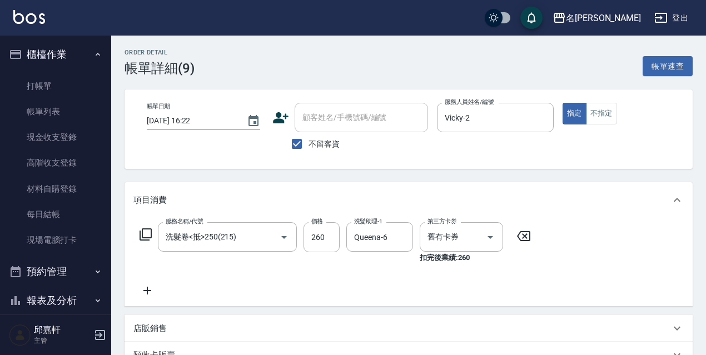
click at [143, 286] on icon at bounding box center [147, 290] width 28 height 13
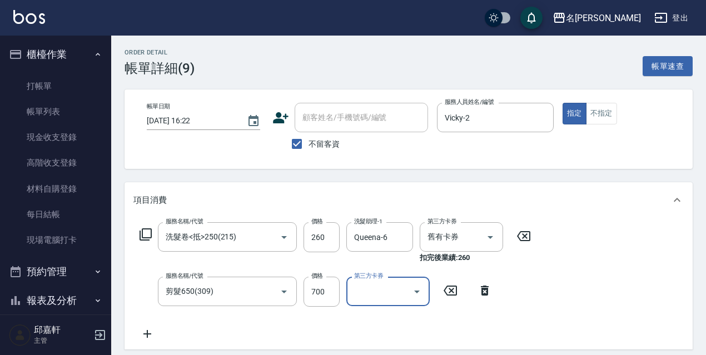
scroll to position [257, 0]
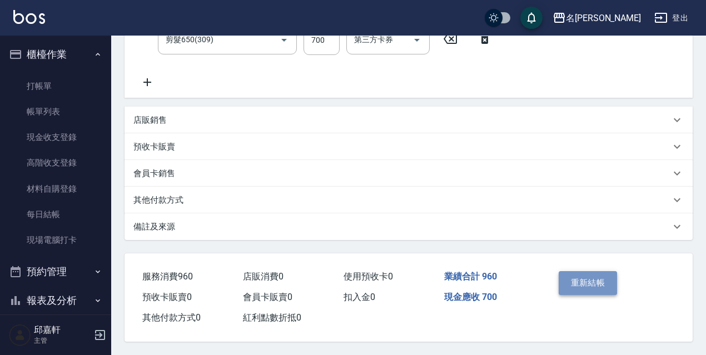
click at [571, 276] on button "重新結帳" at bounding box center [587, 282] width 59 height 23
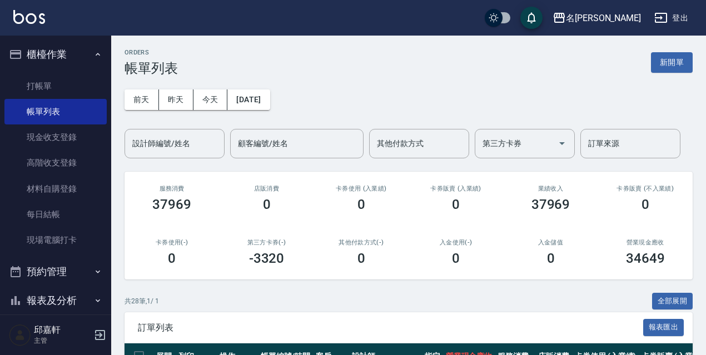
scroll to position [222, 0]
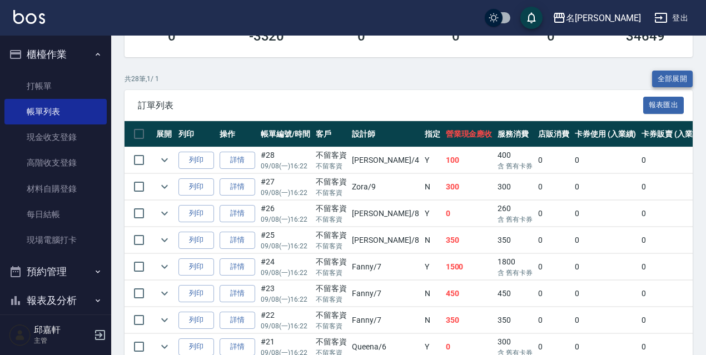
click at [675, 73] on button "全部展開" at bounding box center [672, 79] width 41 height 17
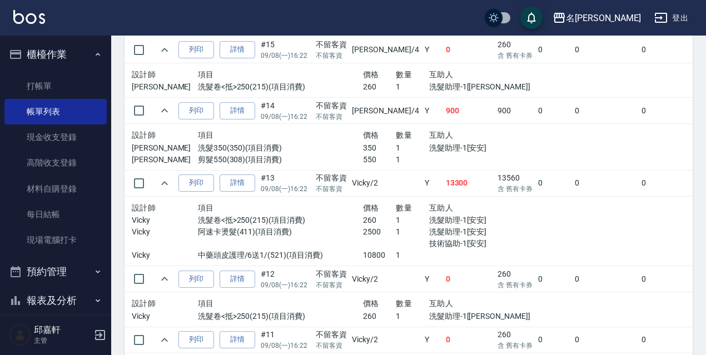
scroll to position [2038, 0]
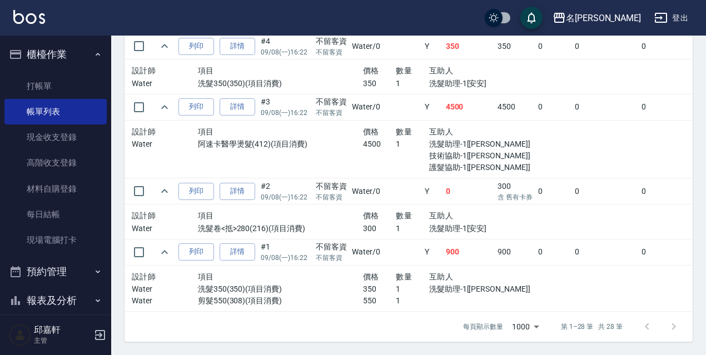
click at [535, 222] on td at bounding box center [698, 221] width 327 height 35
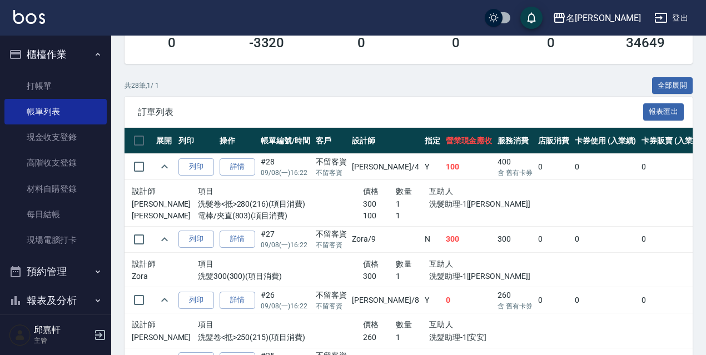
scroll to position [160, 0]
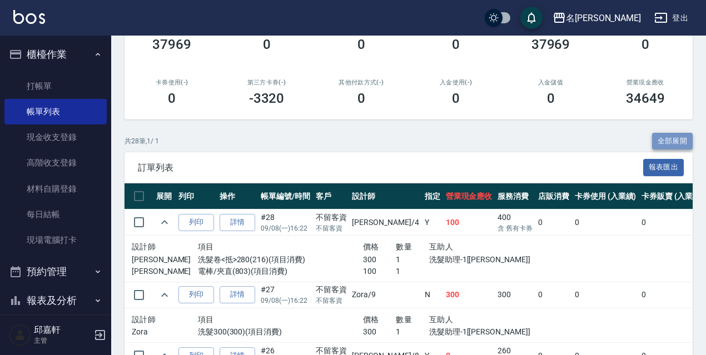
click at [685, 138] on button "全部展開" at bounding box center [672, 141] width 41 height 17
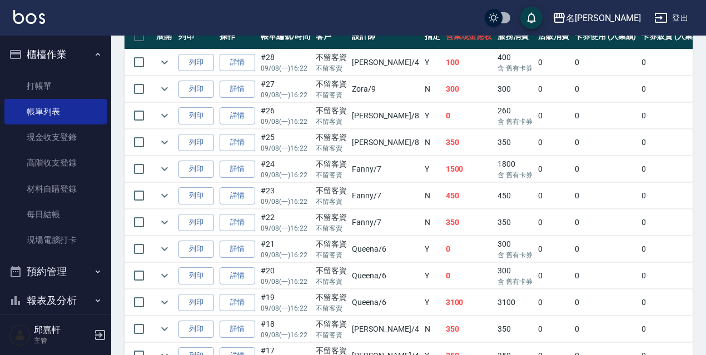
scroll to position [813, 0]
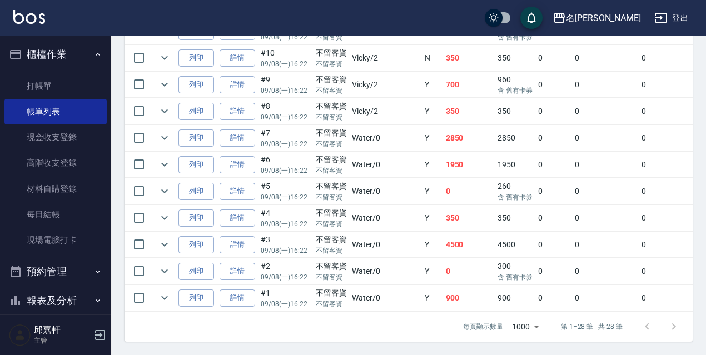
click at [422, 185] on td "Y" at bounding box center [432, 191] width 21 height 26
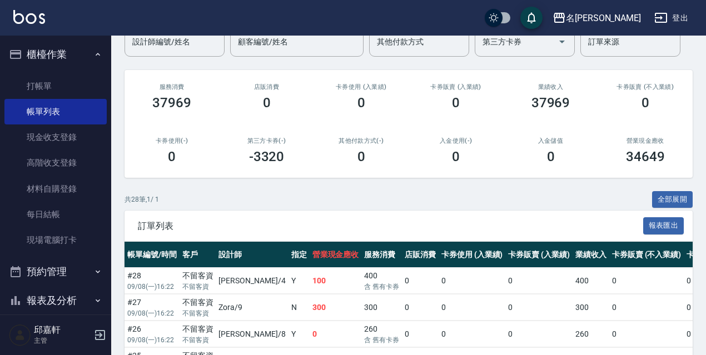
scroll to position [111, 0]
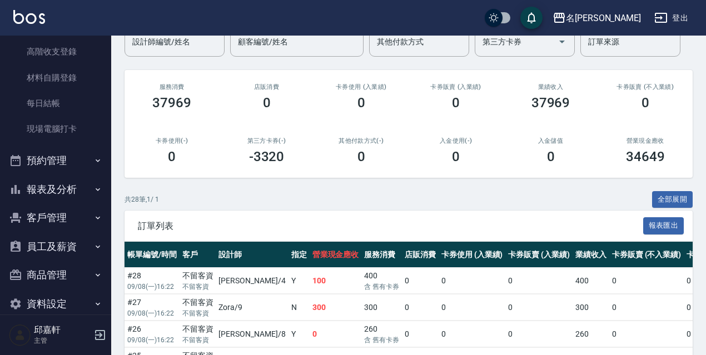
click at [61, 189] on button "報表及分析" at bounding box center [55, 189] width 102 height 29
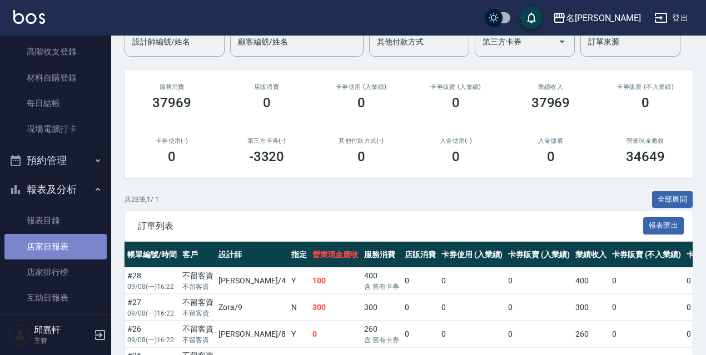
click at [58, 247] on link "店家日報表" at bounding box center [55, 247] width 102 height 26
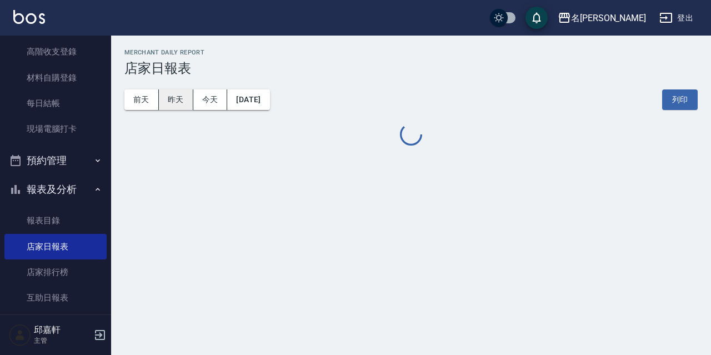
click at [174, 96] on button "昨天" at bounding box center [176, 99] width 34 height 21
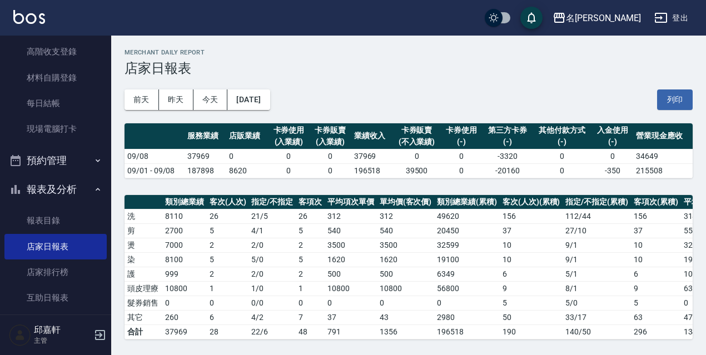
drag, startPoint x: 282, startPoint y: 101, endPoint x: 281, endPoint y: 114, distance: 12.8
click at [281, 111] on div "前天 昨天 今天 2025/09/08 列印" at bounding box center [408, 99] width 568 height 47
click at [270, 92] on button "[DATE]" at bounding box center [248, 99] width 42 height 21
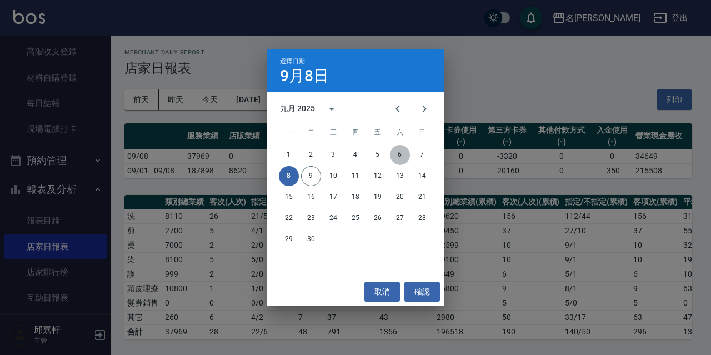
click at [397, 153] on button "6" at bounding box center [400, 155] width 20 height 20
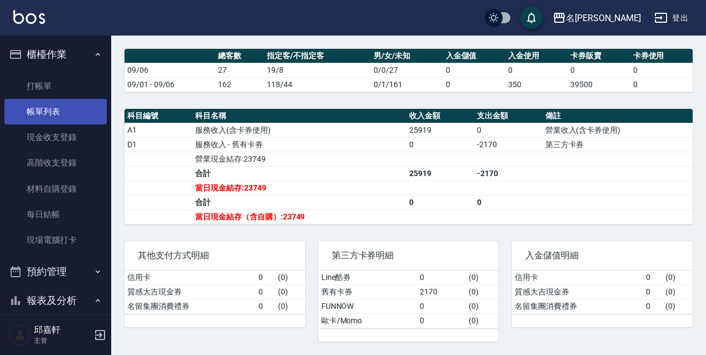
click at [48, 122] on link "帳單列表" at bounding box center [55, 112] width 102 height 26
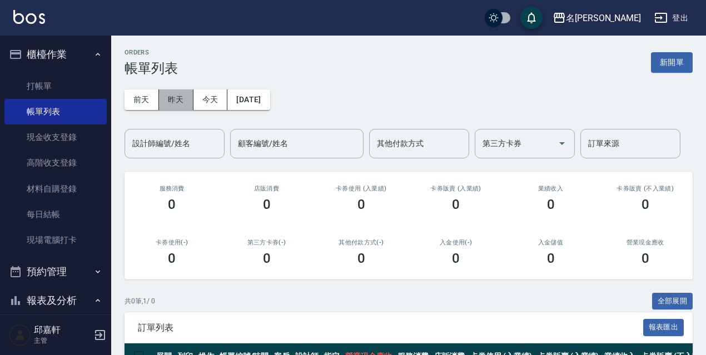
click at [176, 97] on button "昨天" at bounding box center [176, 99] width 34 height 21
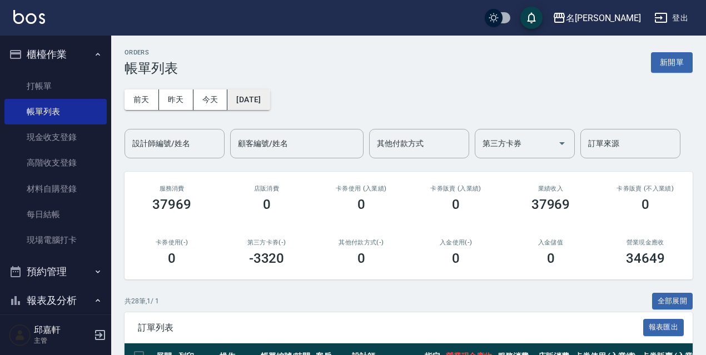
click at [254, 99] on button "[DATE]" at bounding box center [248, 99] width 42 height 21
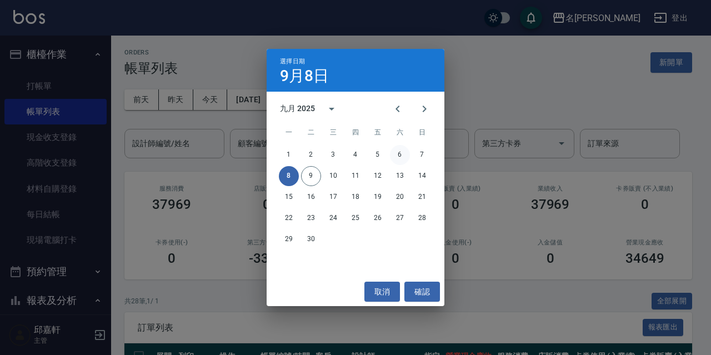
click at [398, 159] on button "6" at bounding box center [400, 155] width 20 height 20
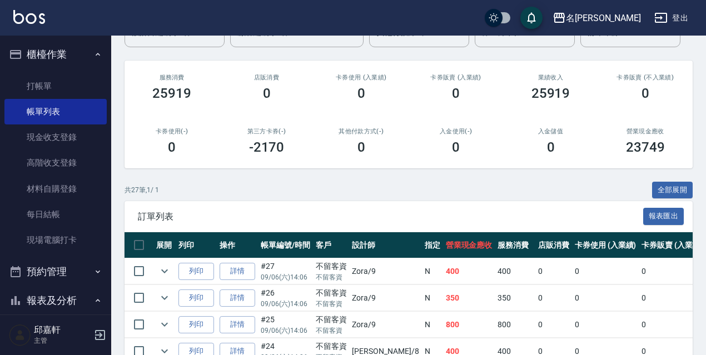
scroll to position [222, 0]
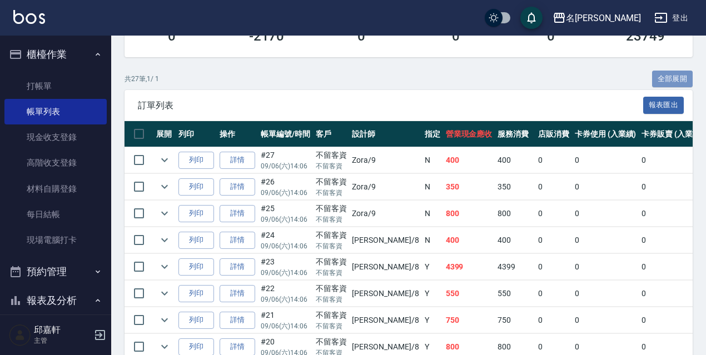
drag, startPoint x: 666, startPoint y: 78, endPoint x: 711, endPoint y: 87, distance: 45.4
click at [667, 78] on button "全部展開" at bounding box center [672, 79] width 41 height 17
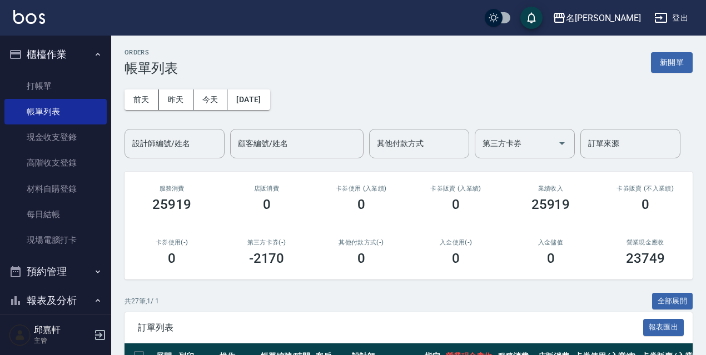
scroll to position [1931, 0]
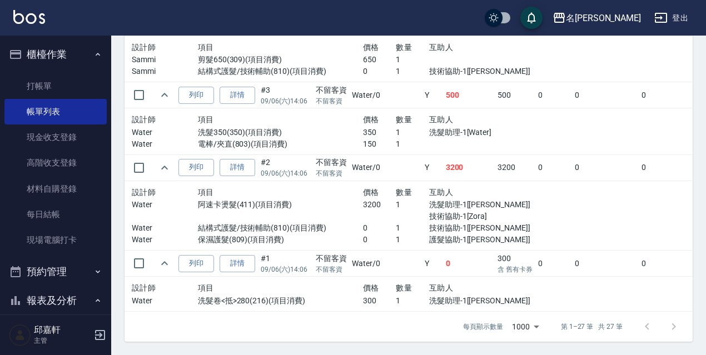
click at [535, 209] on td at bounding box center [698, 216] width 327 height 70
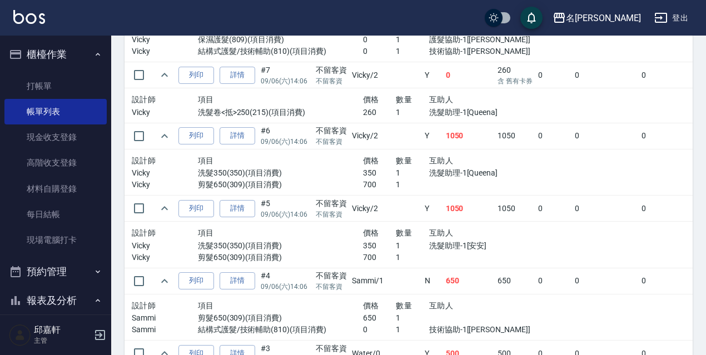
scroll to position [1609, 0]
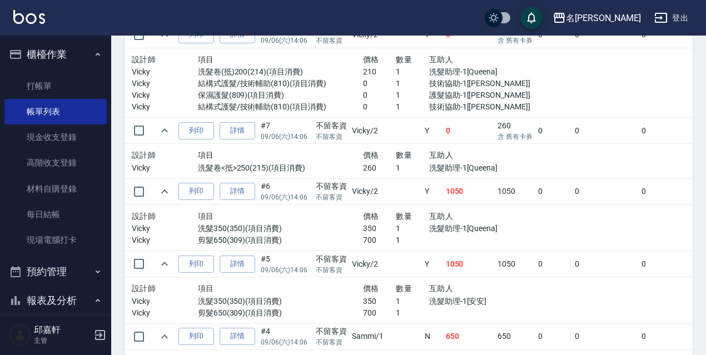
click at [482, 219] on div "互助人" at bounding box center [478, 216] width 99 height 14
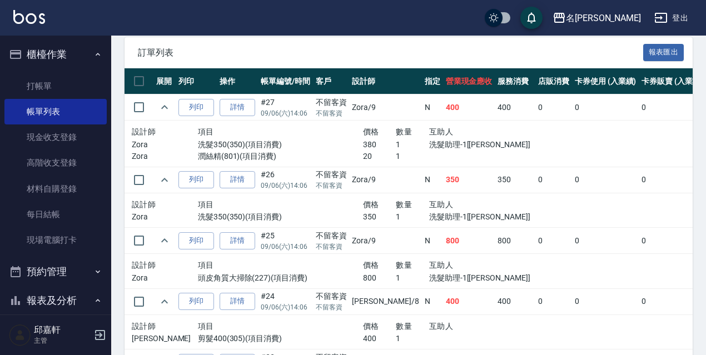
scroll to position [164, 0]
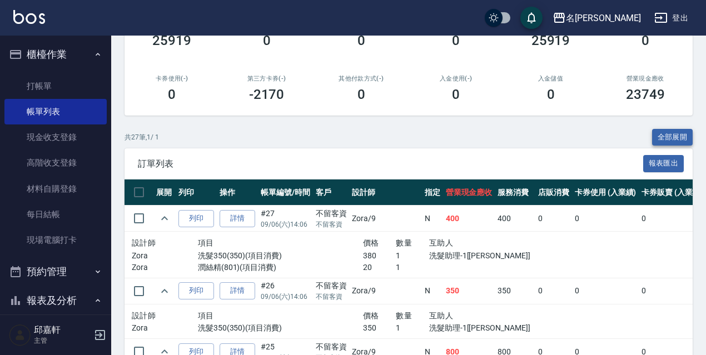
click at [671, 141] on button "全部展開" at bounding box center [672, 137] width 41 height 17
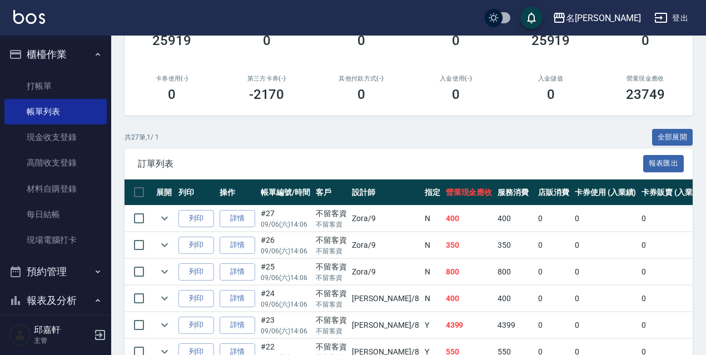
scroll to position [786, 0]
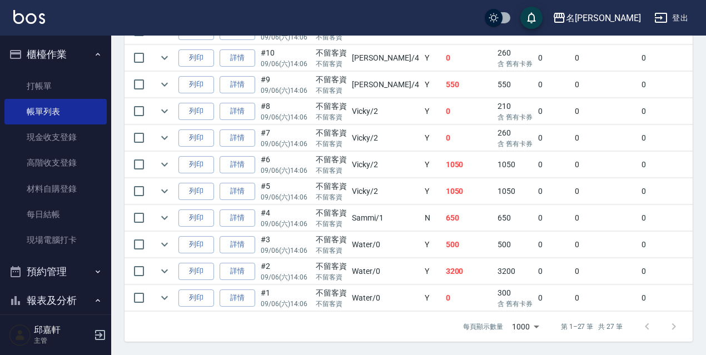
click at [572, 285] on td "0" at bounding box center [605, 298] width 67 height 26
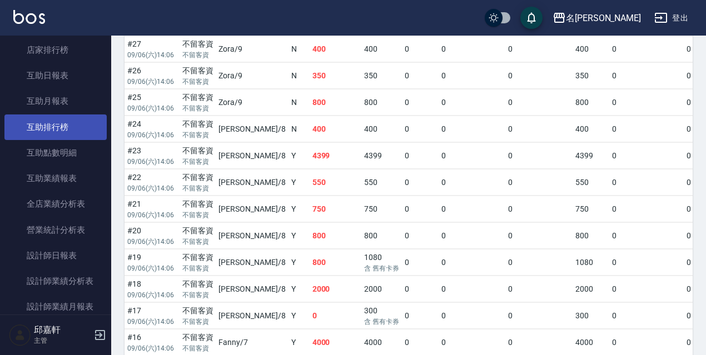
scroll to position [222, 0]
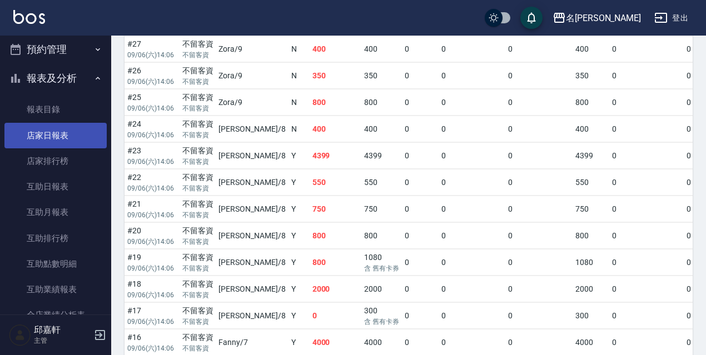
click at [55, 127] on link "店家日報表" at bounding box center [55, 136] width 102 height 26
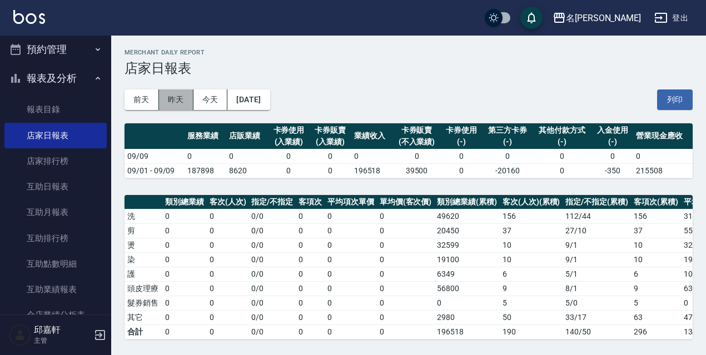
click at [183, 93] on button "昨天" at bounding box center [176, 99] width 34 height 21
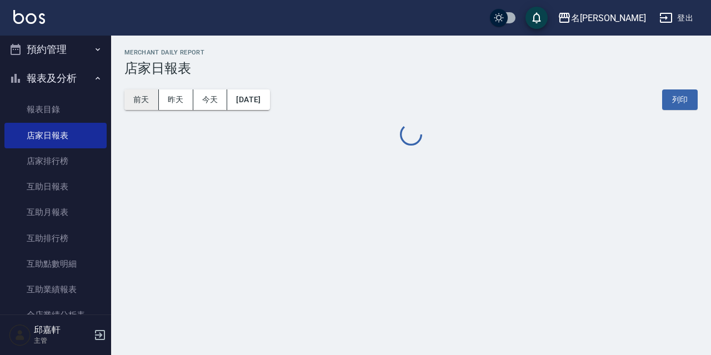
click at [151, 99] on button "前天" at bounding box center [141, 99] width 34 height 21
click at [270, 101] on button "2025/09/07" at bounding box center [248, 99] width 42 height 21
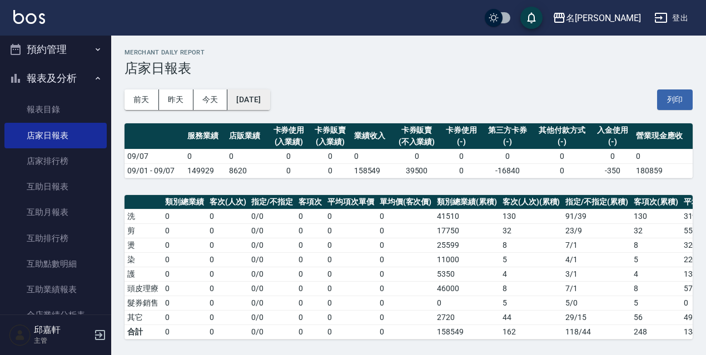
click at [270, 92] on button "2025/09/07" at bounding box center [248, 99] width 42 height 21
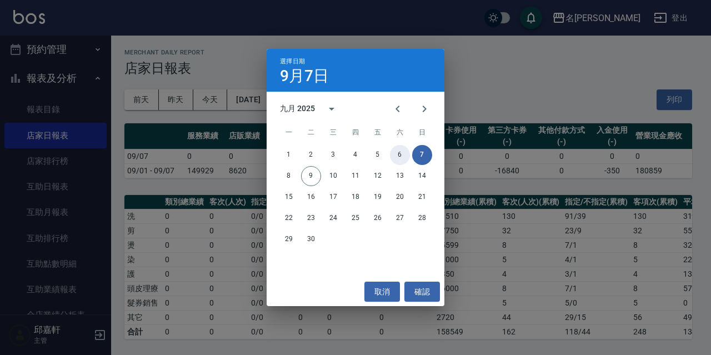
click at [399, 152] on button "6" at bounding box center [400, 155] width 20 height 20
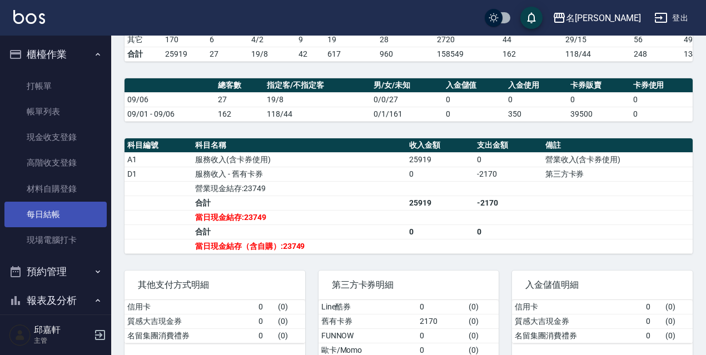
click at [53, 208] on link "每日結帳" at bounding box center [55, 215] width 102 height 26
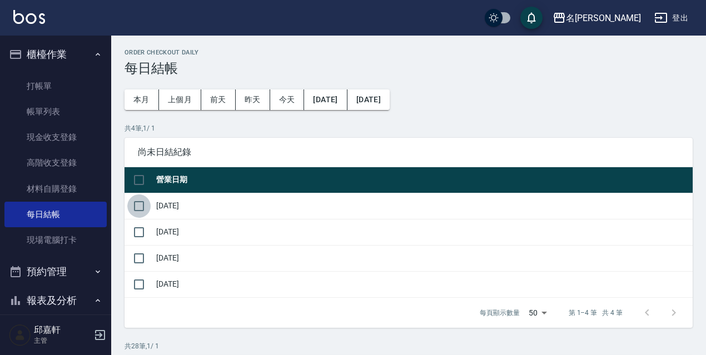
click at [132, 196] on input "checkbox" at bounding box center [138, 205] width 23 height 23
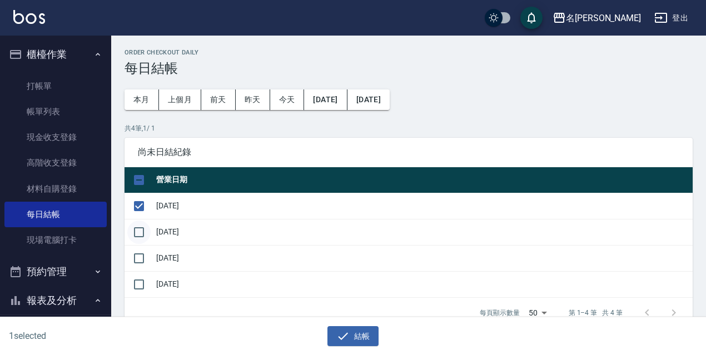
click at [139, 224] on input "checkbox" at bounding box center [138, 232] width 23 height 23
click at [140, 259] on input "checkbox" at bounding box center [138, 258] width 23 height 23
click at [336, 328] on button "結帳" at bounding box center [353, 336] width 52 height 21
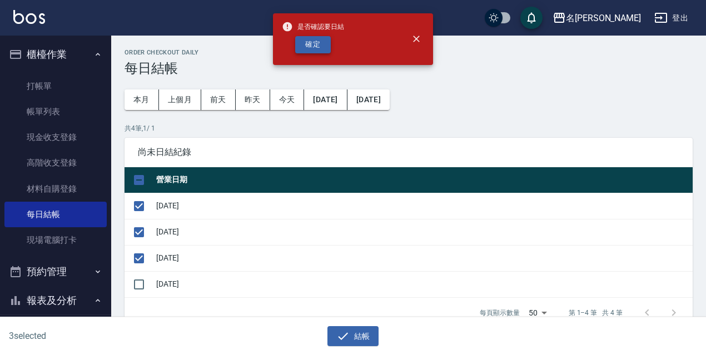
click at [315, 45] on button "確定" at bounding box center [313, 44] width 36 height 17
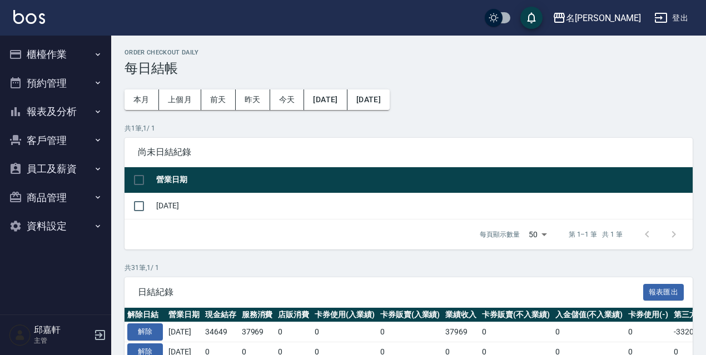
click at [65, 65] on button "櫃檯作業" at bounding box center [55, 54] width 102 height 29
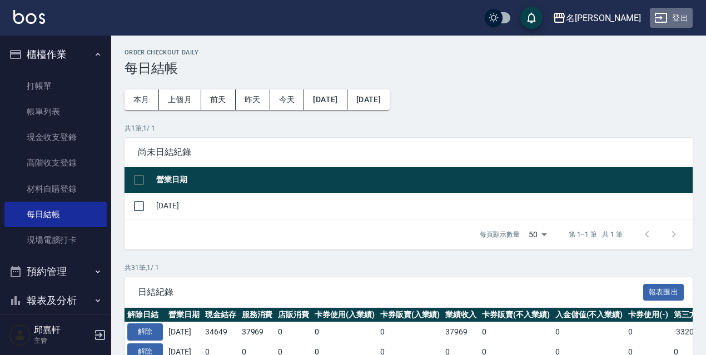
click at [665, 14] on icon "button" at bounding box center [660, 17] width 13 height 13
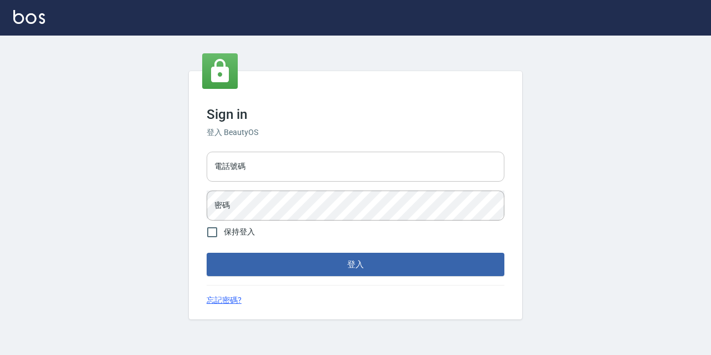
drag, startPoint x: 0, startPoint y: 0, endPoint x: 250, endPoint y: 158, distance: 296.0
click at [250, 157] on input "電話號碼" at bounding box center [356, 167] width 298 height 30
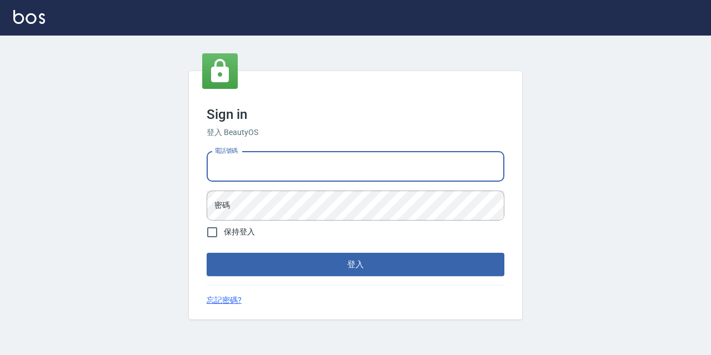
type input "0967388409"
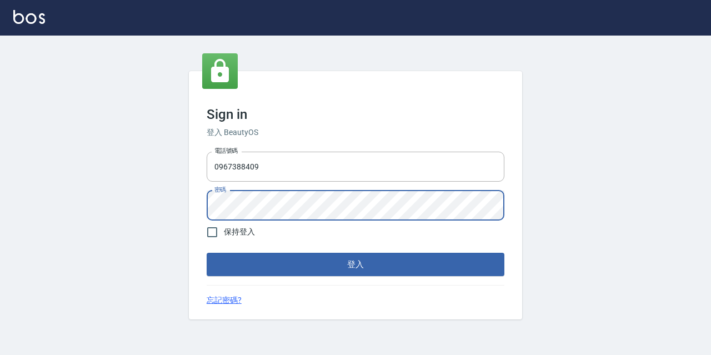
click at [207, 253] on button "登入" at bounding box center [356, 264] width 298 height 23
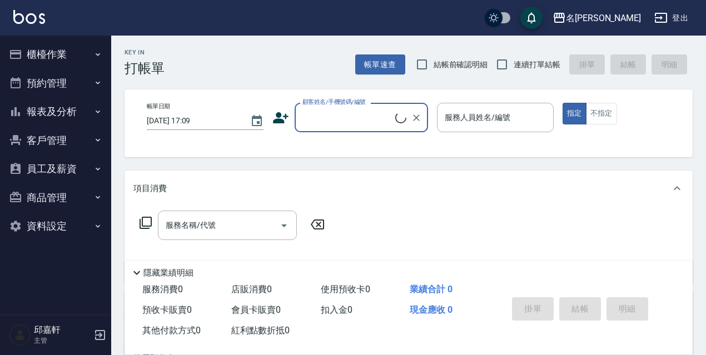
click at [71, 117] on button "報表及分析" at bounding box center [55, 111] width 102 height 29
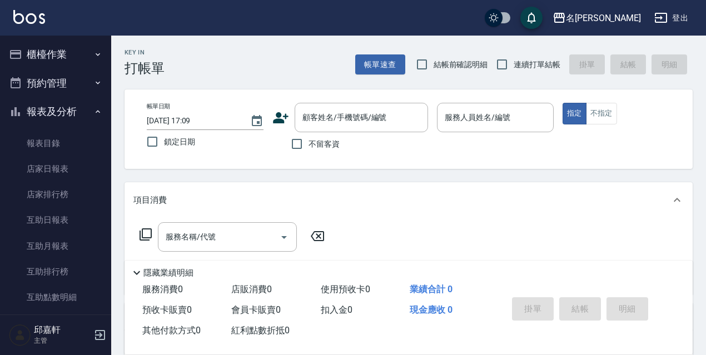
scroll to position [222, 0]
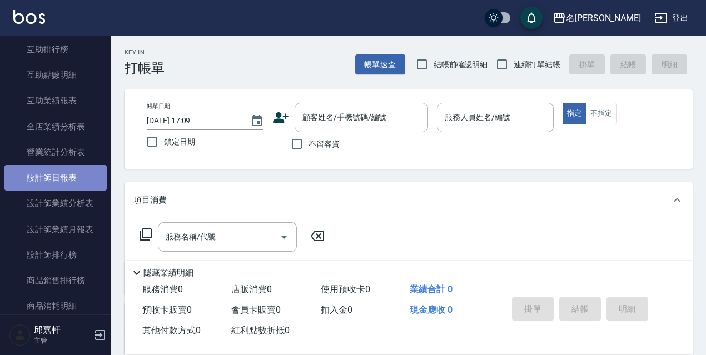
click at [59, 171] on link "設計師日報表" at bounding box center [55, 178] width 102 height 26
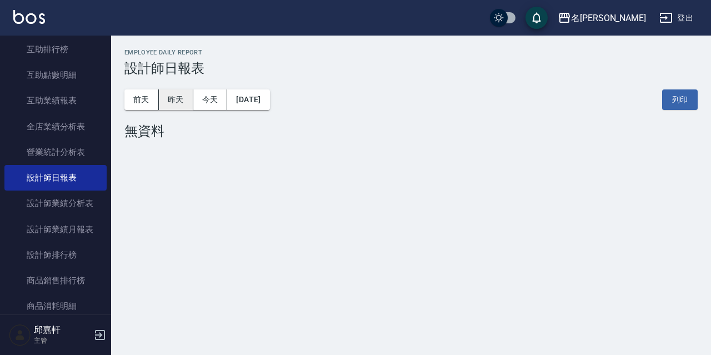
click at [168, 106] on button "昨天" at bounding box center [176, 99] width 34 height 21
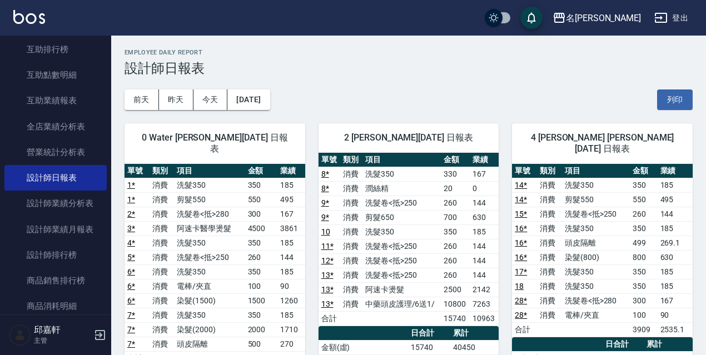
click at [665, 17] on icon "button" at bounding box center [660, 17] width 13 height 13
